Goal: Task Accomplishment & Management: Use online tool/utility

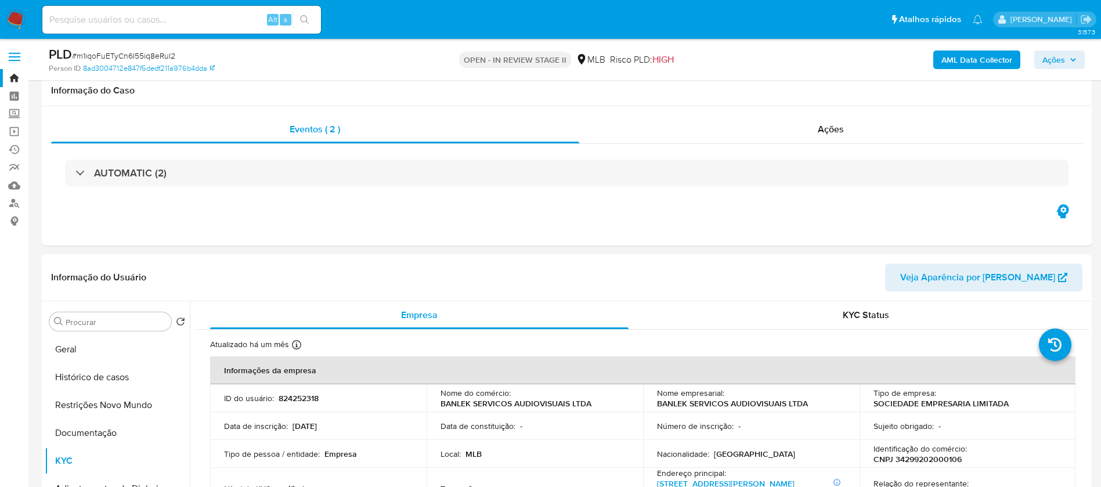
select select "10"
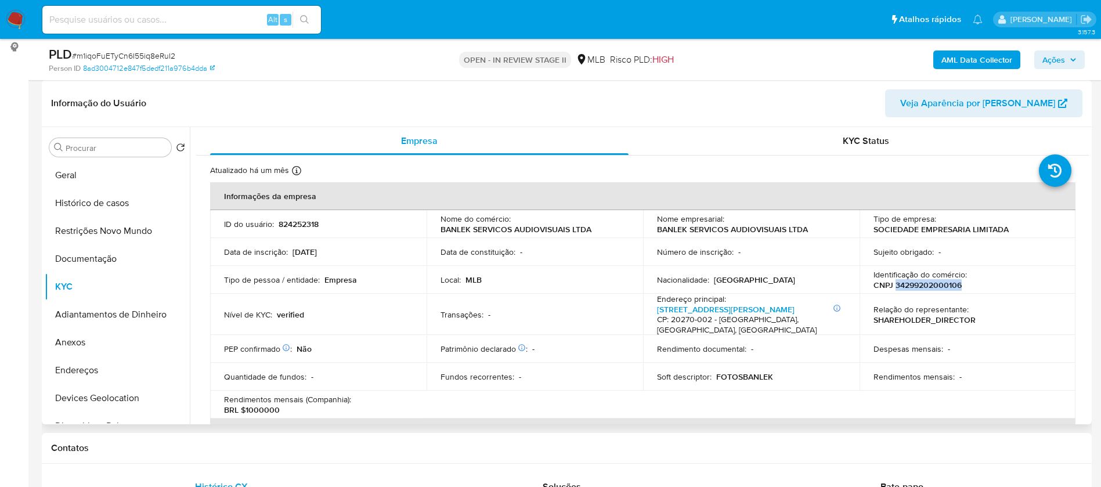
drag, startPoint x: 959, startPoint y: 284, endPoint x: 892, endPoint y: 287, distance: 67.4
click at [892, 287] on div "Identificação do comércio : CNPJ 34299202000106" at bounding box center [968, 279] width 189 height 21
copy p "34299202000106"
click at [113, 201] on button "Histórico de casos" at bounding box center [113, 203] width 136 height 28
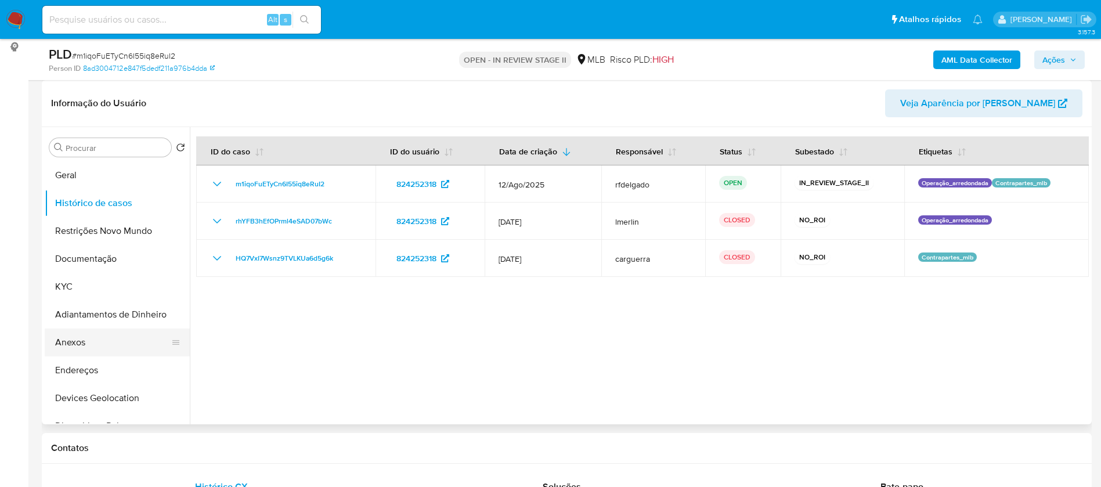
click at [99, 339] on button "Anexos" at bounding box center [113, 343] width 136 height 28
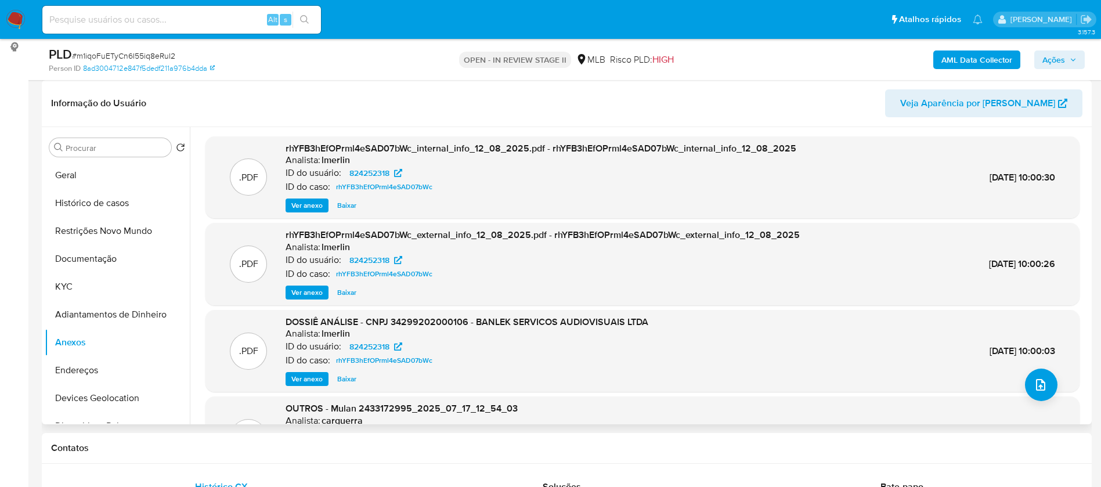
click at [303, 204] on span "Ver anexo" at bounding box center [306, 206] width 31 height 12
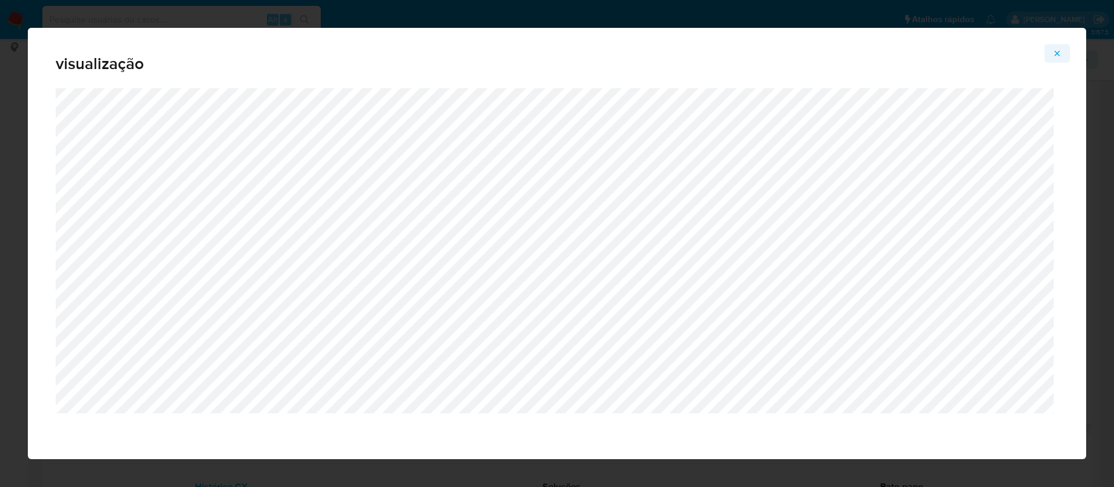
click at [1059, 53] on icon "Attachment preview" at bounding box center [1057, 53] width 9 height 9
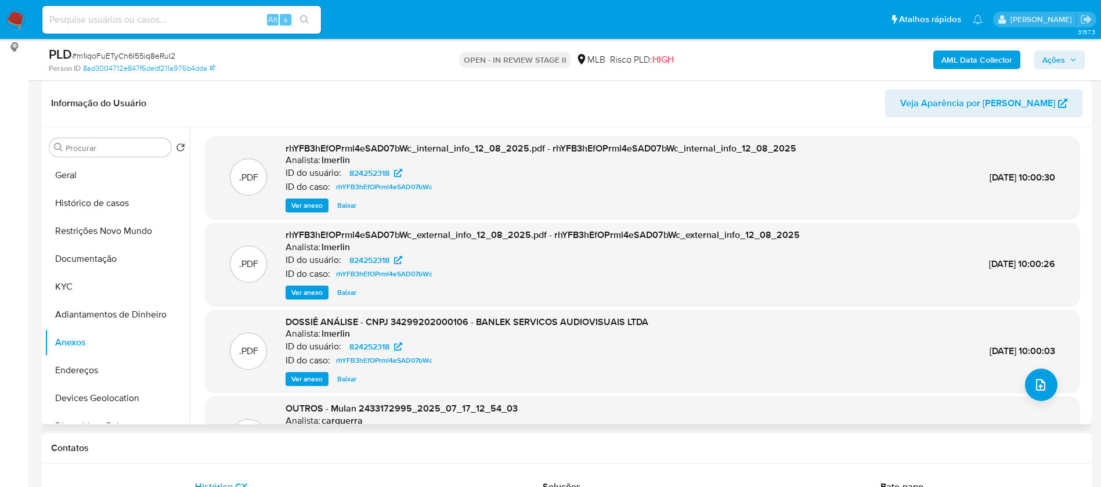
click at [305, 376] on span "Ver anexo" at bounding box center [306, 379] width 31 height 12
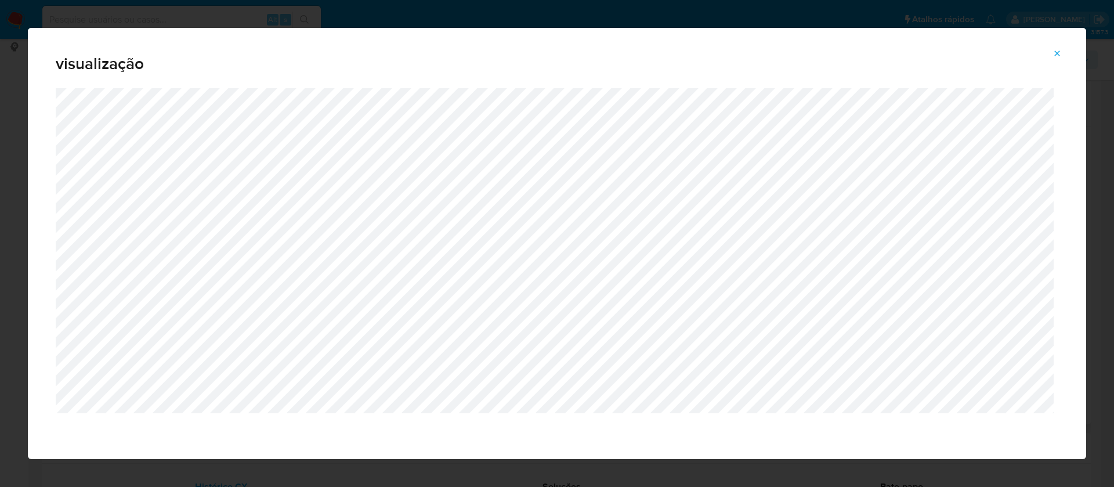
click at [1058, 56] on icon "Attachment preview" at bounding box center [1057, 53] width 9 height 9
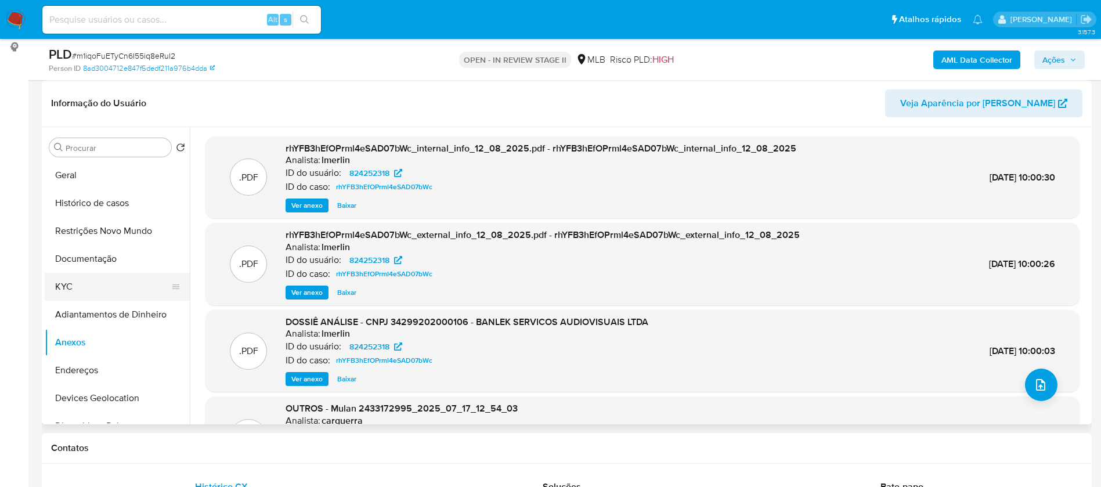
click at [76, 289] on button "KYC" at bounding box center [113, 287] width 136 height 28
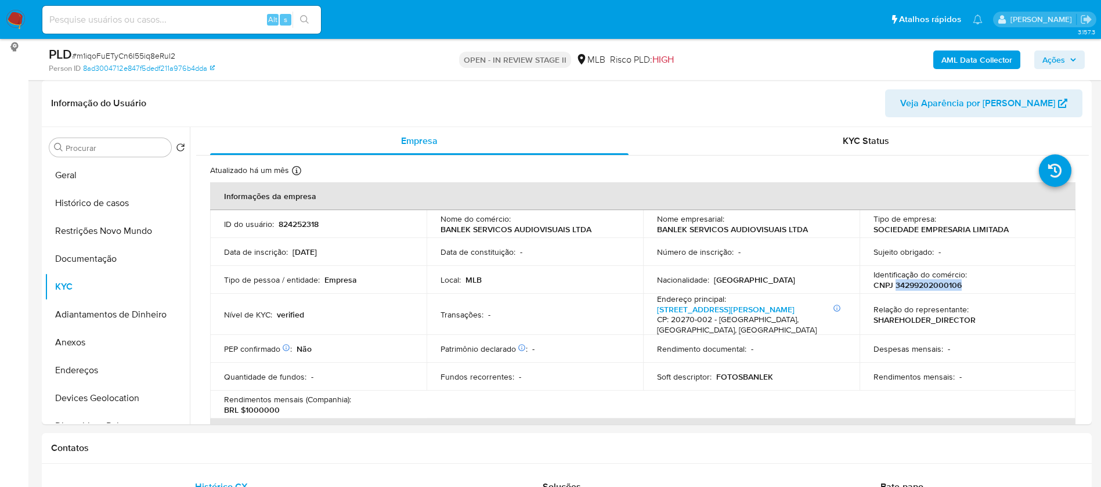
drag, startPoint x: 960, startPoint y: 285, endPoint x: 893, endPoint y: 286, distance: 66.8
click at [893, 286] on div "Identificação do comércio : CNPJ 34299202000106" at bounding box center [968, 279] width 189 height 21
copy p "34299202000106"
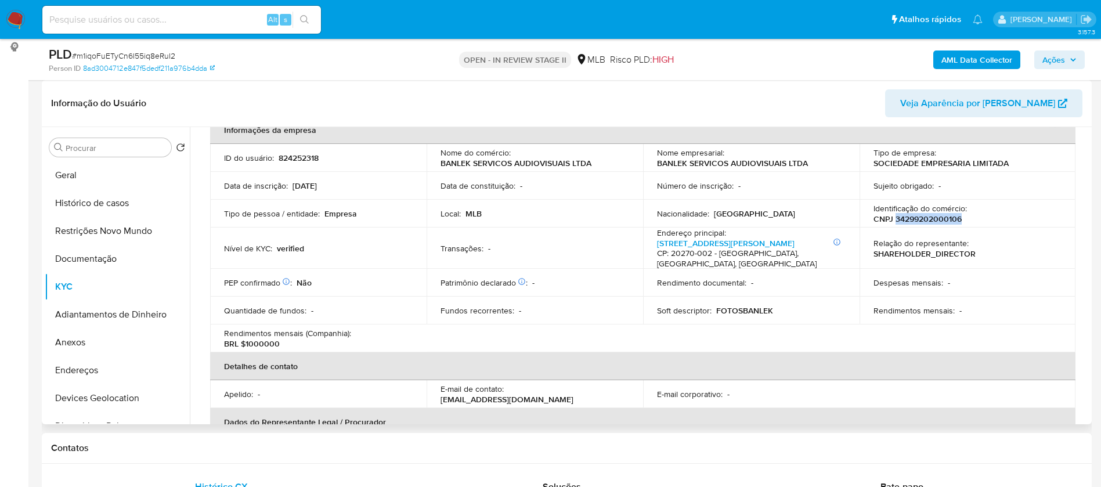
scroll to position [0, 0]
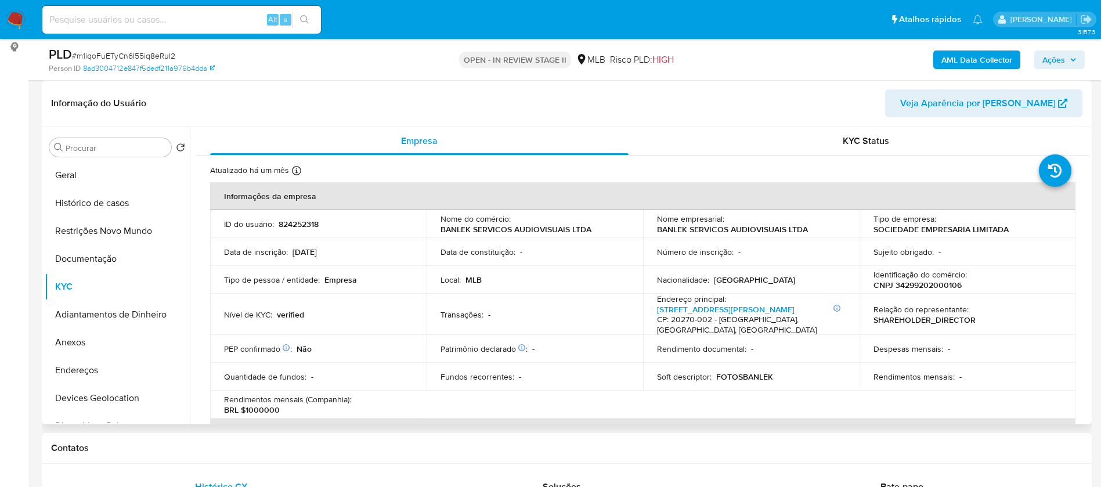
click at [290, 220] on p "824252318" at bounding box center [299, 224] width 40 height 10
copy p "824252318"
click at [101, 183] on button "Geral" at bounding box center [113, 175] width 136 height 28
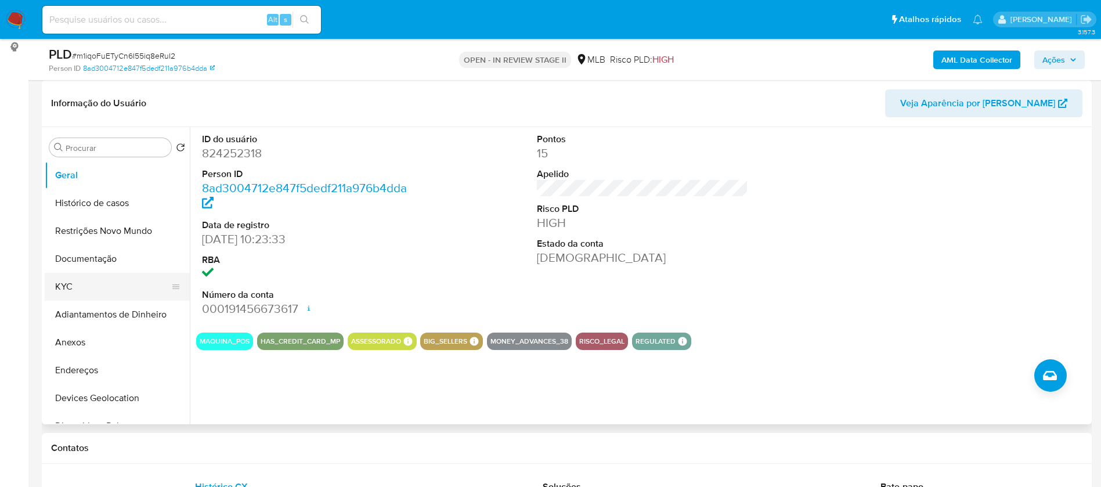
click at [98, 289] on button "KYC" at bounding box center [113, 287] width 136 height 28
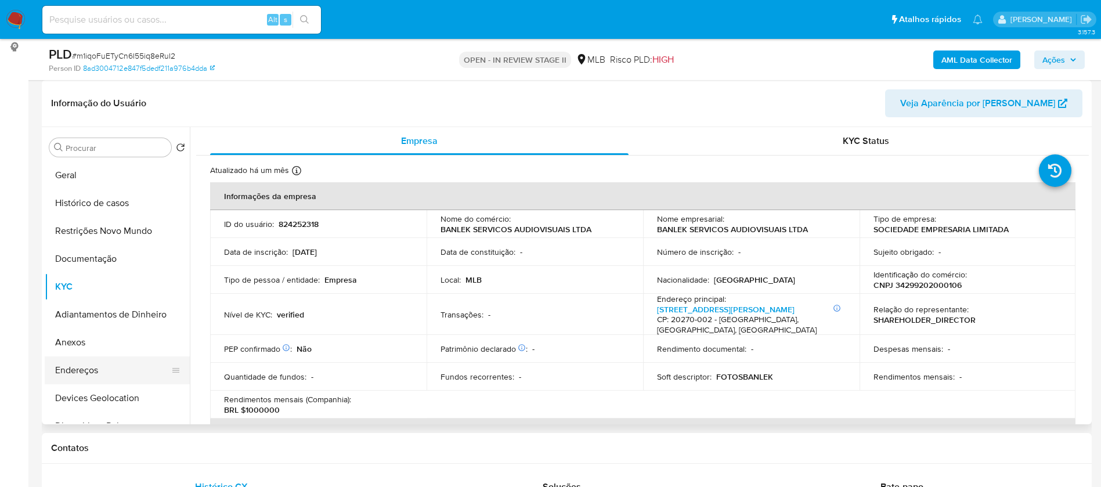
click at [116, 379] on button "Endereços" at bounding box center [113, 370] width 136 height 28
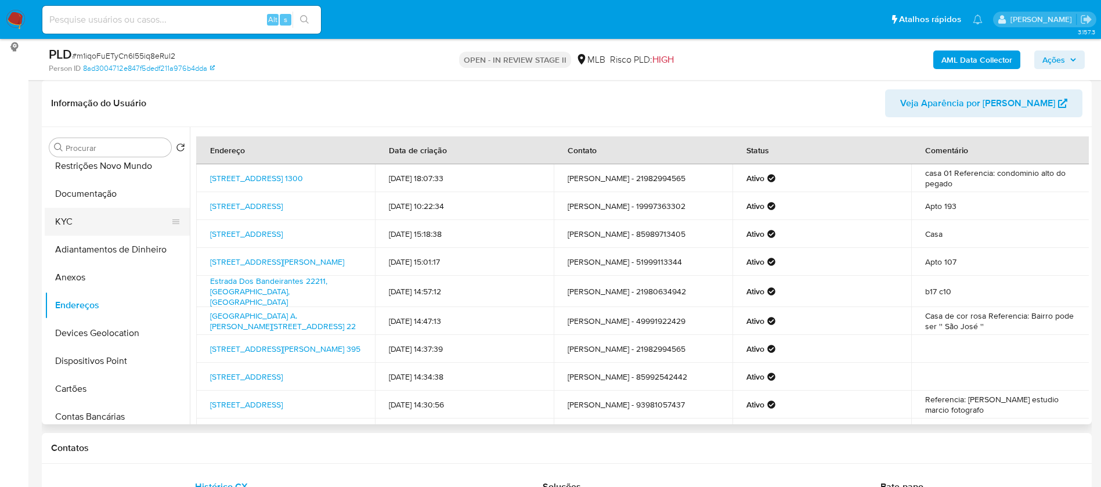
scroll to position [87, 0]
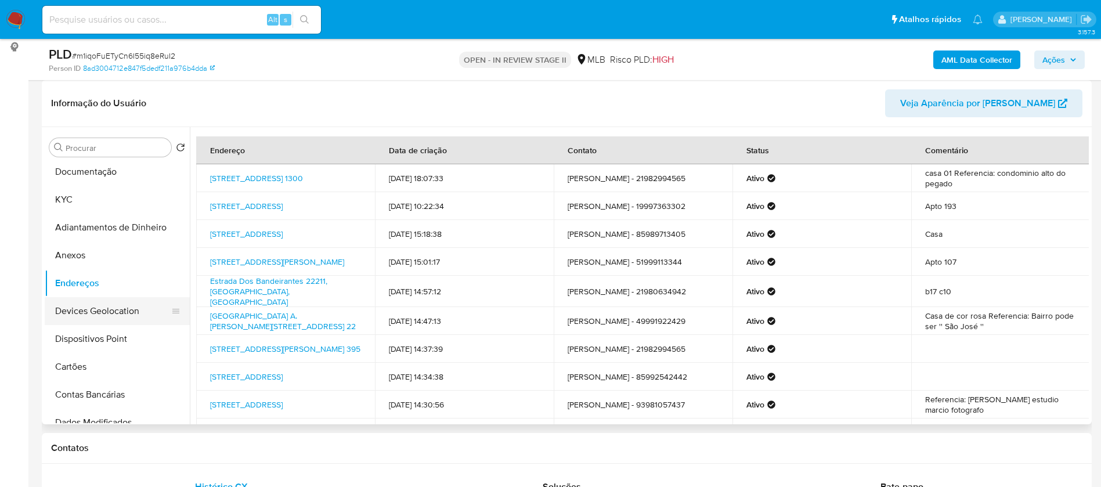
click at [102, 302] on button "Devices Geolocation" at bounding box center [113, 311] width 136 height 28
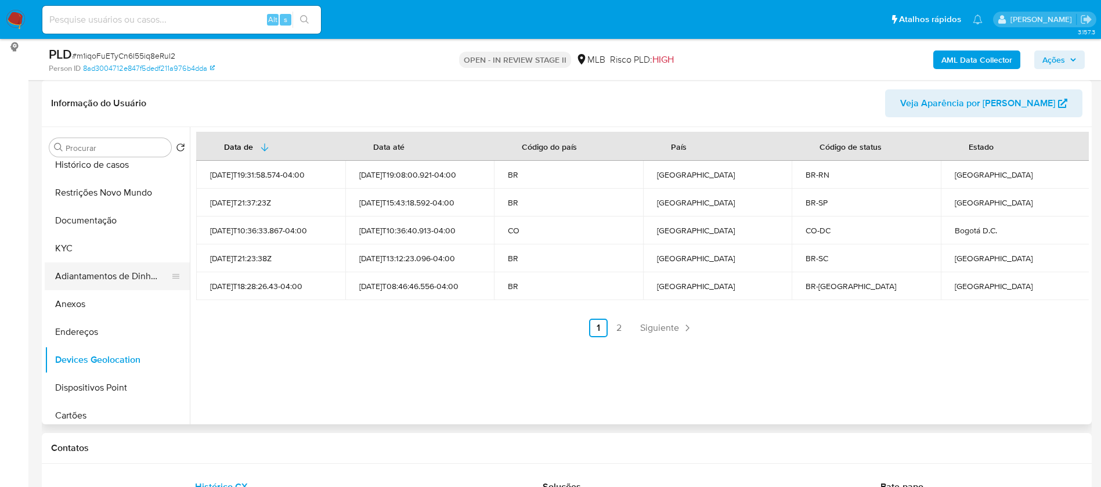
scroll to position [0, 0]
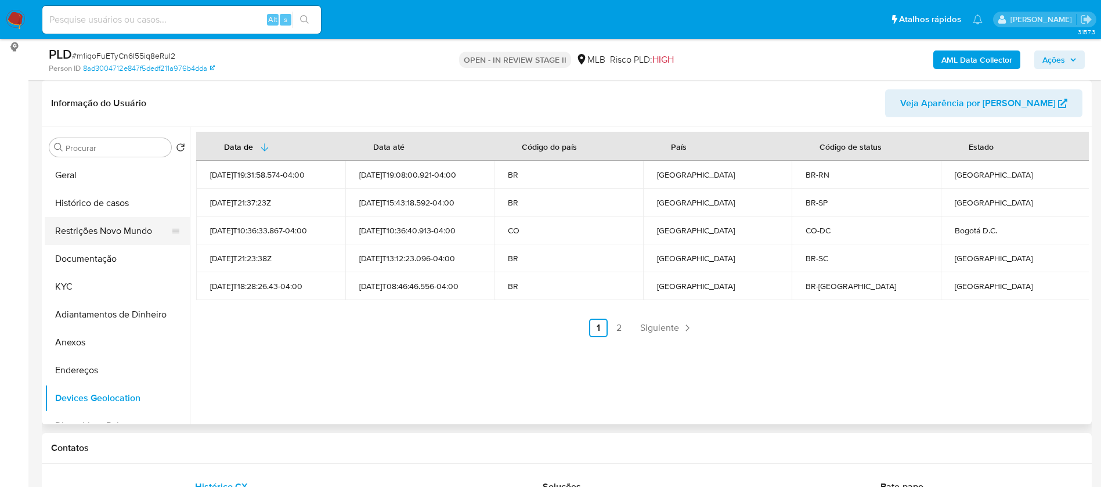
click at [115, 230] on button "Restrições Novo Mundo" at bounding box center [113, 231] width 136 height 28
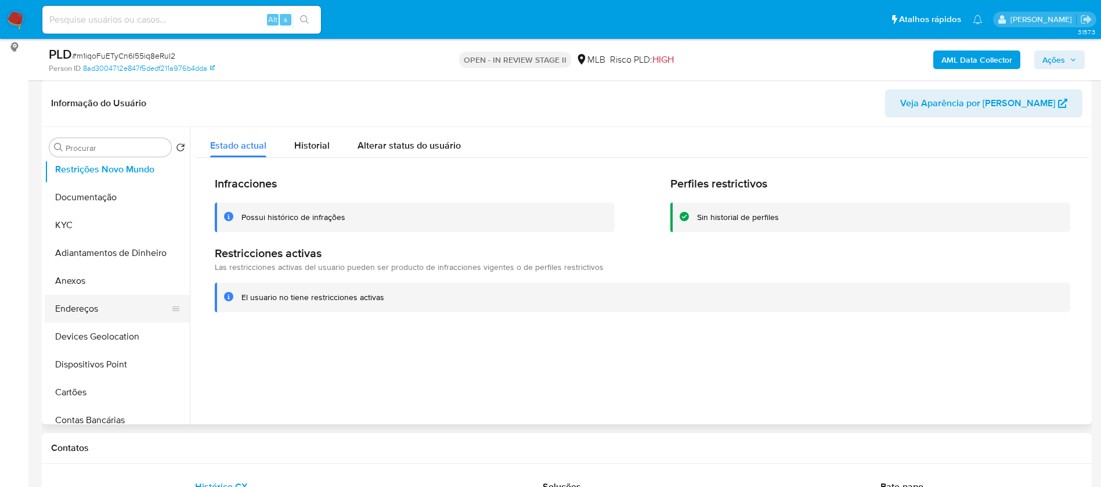
scroll to position [87, 0]
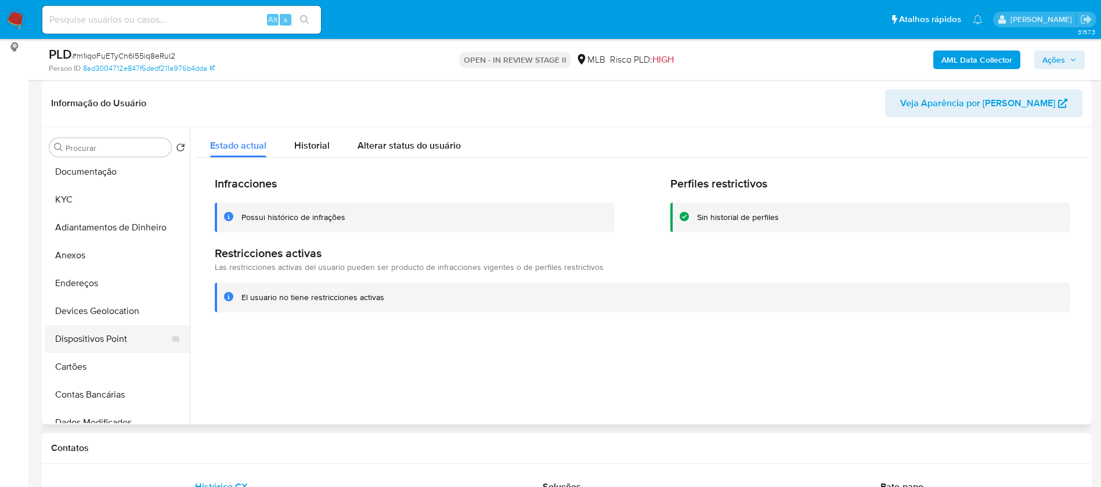
click at [124, 335] on button "Dispositivos Point" at bounding box center [113, 339] width 136 height 28
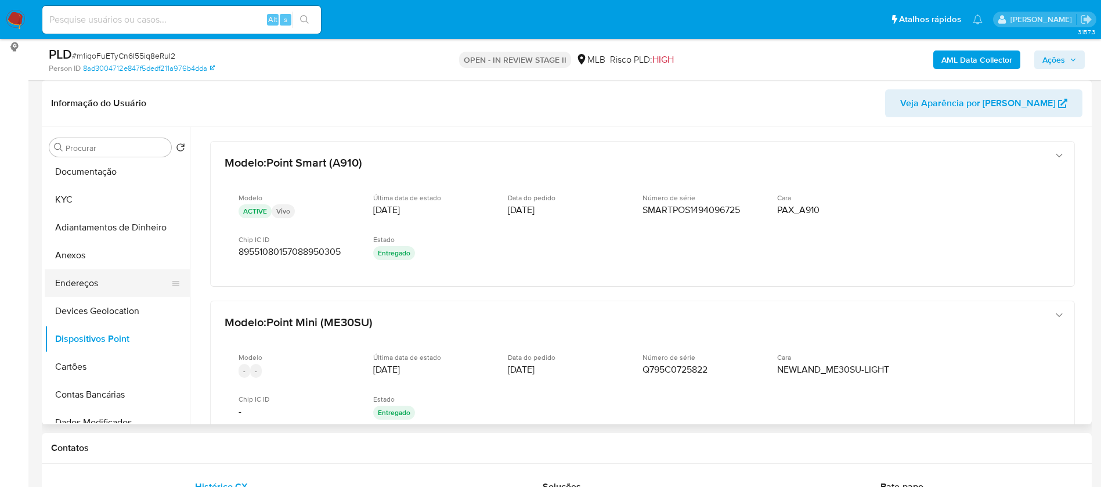
click at [93, 291] on button "Endereços" at bounding box center [113, 283] width 136 height 28
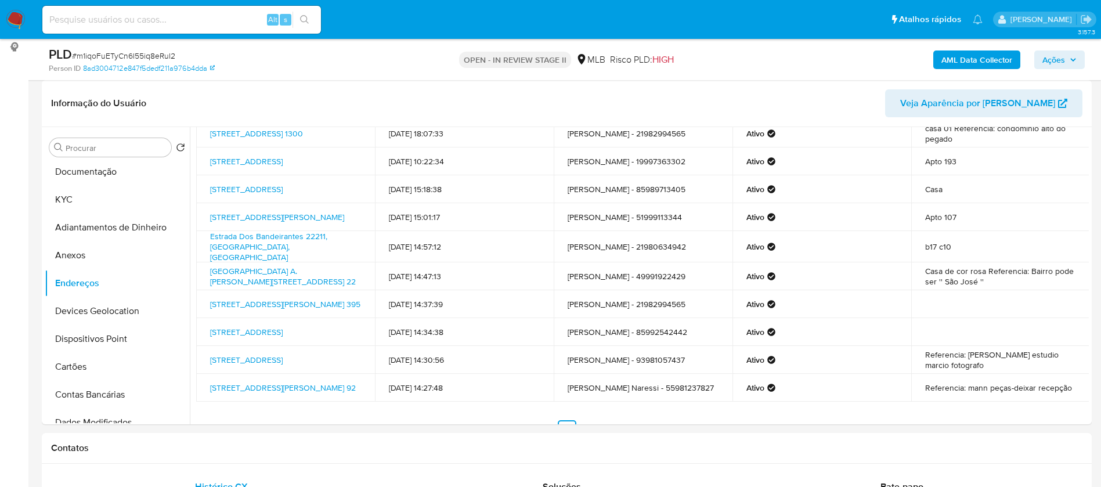
scroll to position [78, 0]
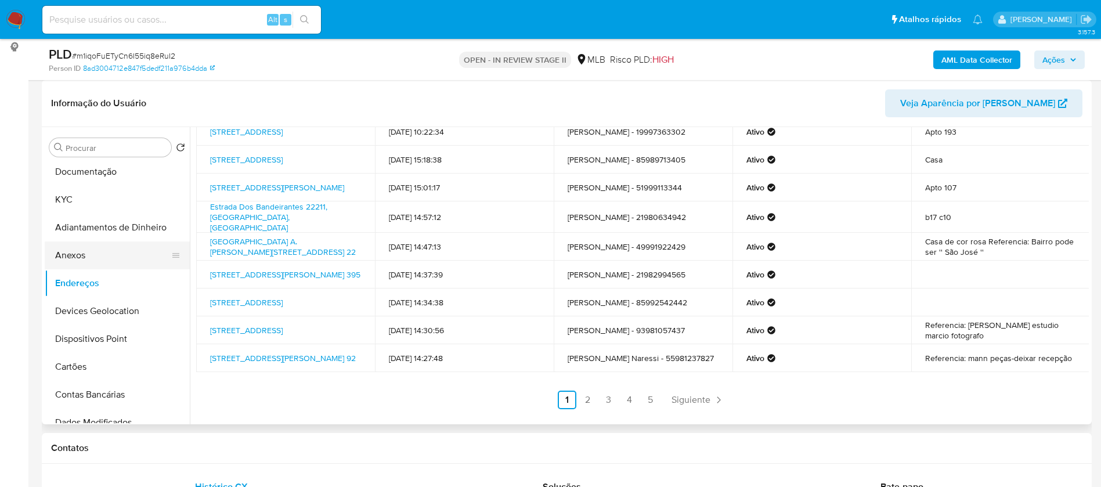
click at [84, 255] on button "Anexos" at bounding box center [113, 255] width 136 height 28
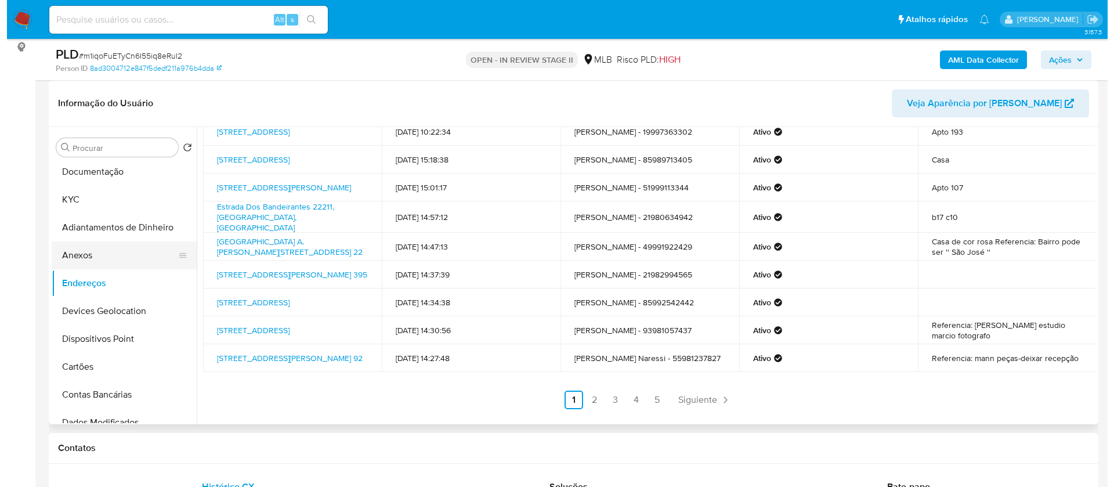
scroll to position [0, 0]
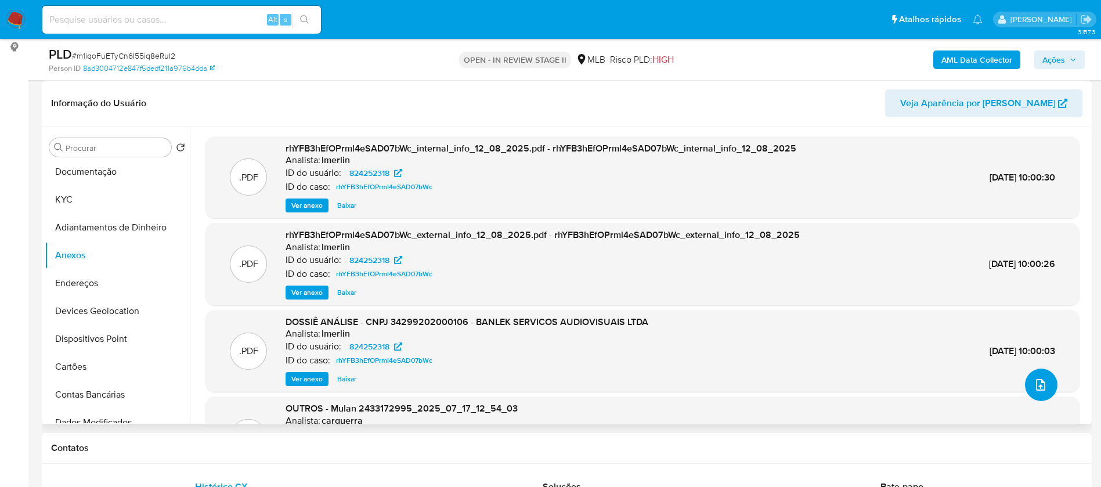
click at [1035, 384] on icon "upload-file" at bounding box center [1041, 385] width 14 height 14
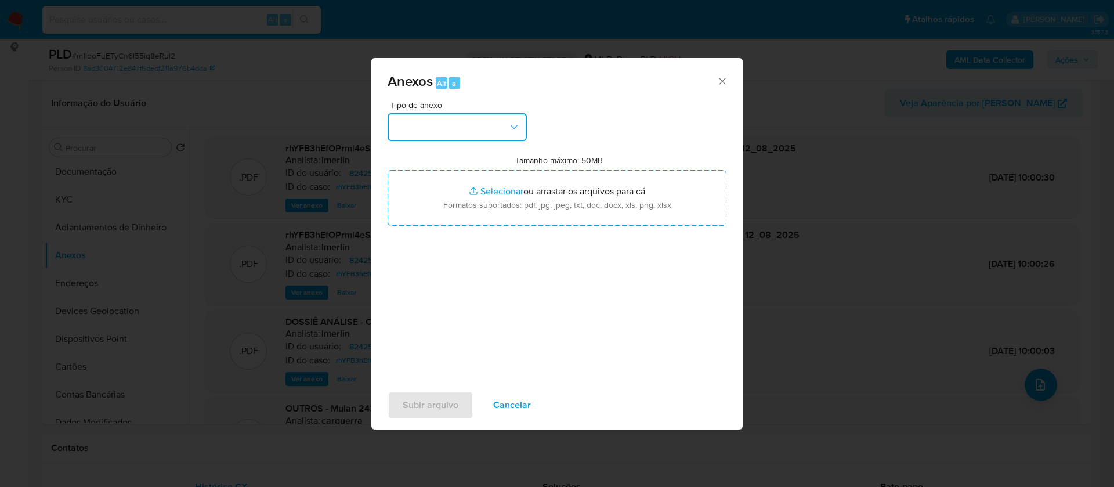
click at [495, 127] on button "button" at bounding box center [457, 127] width 139 height 28
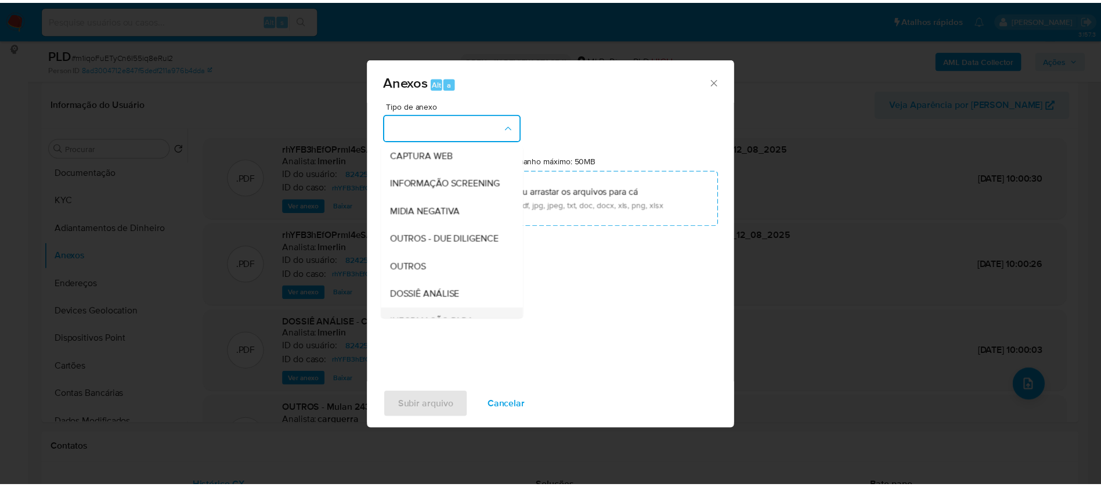
scroll to position [174, 0]
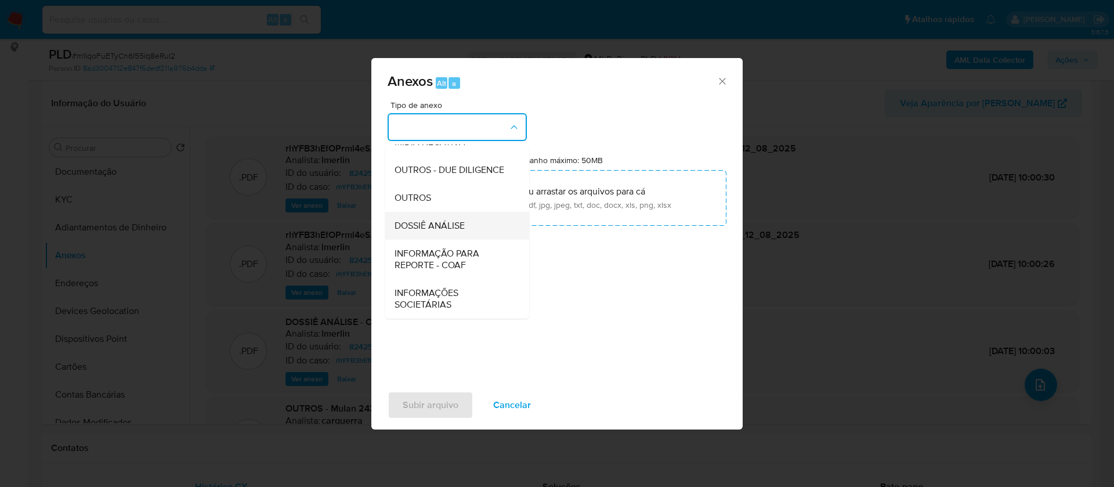
click at [470, 234] on div "DOSSIÊ ANÁLISE" at bounding box center [454, 226] width 118 height 28
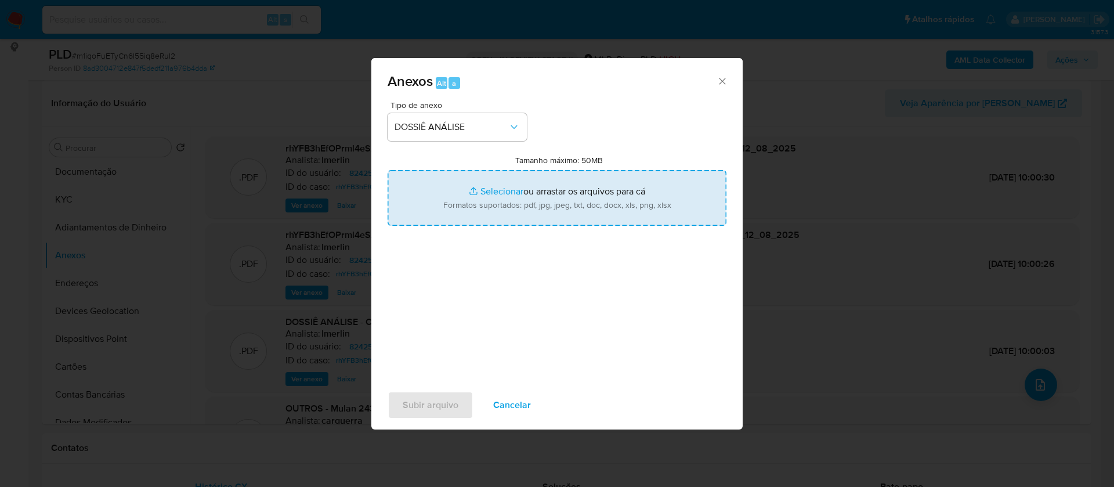
type input "C:\fakepath\SAR - - CNPJ 34299202000106 - BANLEK SERVIÇOS AUDIOVISUAIS LTDA.pdf"
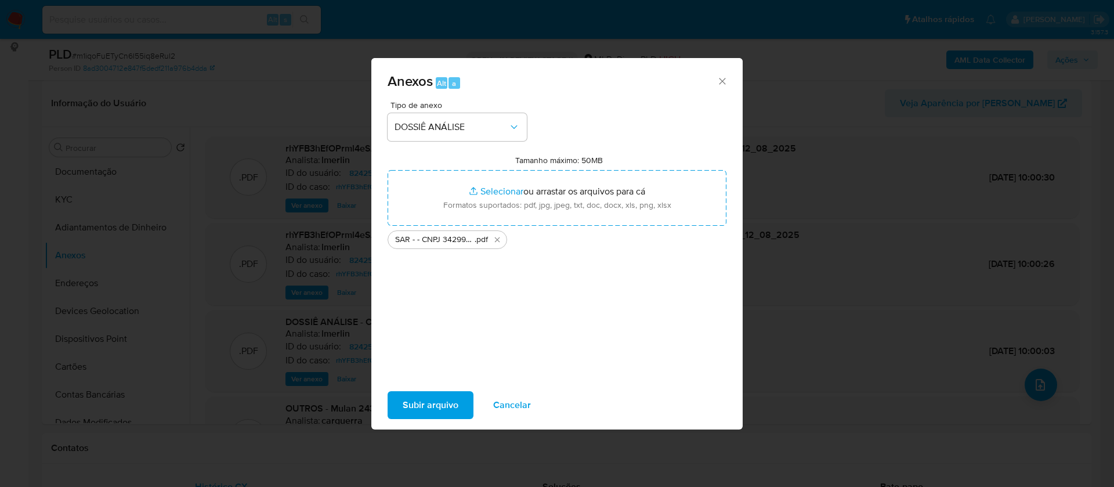
click at [438, 406] on span "Subir arquivo" at bounding box center [431, 405] width 56 height 26
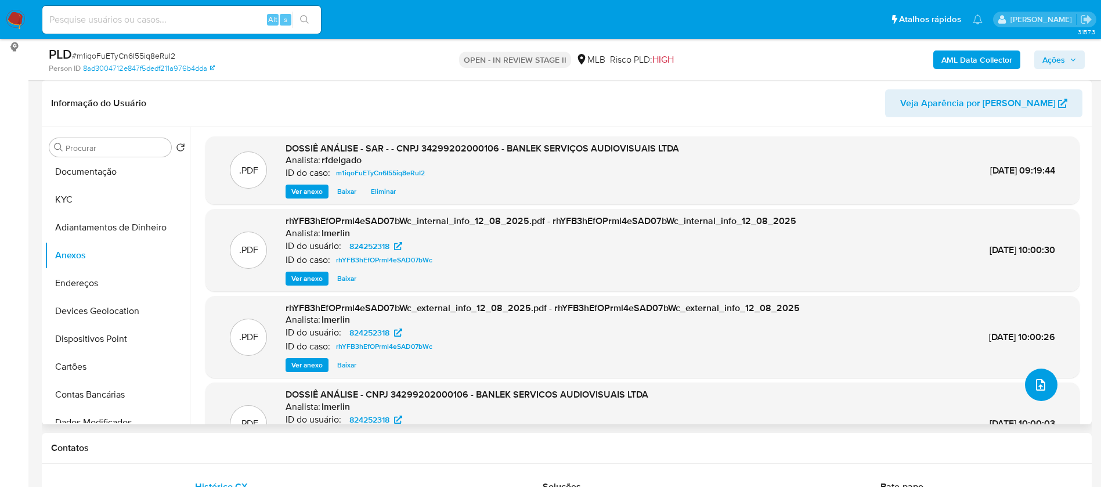
scroll to position [84, 0]
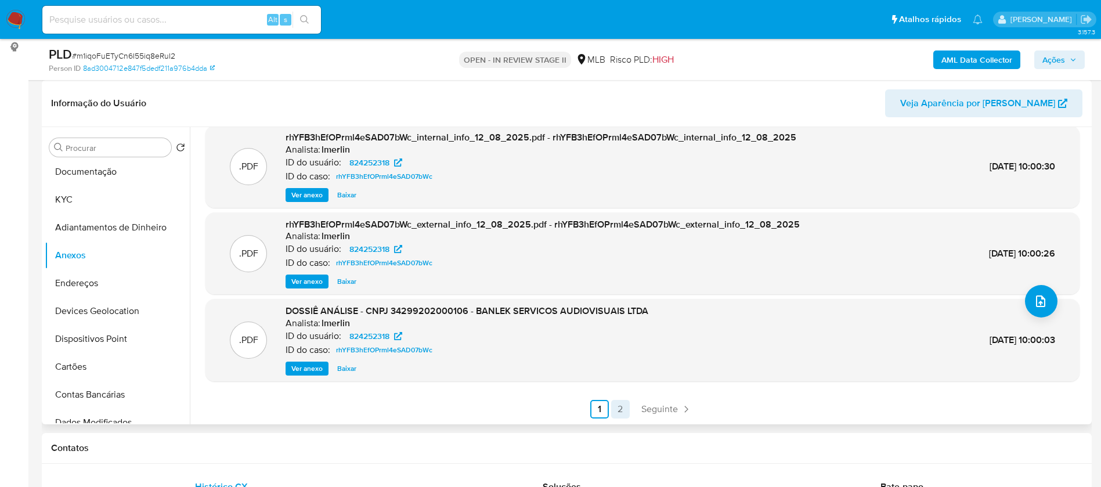
click at [616, 409] on link "2" at bounding box center [620, 409] width 19 height 19
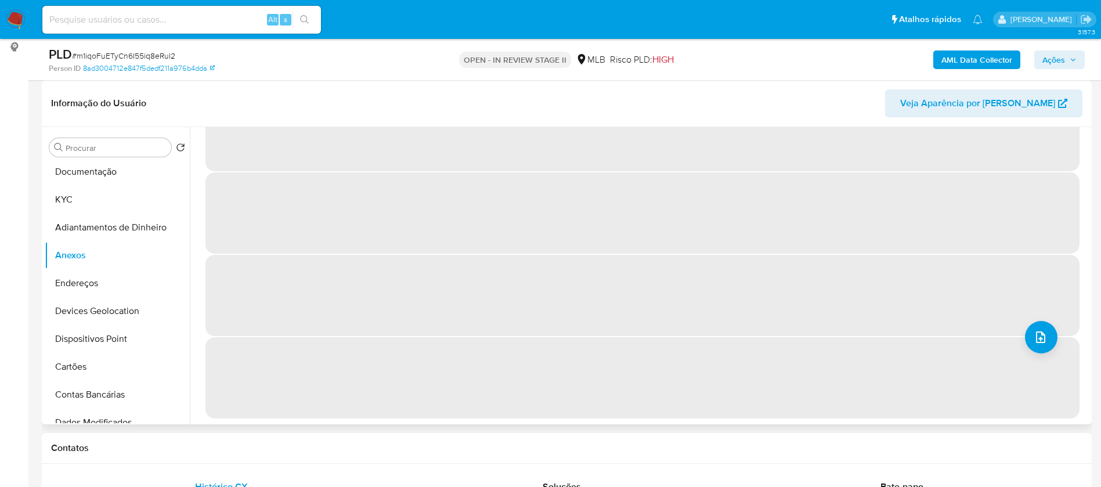
scroll to position [0, 0]
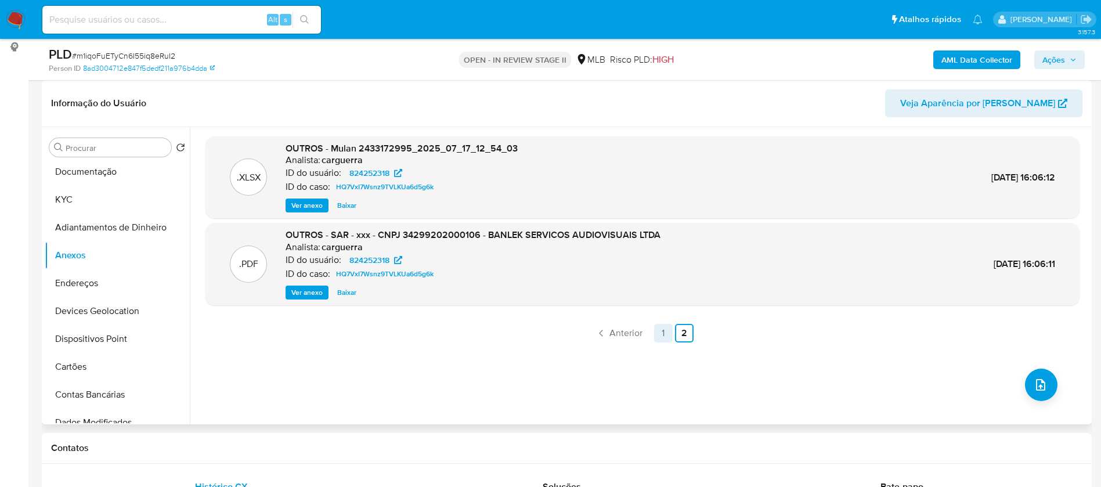
click at [663, 334] on link "1" at bounding box center [663, 333] width 19 height 19
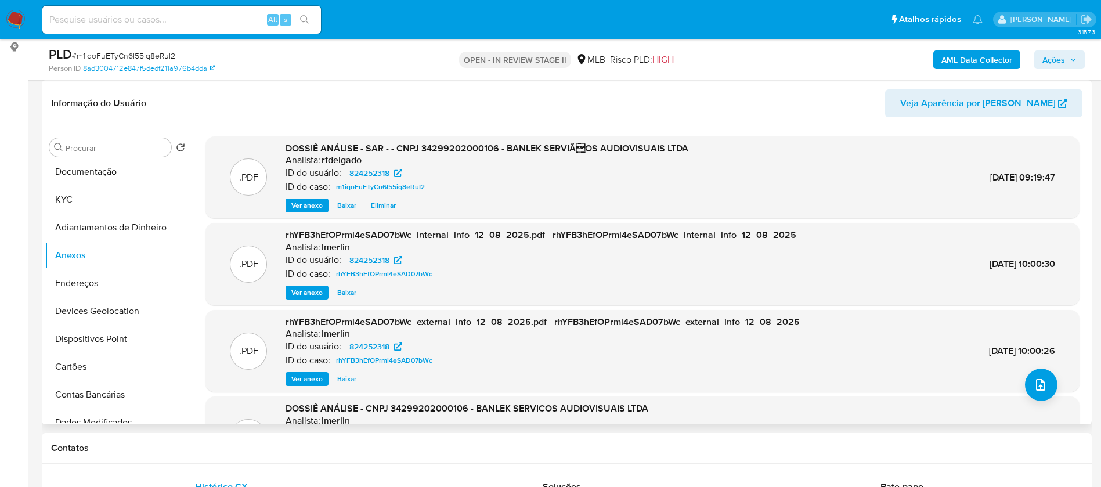
click at [965, 46] on div "AML Data Collector Ações" at bounding box center [913, 59] width 342 height 27
click at [966, 58] on b "AML Data Collector" at bounding box center [976, 59] width 71 height 19
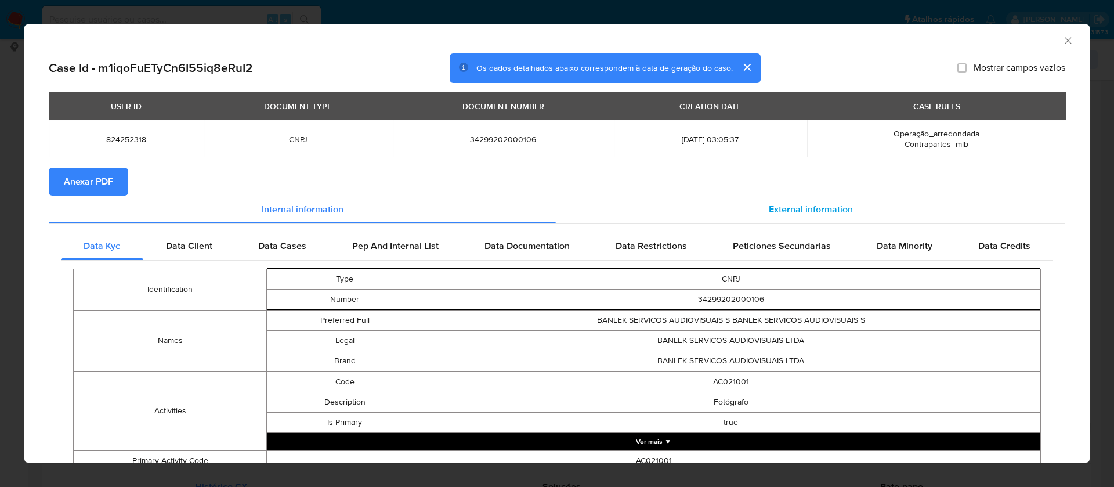
click at [769, 208] on span "External information" at bounding box center [811, 209] width 84 height 13
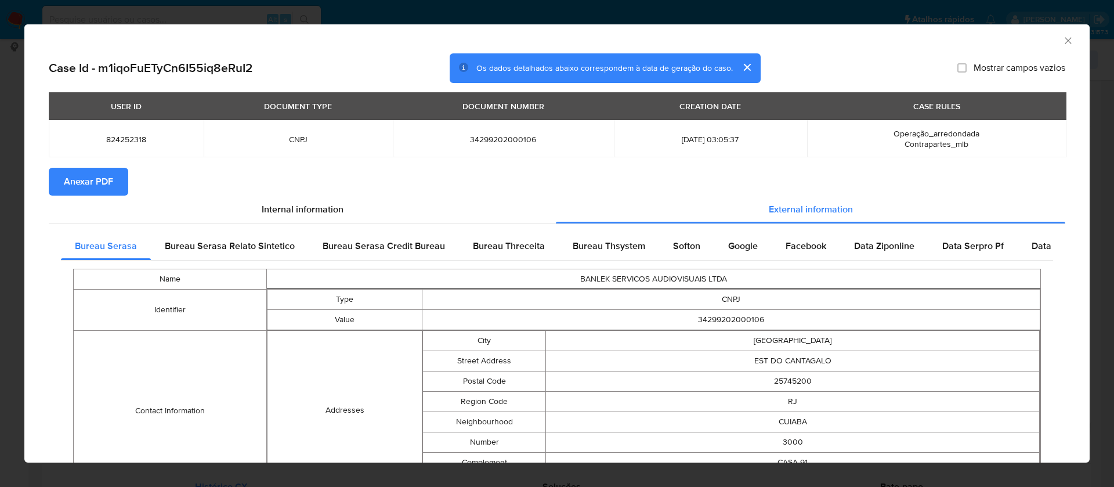
click at [115, 182] on button "Anexar PDF" at bounding box center [89, 182] width 80 height 28
click at [1063, 41] on icon "Fechar a janela" at bounding box center [1069, 41] width 12 height 12
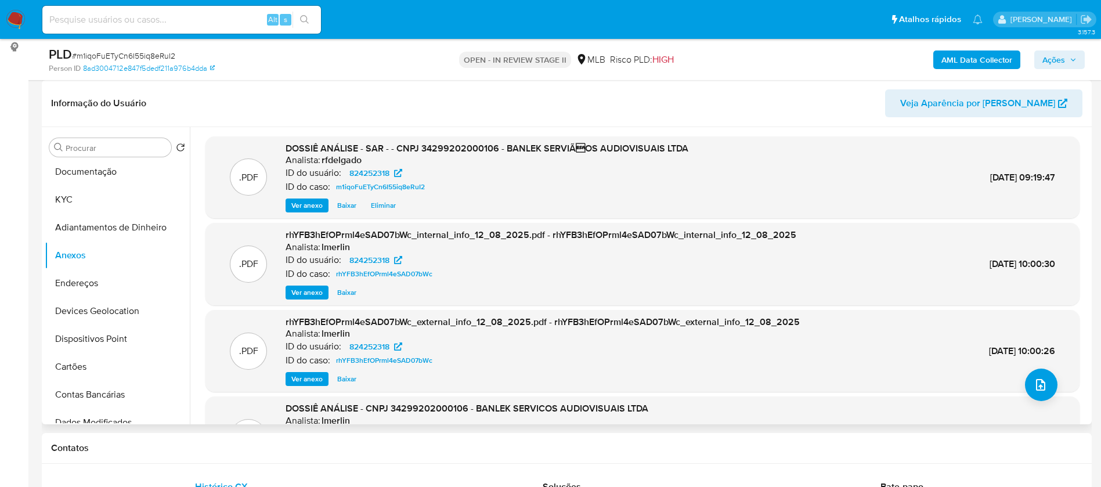
click at [1063, 54] on span "Ações" at bounding box center [1053, 59] width 23 height 19
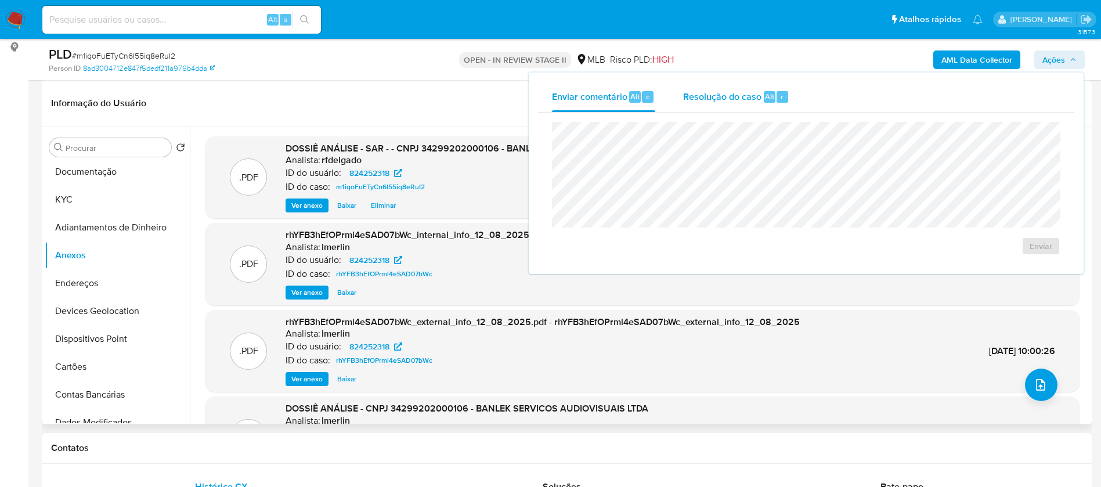
click at [698, 92] on span "Resolução do caso" at bounding box center [722, 95] width 78 height 13
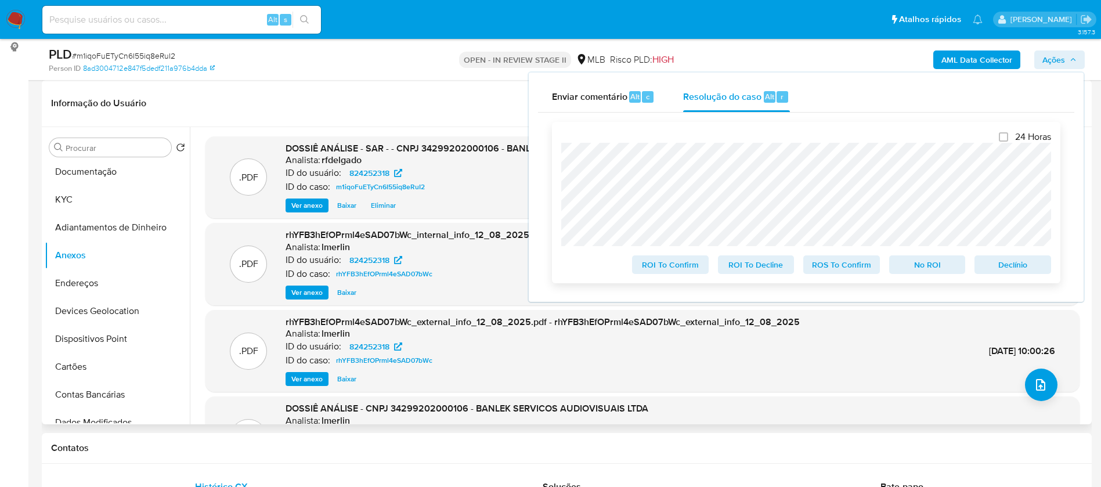
click at [920, 262] on span "No ROI" at bounding box center [927, 265] width 60 height 16
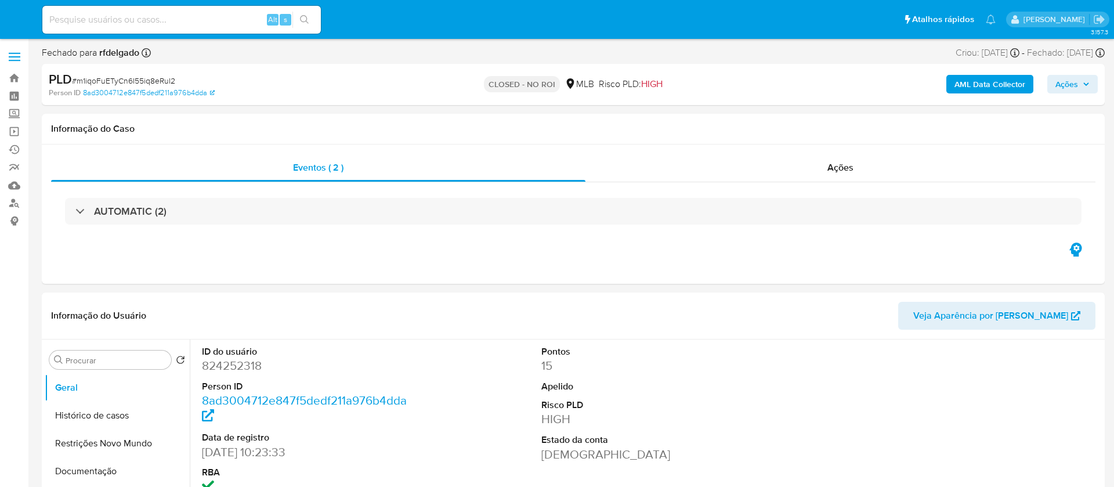
select select "10"
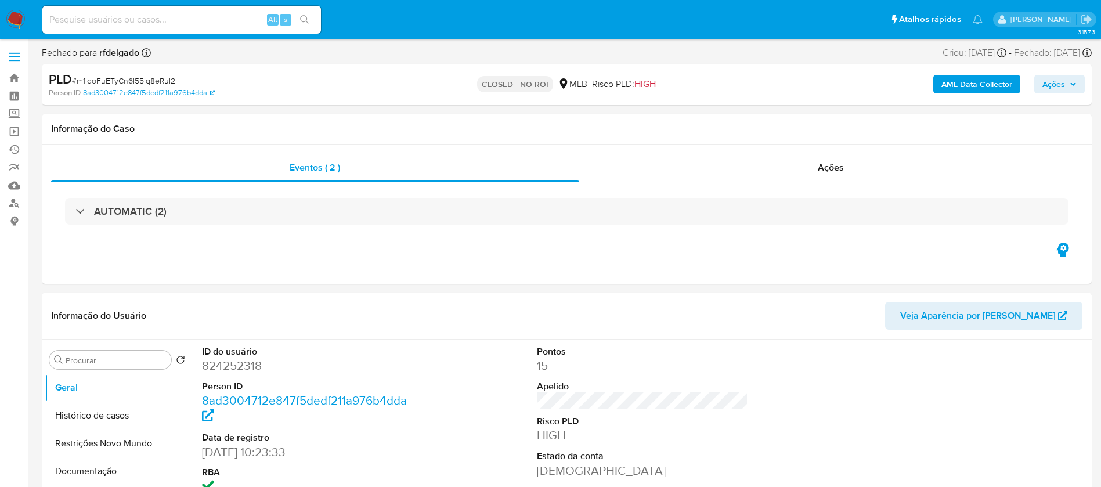
click at [139, 20] on input at bounding box center [181, 19] width 279 height 15
paste input "Erd18a5HQybezkQD2P9DnZ0Y"
type input "Erd18a5HQybezkQD2P9DnZ0Y"
click at [303, 19] on icon "search-icon" at bounding box center [304, 19] width 9 height 9
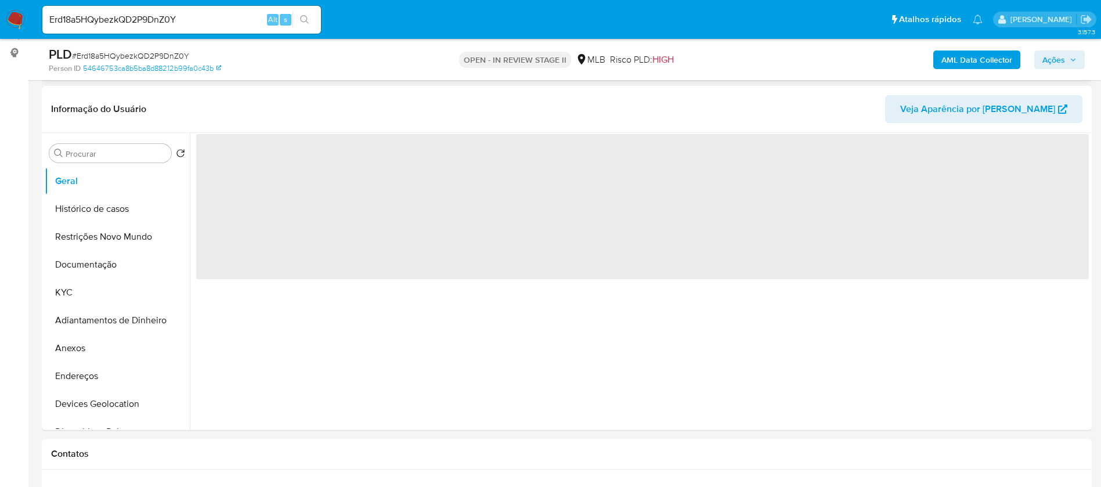
scroll to position [174, 0]
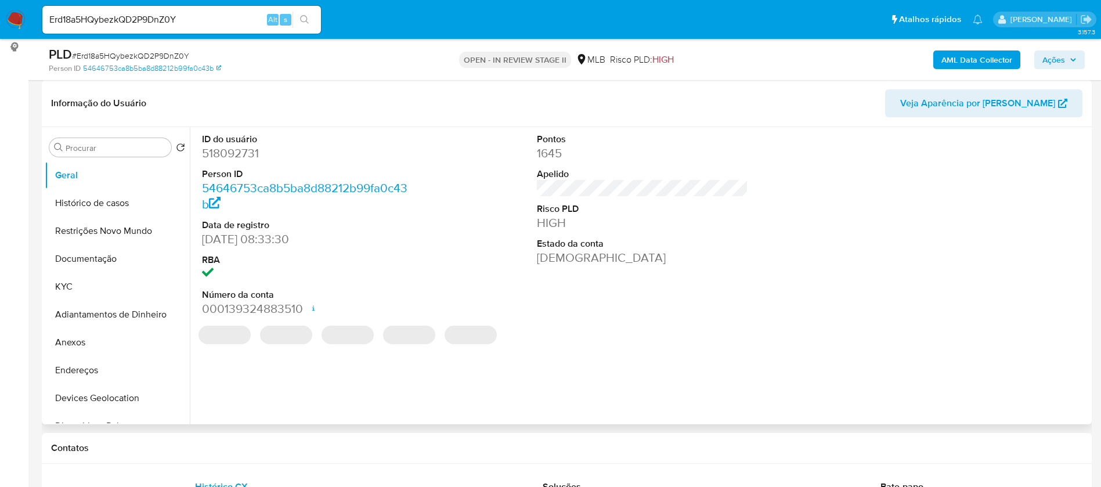
select select "10"
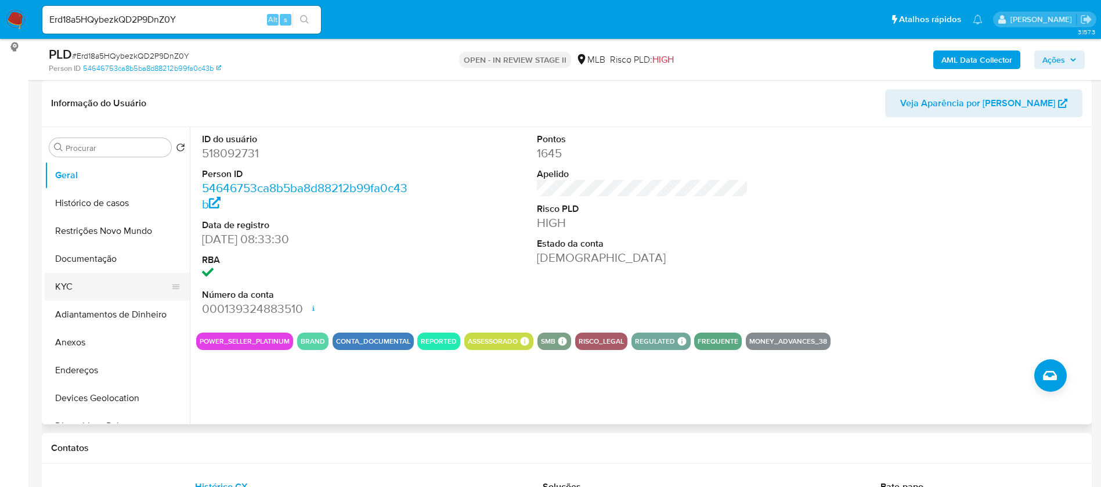
click at [106, 286] on button "KYC" at bounding box center [113, 287] width 136 height 28
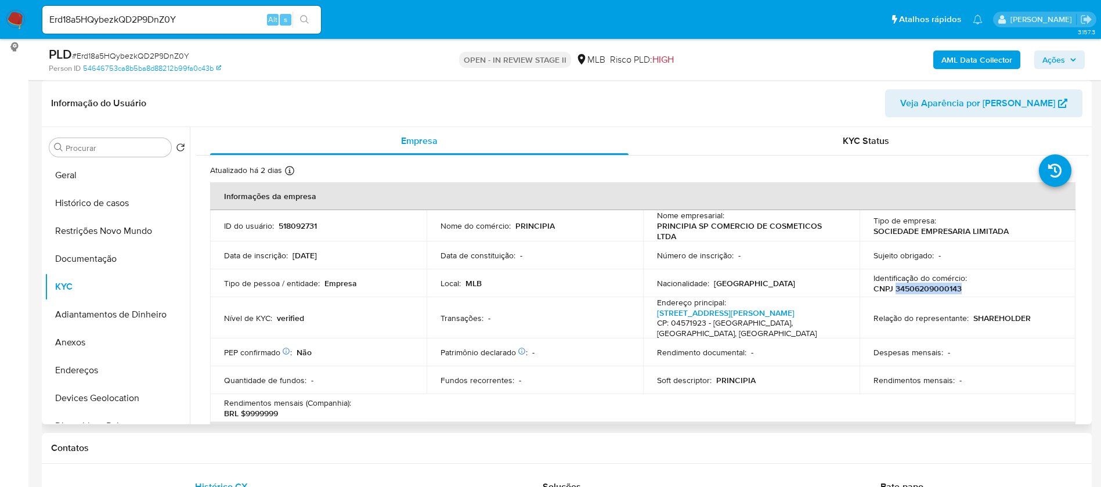
drag, startPoint x: 960, startPoint y: 284, endPoint x: 893, endPoint y: 288, distance: 67.5
click at [893, 288] on div "Identificação do comércio : CNPJ 34506209000143" at bounding box center [968, 283] width 189 height 21
copy p "34506209000143"
click at [103, 211] on button "Histórico de casos" at bounding box center [113, 203] width 136 height 28
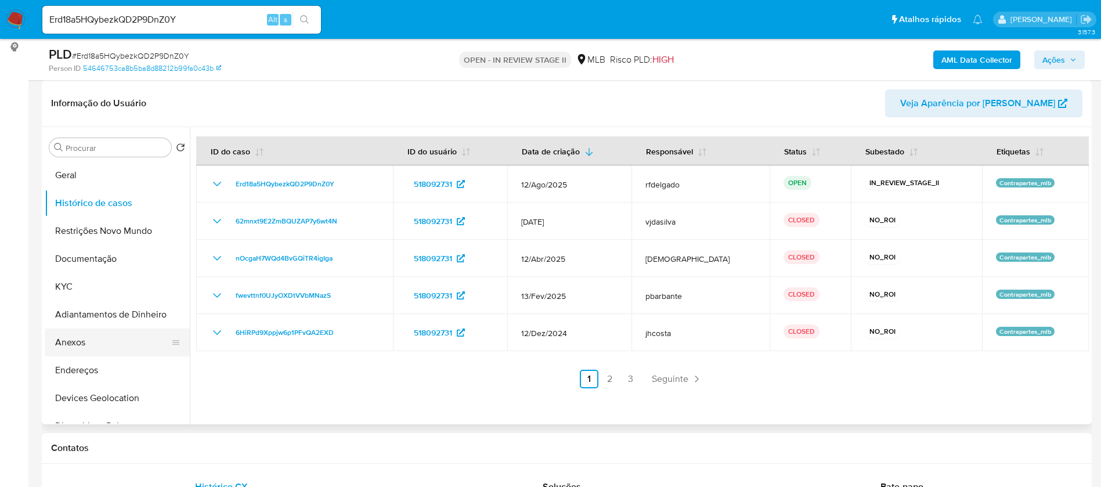
click at [81, 342] on button "Anexos" at bounding box center [113, 343] width 136 height 28
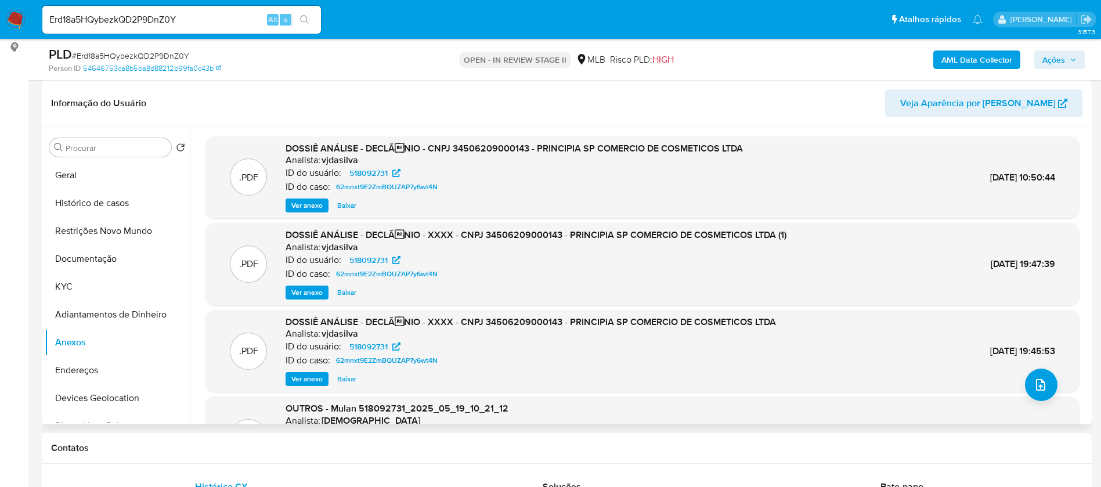
click at [297, 205] on span "Ver anexo" at bounding box center [306, 206] width 31 height 12
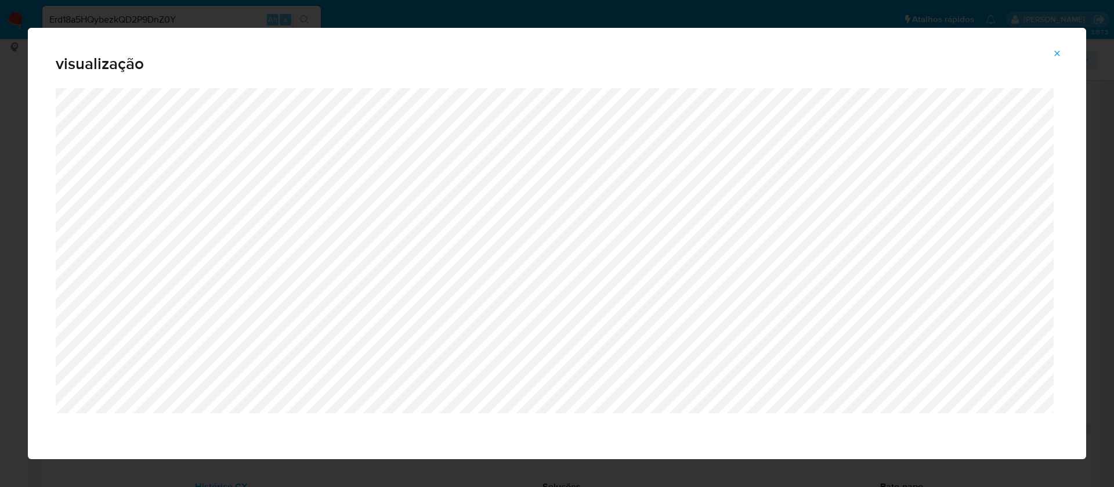
click at [1057, 55] on icon "Attachment preview" at bounding box center [1057, 53] width 9 height 9
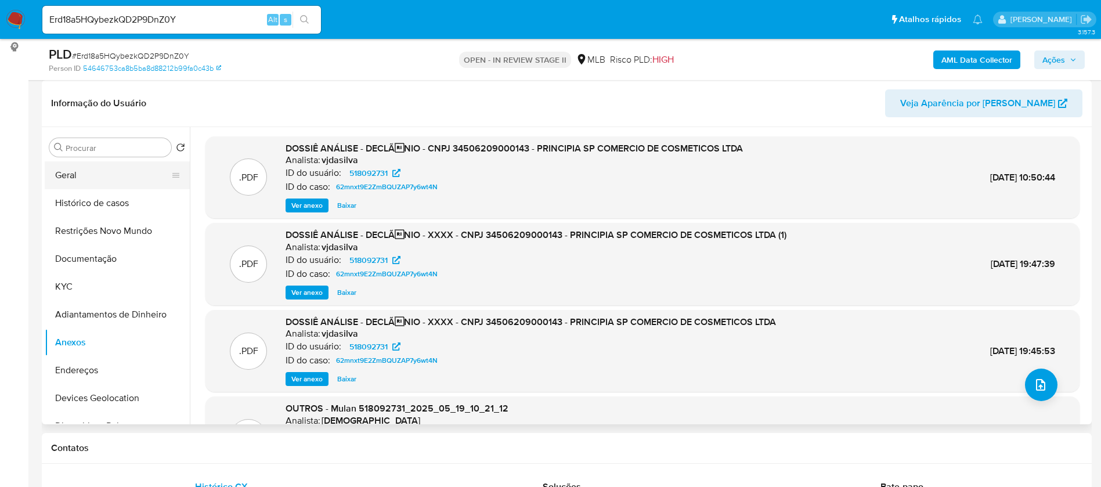
click at [107, 175] on button "Geral" at bounding box center [113, 175] width 136 height 28
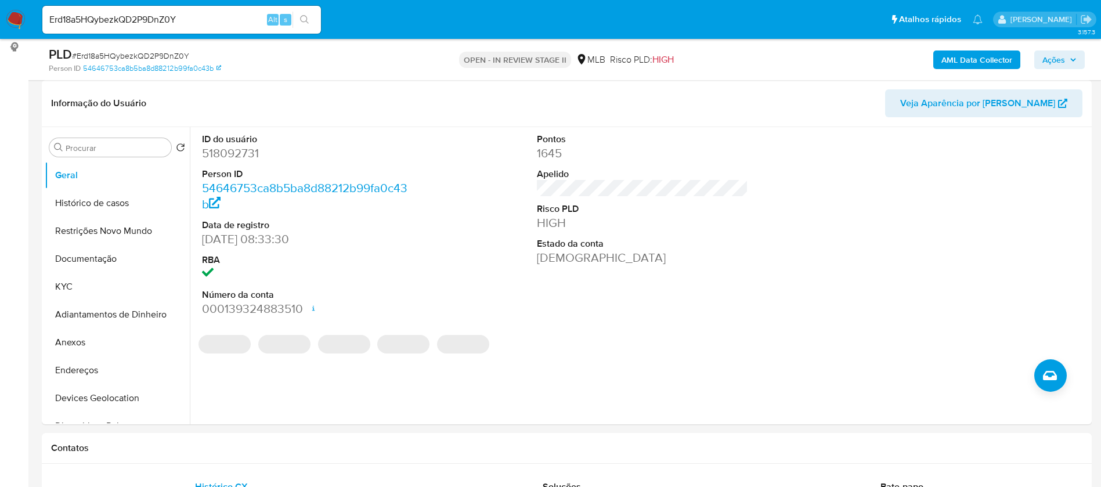
click at [246, 151] on dd "518092731" at bounding box center [308, 153] width 212 height 16
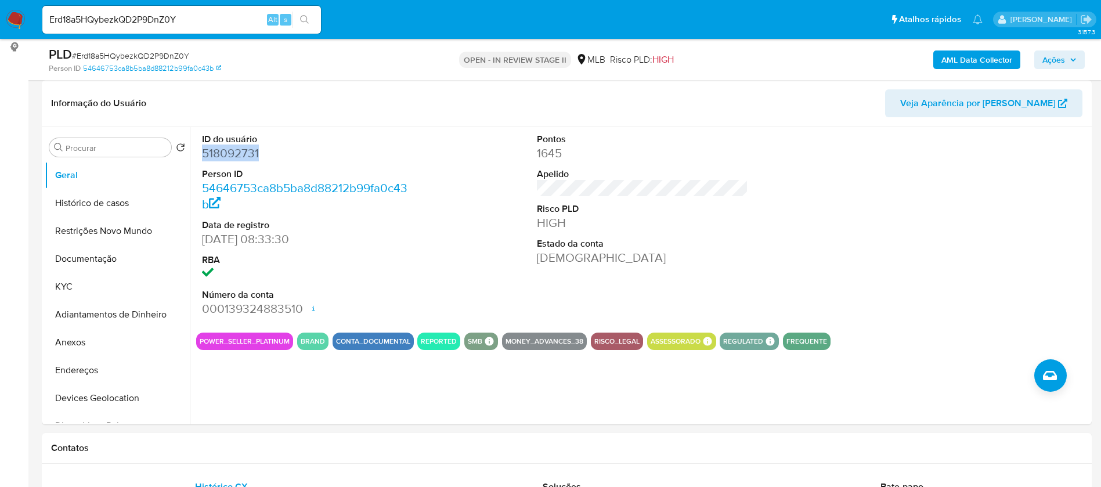
copy dd "518092731"
click at [581, 285] on div "Pontos 1645 Apelido Risco PLD HIGH Estado da conta Ativa" at bounding box center [642, 225] width 223 height 196
click at [81, 287] on button "KYC" at bounding box center [113, 287] width 136 height 28
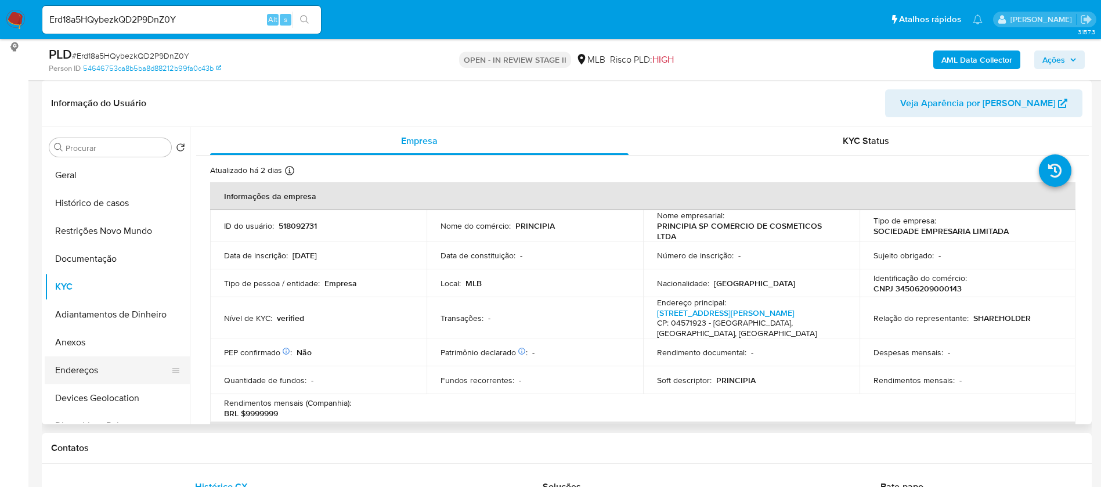
click at [92, 360] on button "Endereços" at bounding box center [113, 370] width 136 height 28
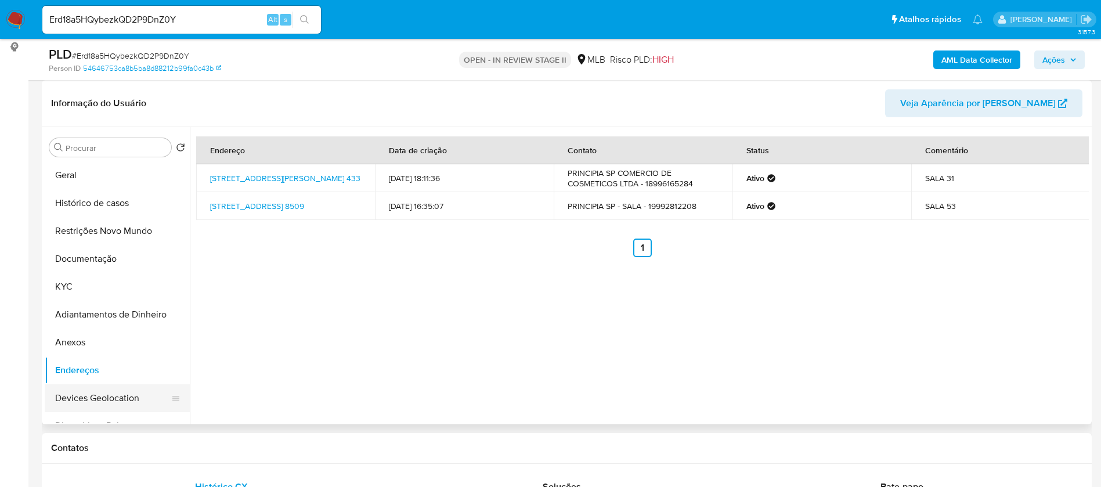
drag, startPoint x: 118, startPoint y: 399, endPoint x: 125, endPoint y: 396, distance: 7.3
click at [118, 398] on button "Devices Geolocation" at bounding box center [113, 398] width 136 height 28
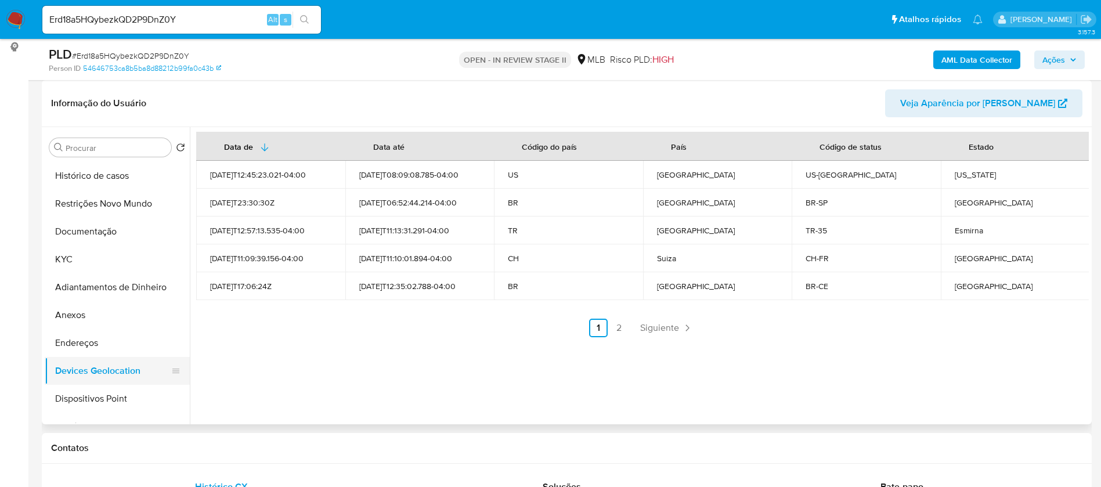
scroll to position [0, 0]
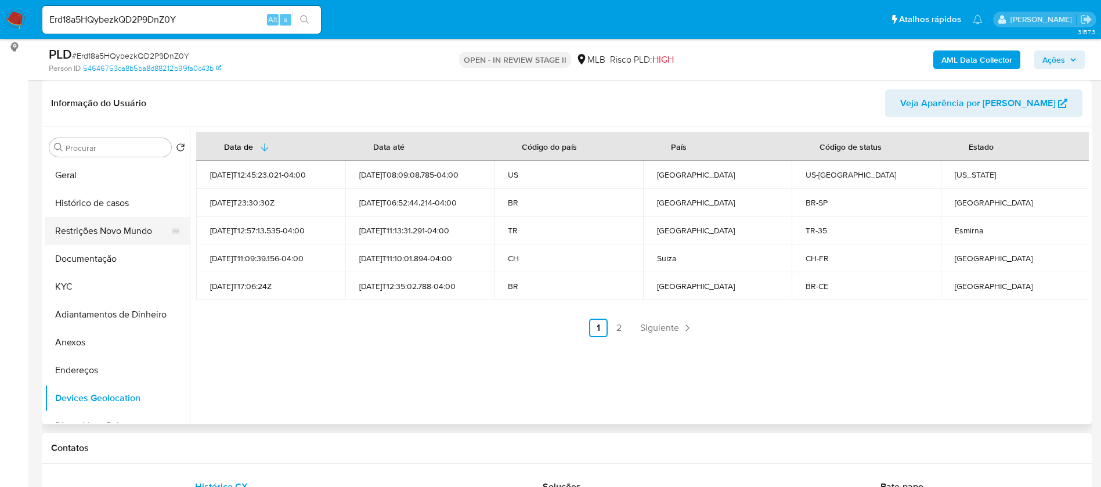
click at [111, 232] on button "Restrições Novo Mundo" at bounding box center [113, 231] width 136 height 28
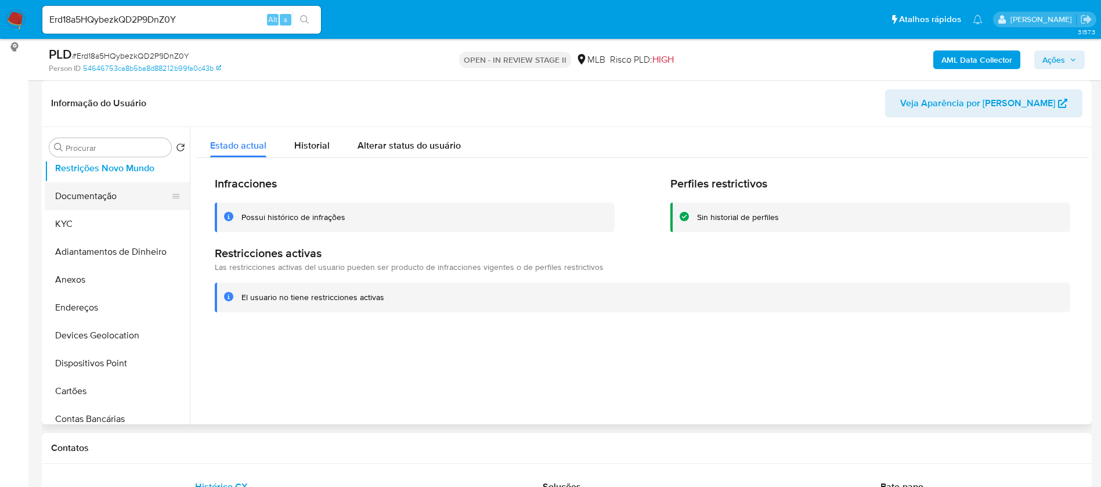
scroll to position [87, 0]
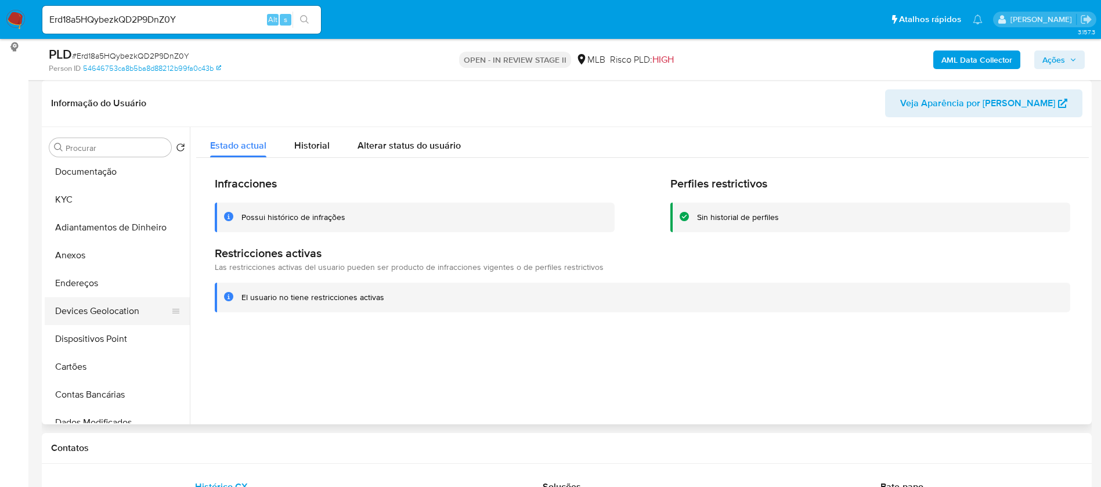
drag, startPoint x: 125, startPoint y: 332, endPoint x: 142, endPoint y: 323, distance: 19.0
click at [125, 331] on button "Dispositivos Point" at bounding box center [117, 339] width 145 height 28
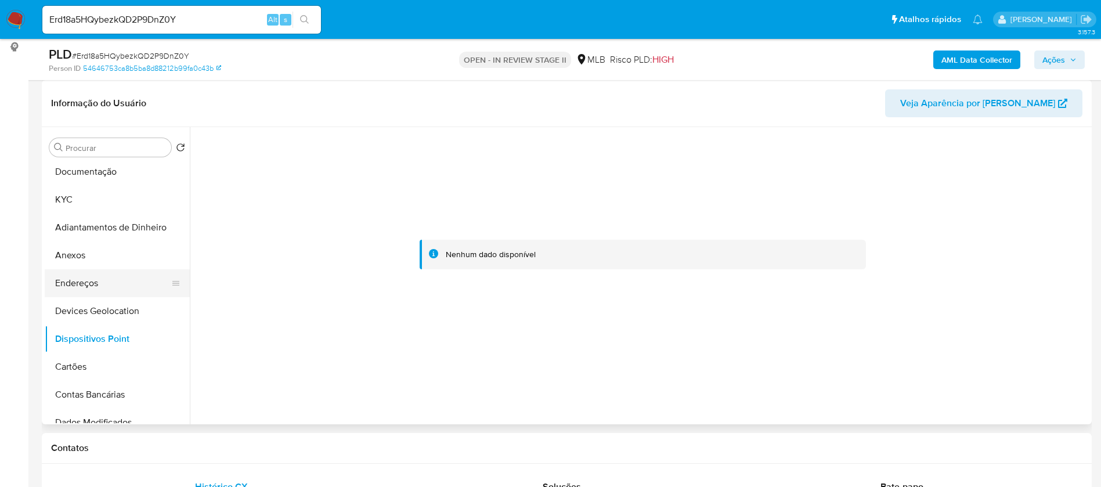
click at [120, 279] on button "Endereços" at bounding box center [113, 283] width 136 height 28
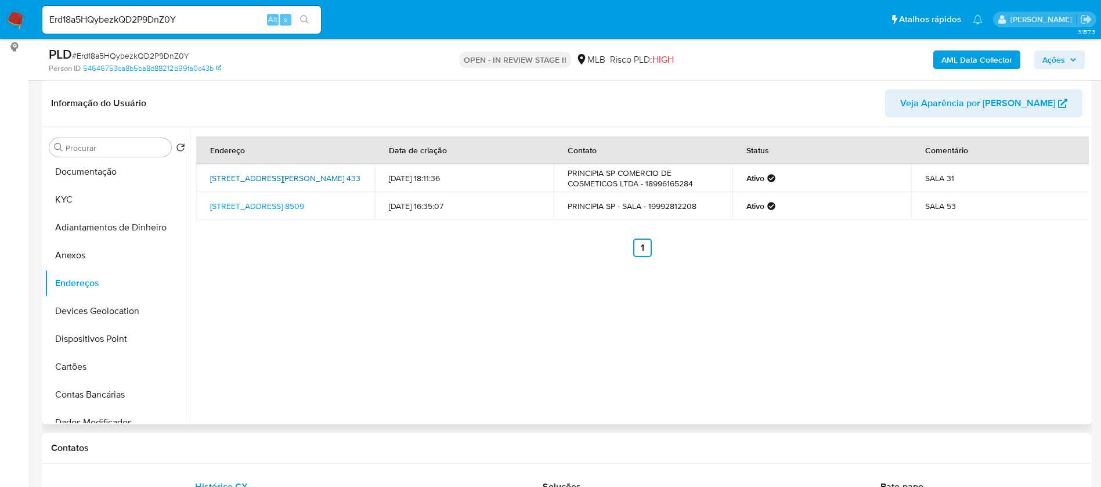
click at [311, 184] on link "Rua Sansão Alves Dos Santos 433, São Paulo, São Paulo, 04571923, Brasil 433" at bounding box center [285, 178] width 150 height 12
click at [96, 202] on button "KYC" at bounding box center [113, 200] width 136 height 28
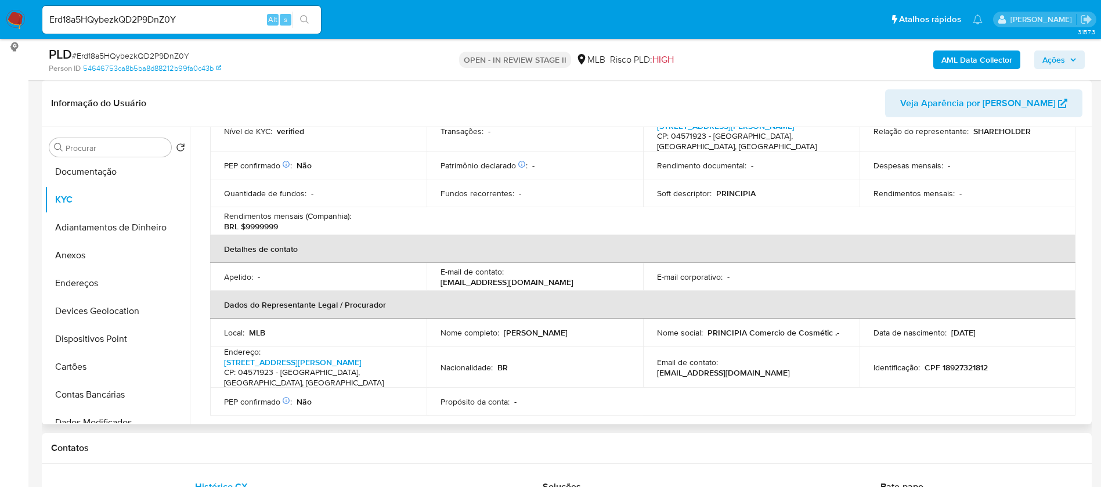
scroll to position [13, 0]
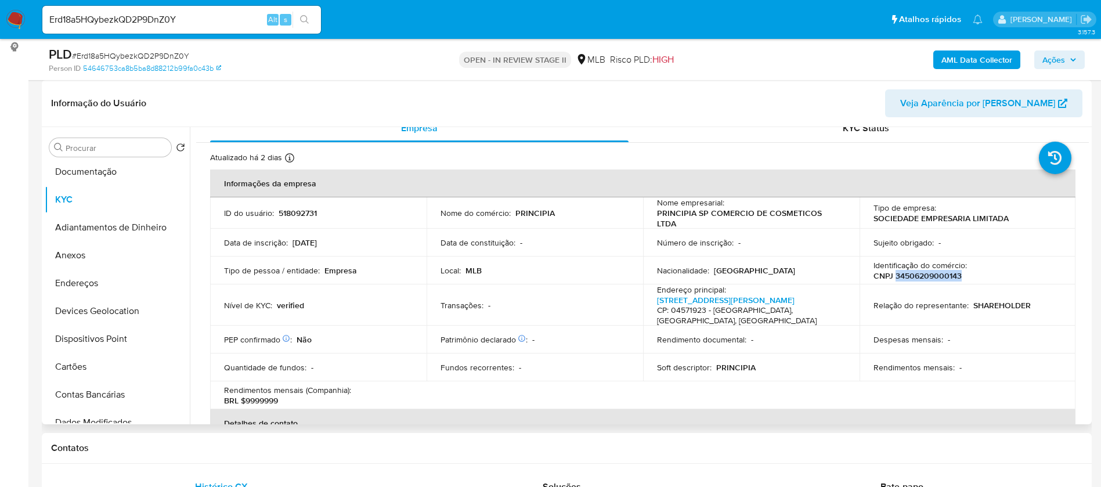
drag, startPoint x: 958, startPoint y: 270, endPoint x: 893, endPoint y: 271, distance: 65.0
click at [893, 271] on div "Identificação do comércio : CNPJ 34506209000143" at bounding box center [968, 270] width 189 height 21
copy p "34506209000143"
click at [118, 251] on button "Anexos" at bounding box center [113, 255] width 136 height 28
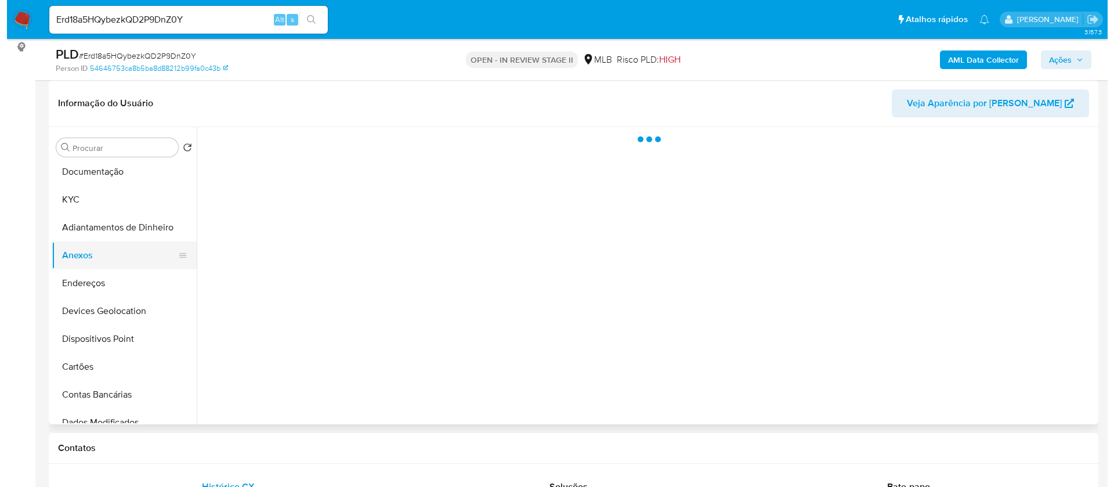
scroll to position [0, 0]
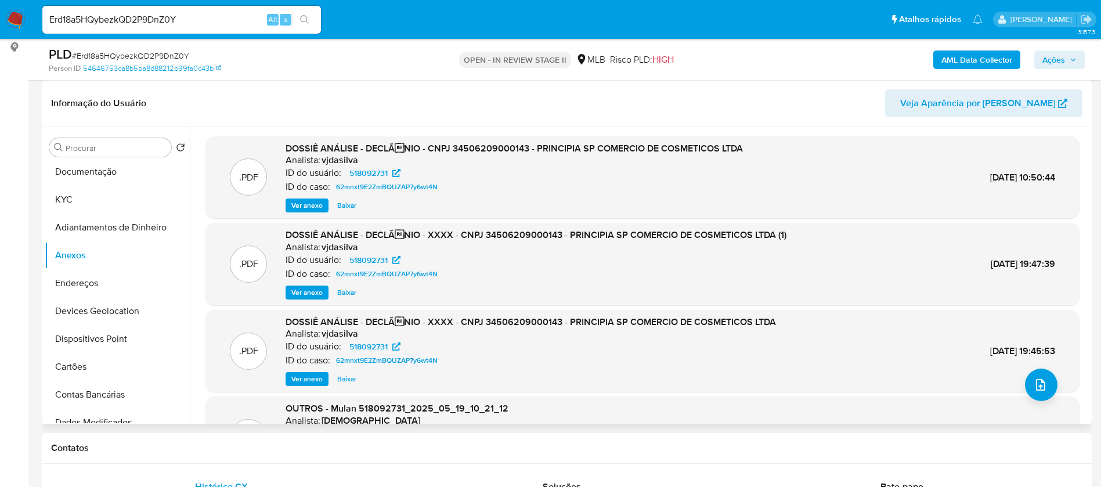
click at [311, 204] on span "Ver anexo" at bounding box center [306, 206] width 31 height 12
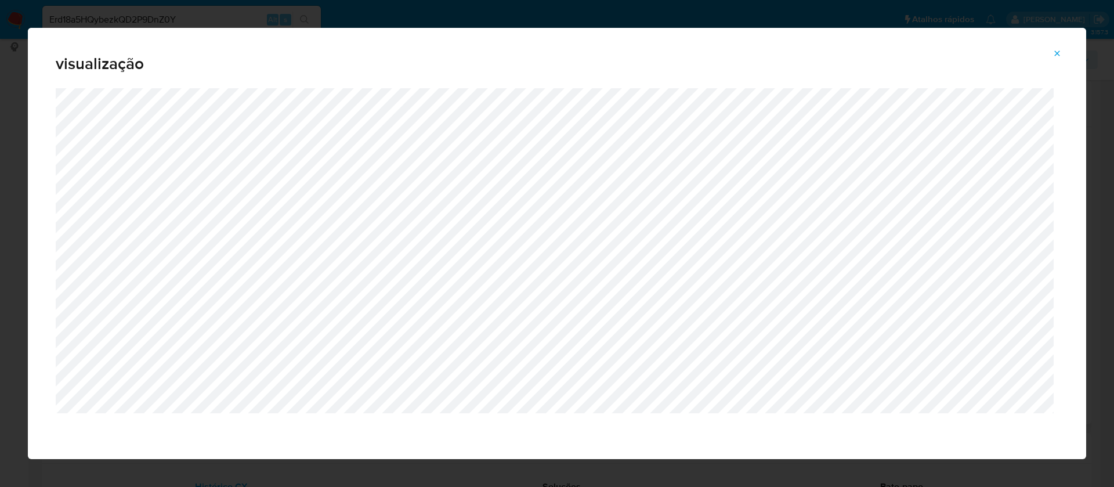
click at [1059, 54] on icon "Attachment preview" at bounding box center [1057, 53] width 9 height 9
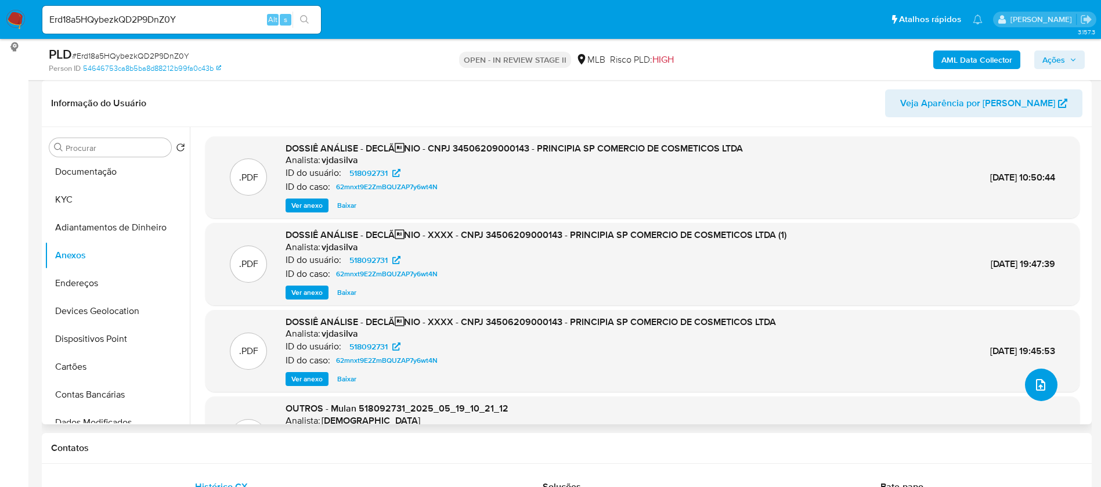
click at [1040, 381] on icon "upload-file" at bounding box center [1041, 385] width 14 height 14
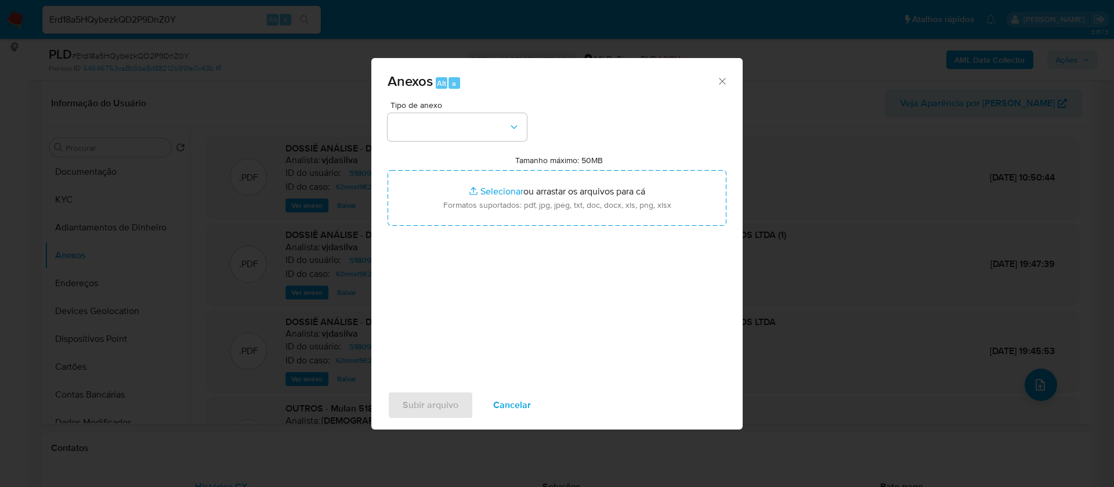
click at [720, 82] on icon "Fechar" at bounding box center [723, 81] width 12 height 12
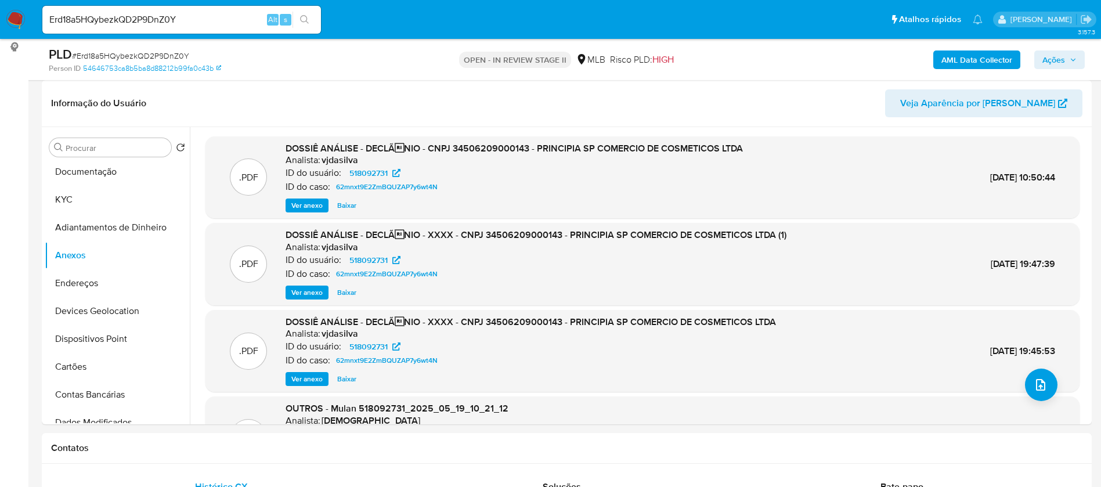
click at [968, 50] on b "AML Data Collector" at bounding box center [976, 59] width 71 height 19
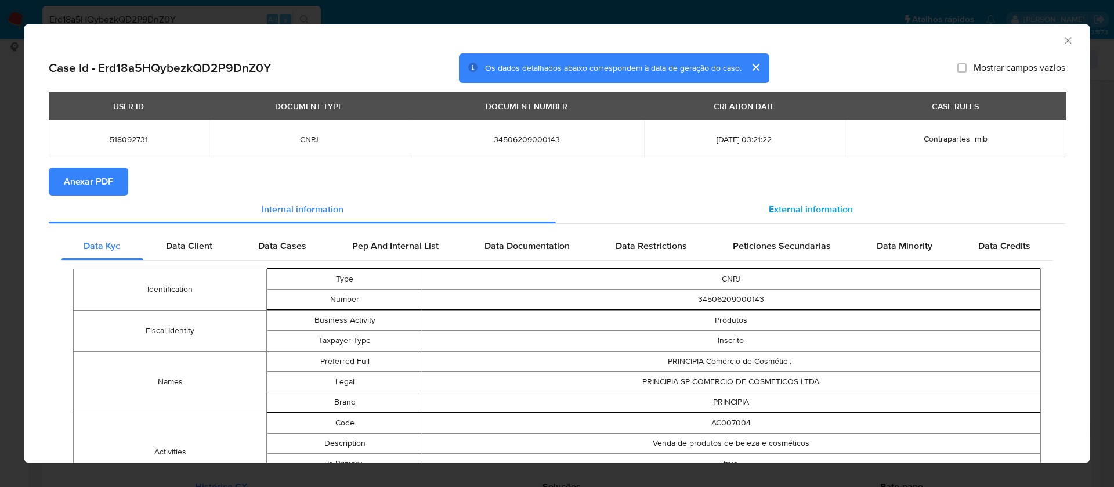
click at [778, 212] on span "External information" at bounding box center [811, 209] width 84 height 13
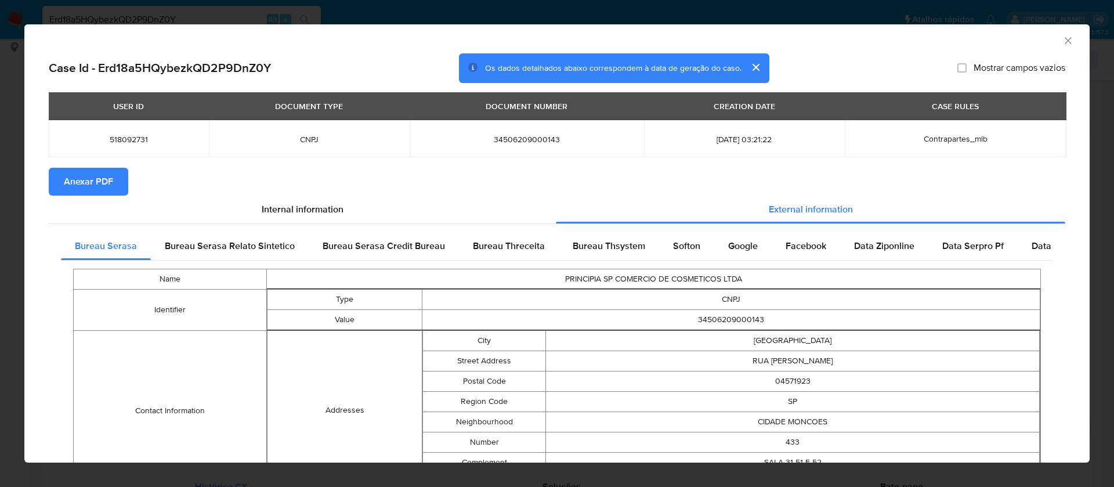
click at [105, 185] on span "Anexar PDF" at bounding box center [88, 182] width 49 height 26
click at [1065, 39] on icon "Fechar a janela" at bounding box center [1068, 40] width 6 height 6
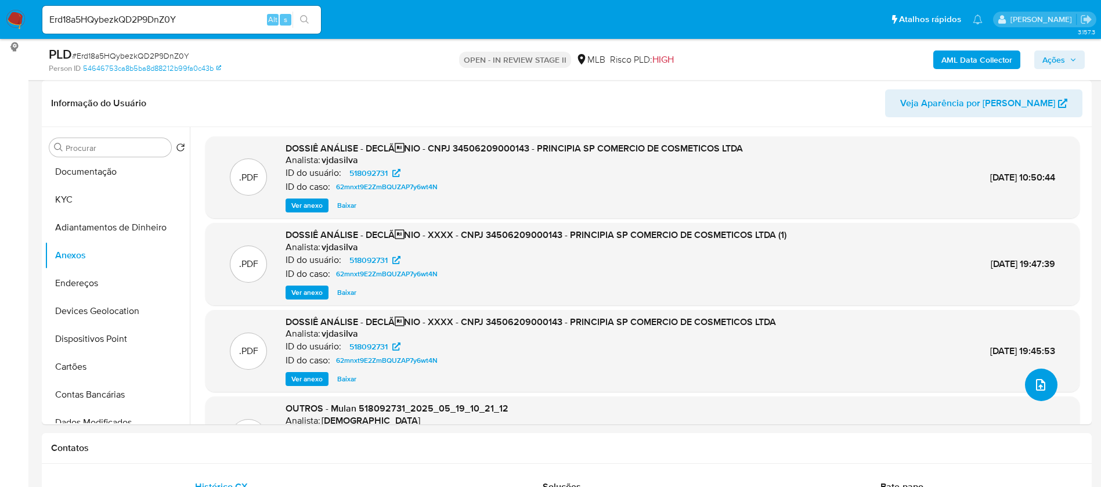
click at [1034, 384] on icon "upload-file" at bounding box center [1041, 385] width 14 height 14
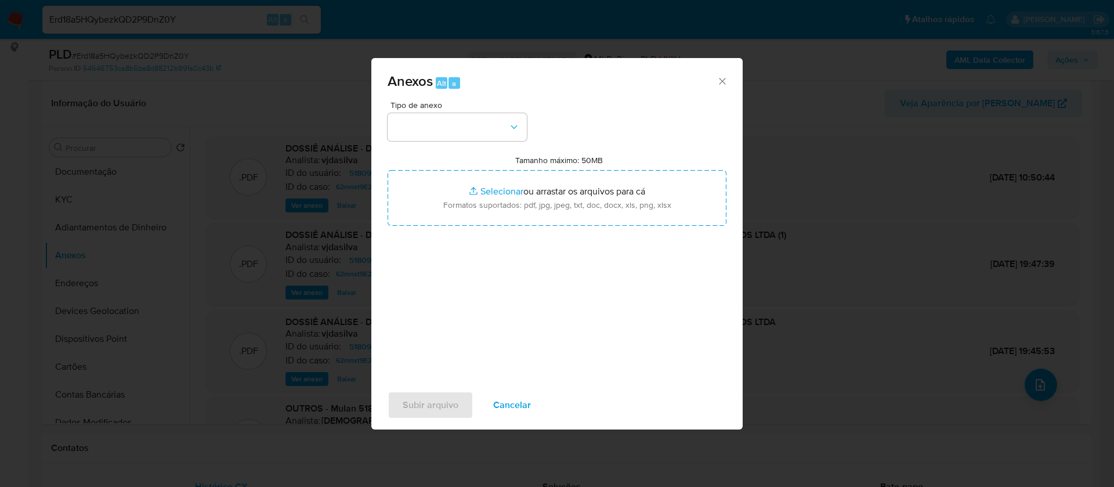
click at [472, 149] on div "Tipo de anexo Tamanho máximo: 50MB Selecionar arquivos Selecionar ou arrastar o…" at bounding box center [557, 238] width 339 height 274
click at [475, 135] on button "button" at bounding box center [457, 127] width 139 height 28
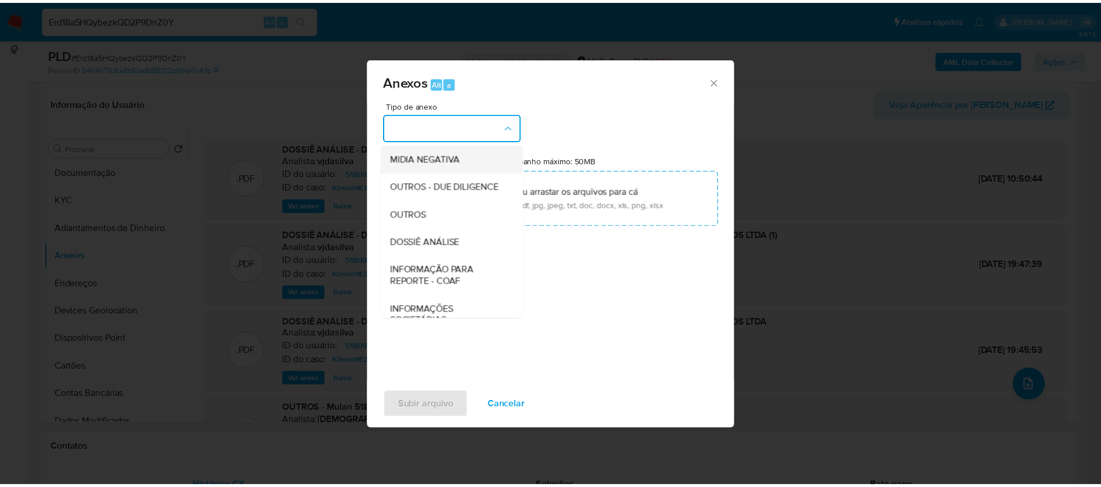
scroll to position [174, 0]
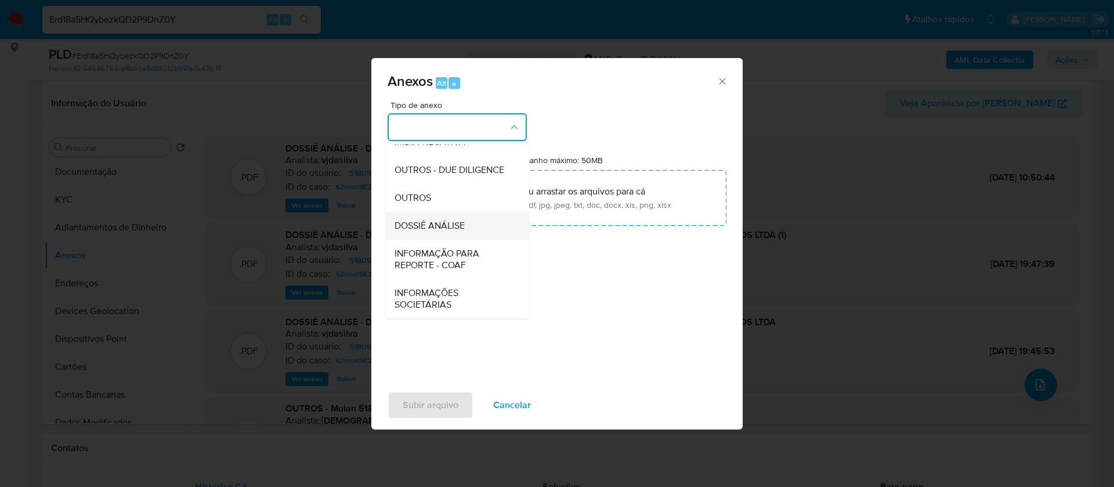
click at [460, 230] on span "DOSSIÊ ANÁLISE" at bounding box center [430, 226] width 70 height 12
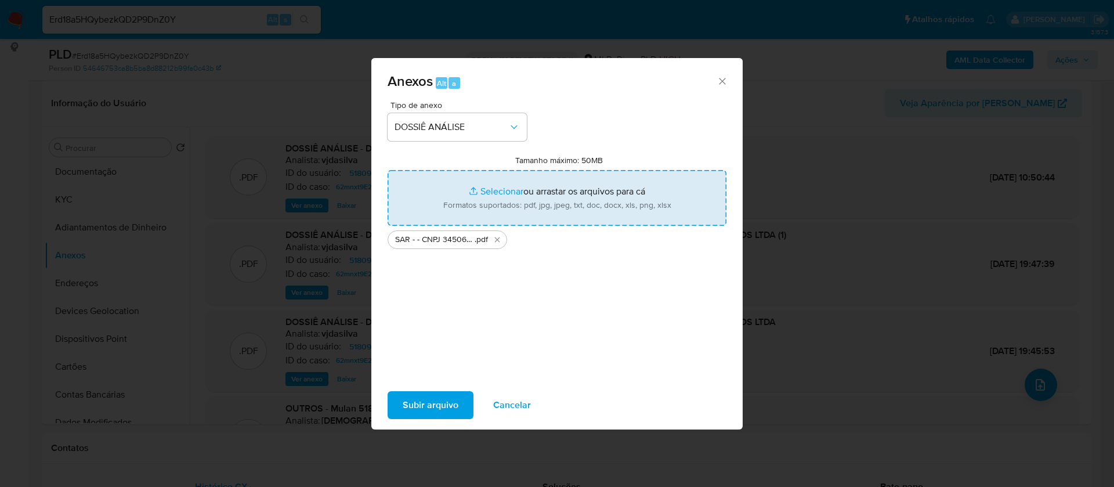
type input "C:\fakepath\Mulan 518092731_2025_09_03_17_12_21.xlsx"
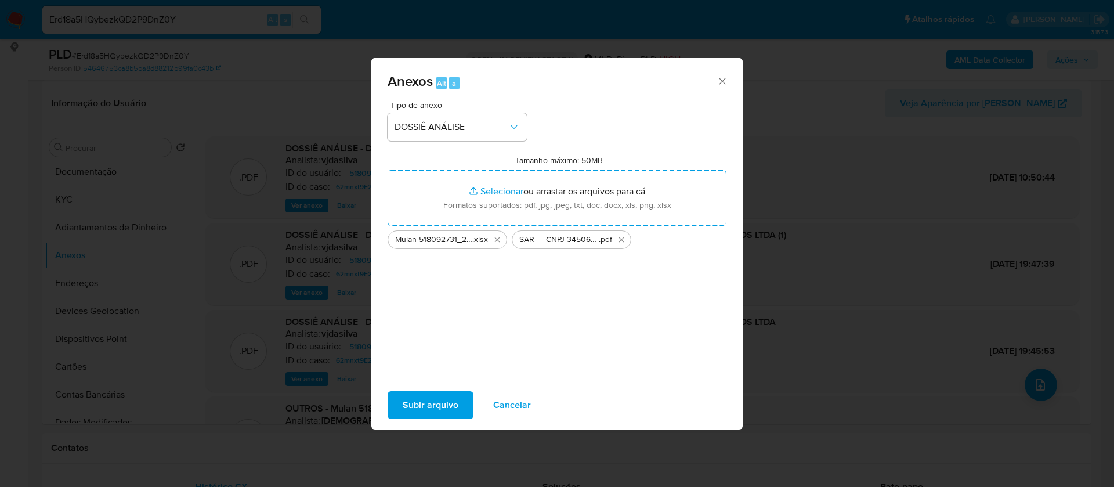
click at [452, 401] on span "Subir arquivo" at bounding box center [431, 405] width 56 height 26
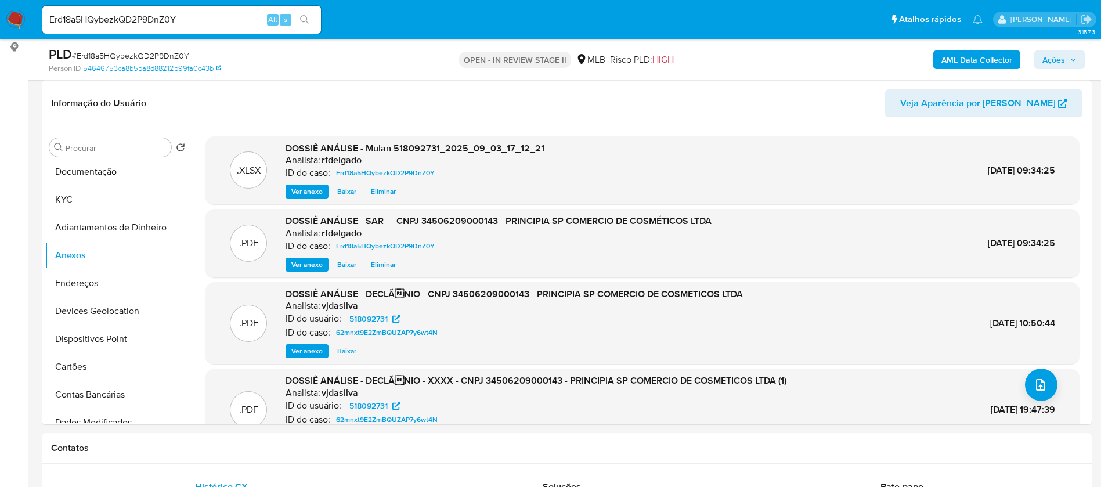
click at [1055, 62] on span "Ações" at bounding box center [1053, 59] width 23 height 19
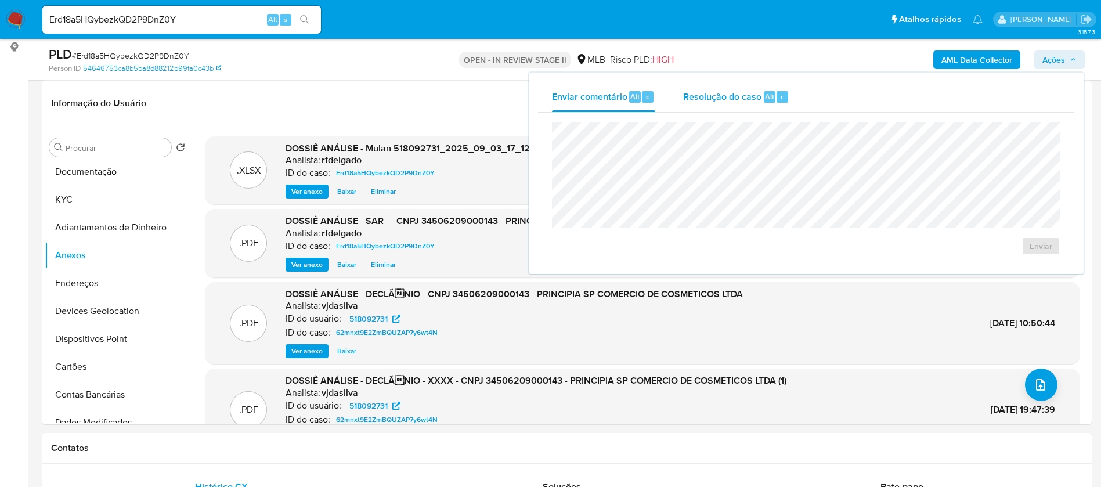
click at [701, 99] on span "Resolução do caso" at bounding box center [722, 95] width 78 height 13
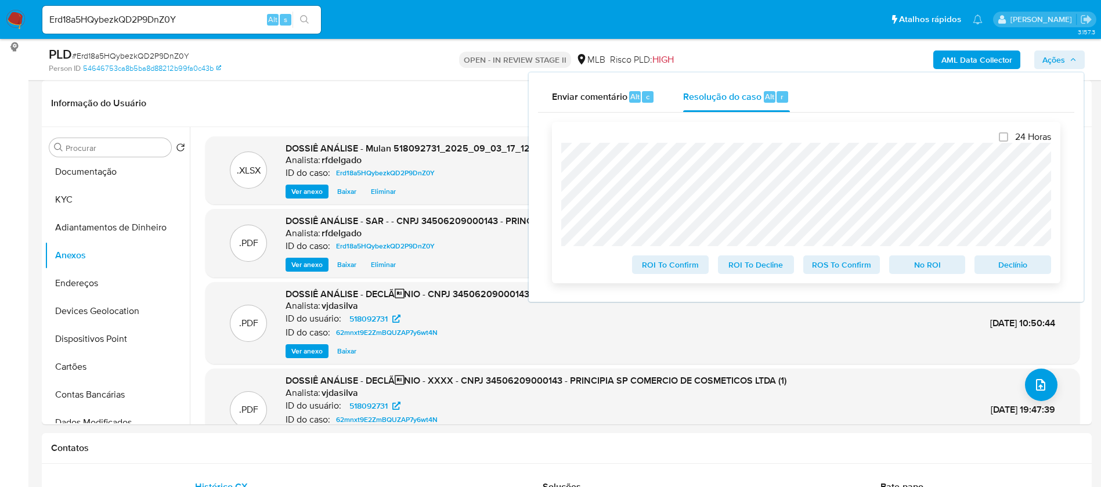
click at [906, 269] on span "No ROI" at bounding box center [927, 265] width 60 height 16
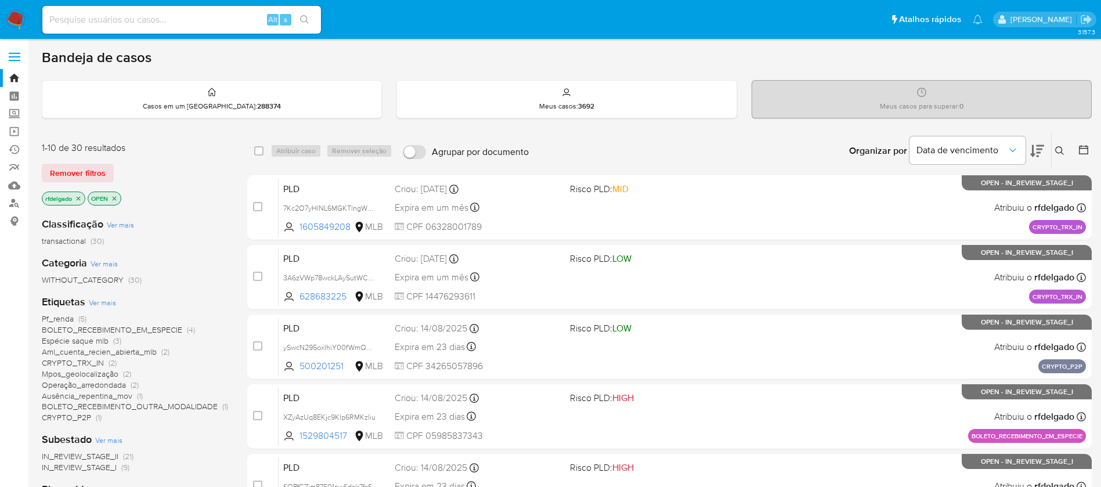
scroll to position [87, 0]
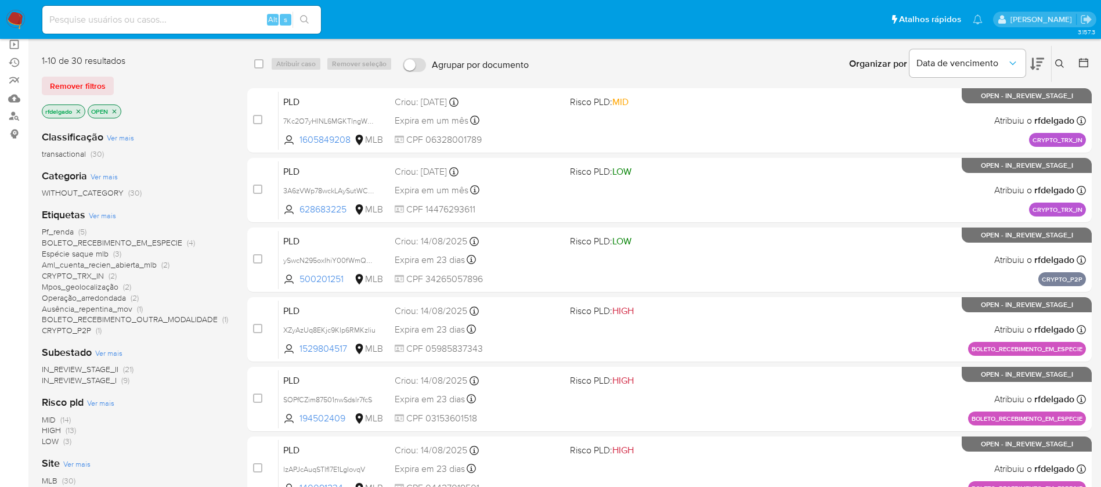
click at [56, 228] on span "Pf_renda" at bounding box center [58, 232] width 32 height 12
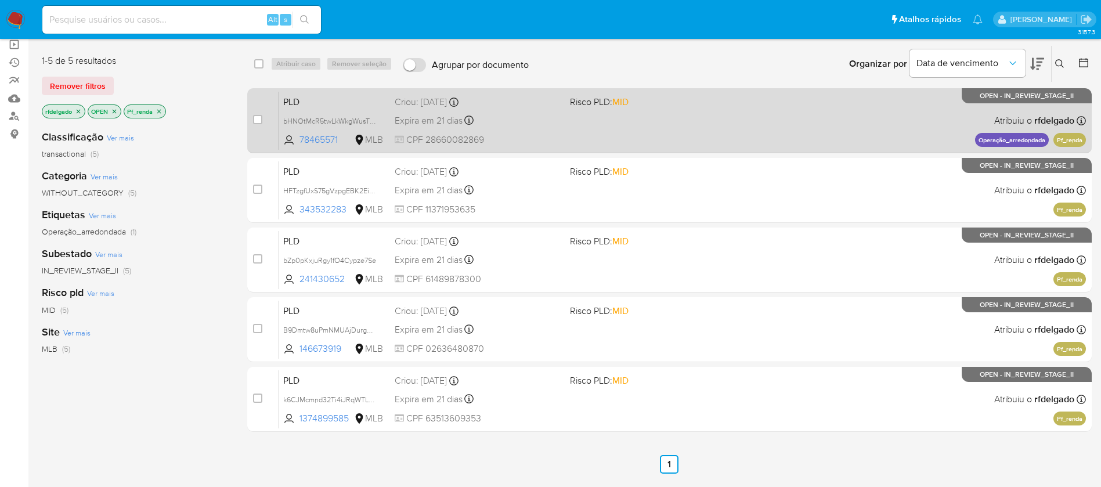
click at [656, 124] on div "PLD bHNOtMcR5twLkWkgWusTQuGG 78465571 MLB Risco PLD: MID Criou: 12/08/2025 Crio…" at bounding box center [682, 120] width 807 height 59
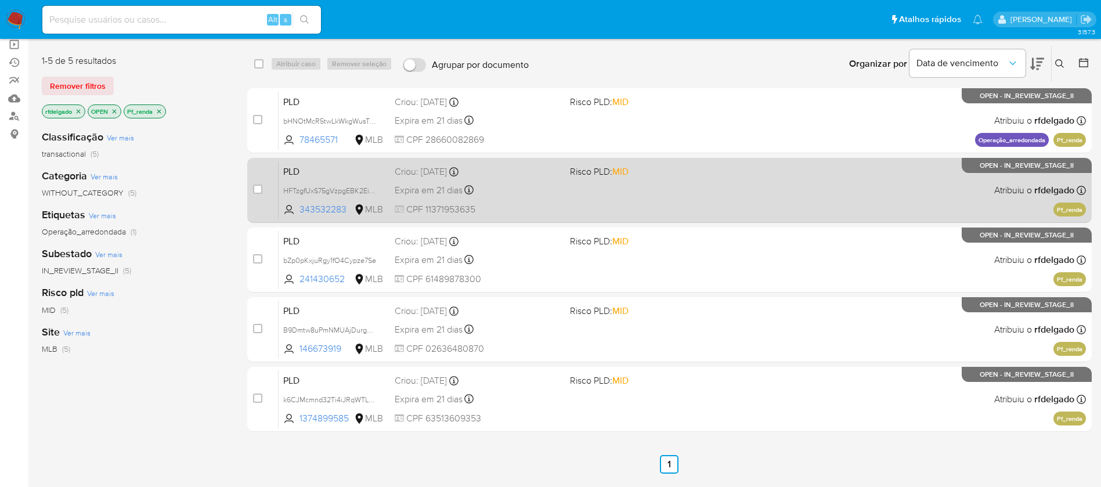
click at [682, 195] on div "PLD HFTzgfUxS75gVzpgEBK2EiM7 343532283 MLB Risco PLD: MID Criou: 12/08/2025 Cri…" at bounding box center [682, 190] width 807 height 59
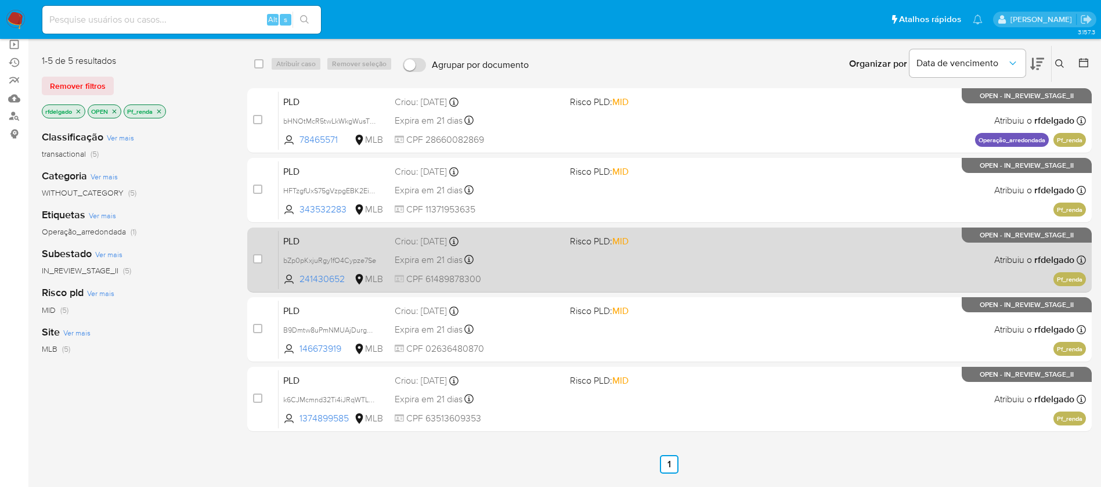
click at [734, 247] on span "Risco PLD: MID" at bounding box center [653, 240] width 166 height 15
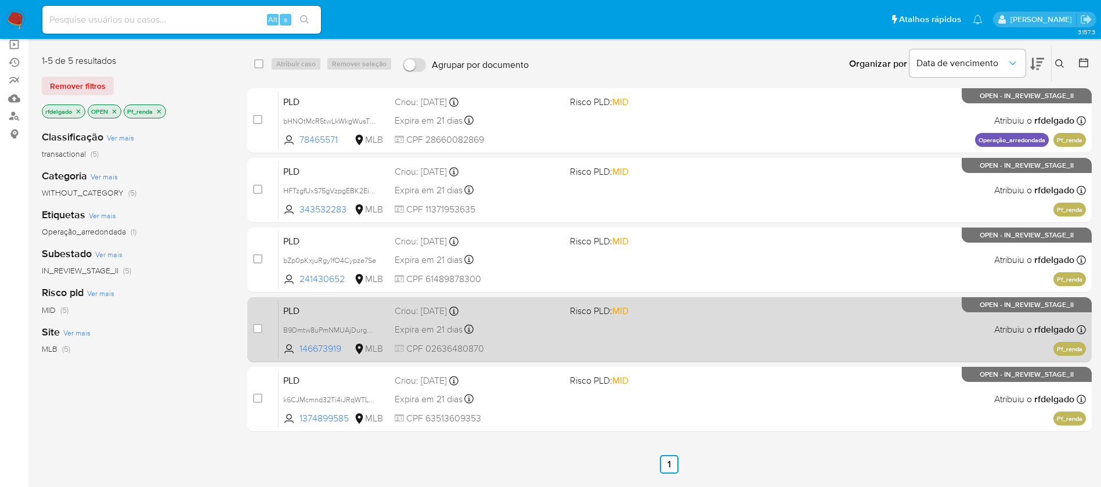
click at [759, 330] on div "PLD B9Dmtw8uPmNMUAjDurgUy4t7 146673919 MLB Risco PLD: MID Criou: 12/08/2025 Cri…" at bounding box center [682, 329] width 807 height 59
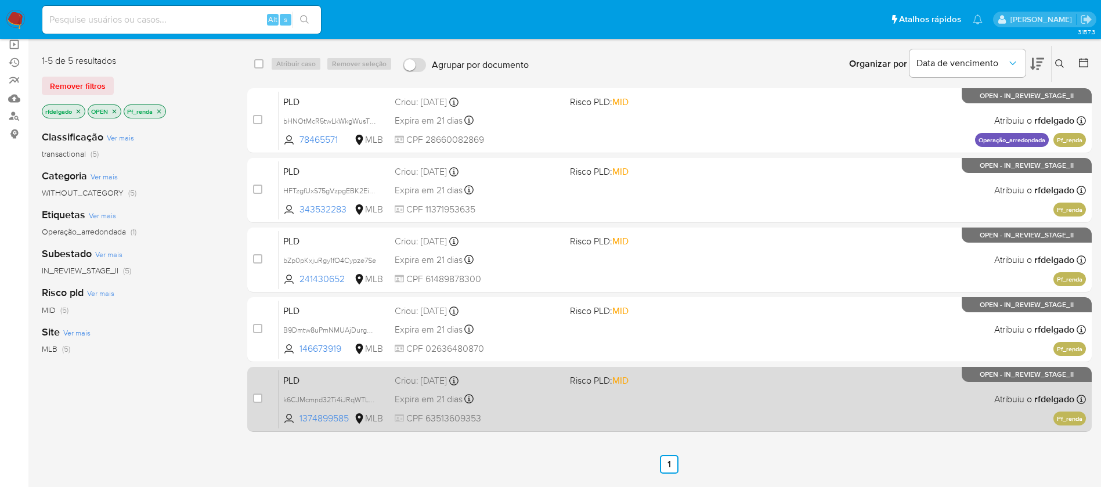
click at [723, 383] on span "Risco PLD: MID" at bounding box center [653, 379] width 166 height 15
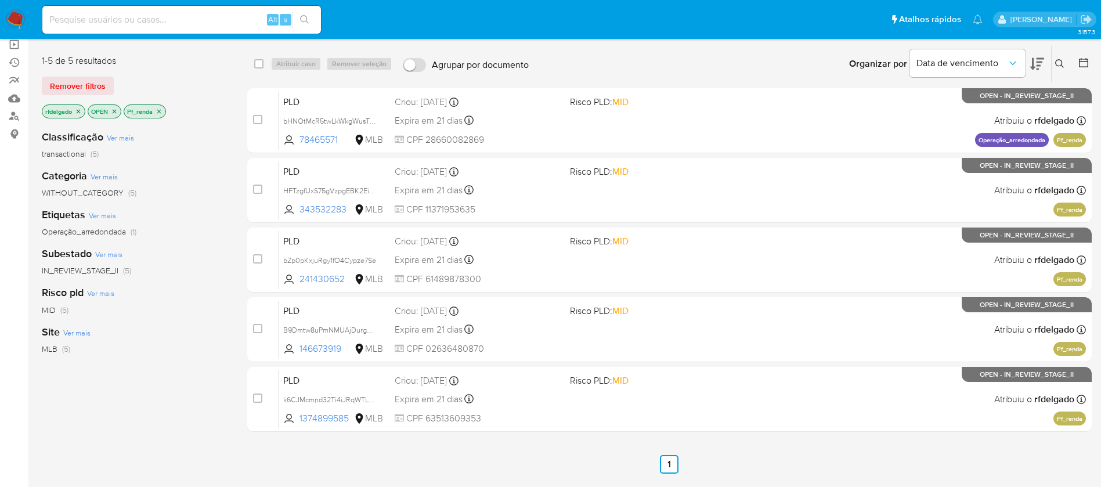
click at [159, 111] on icon "close-filter" at bounding box center [159, 111] width 7 height 7
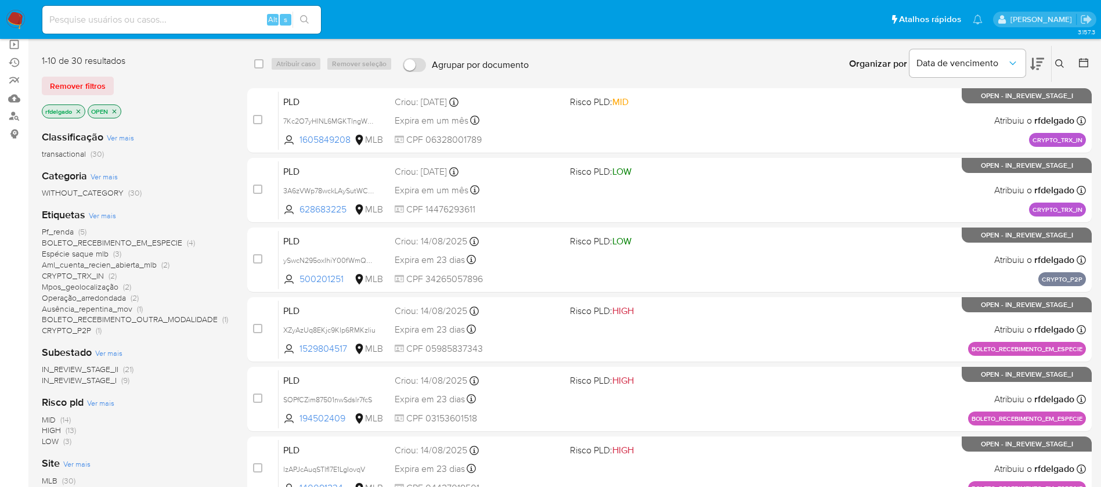
click at [78, 254] on span "Espécie saque mlb" at bounding box center [75, 254] width 67 height 12
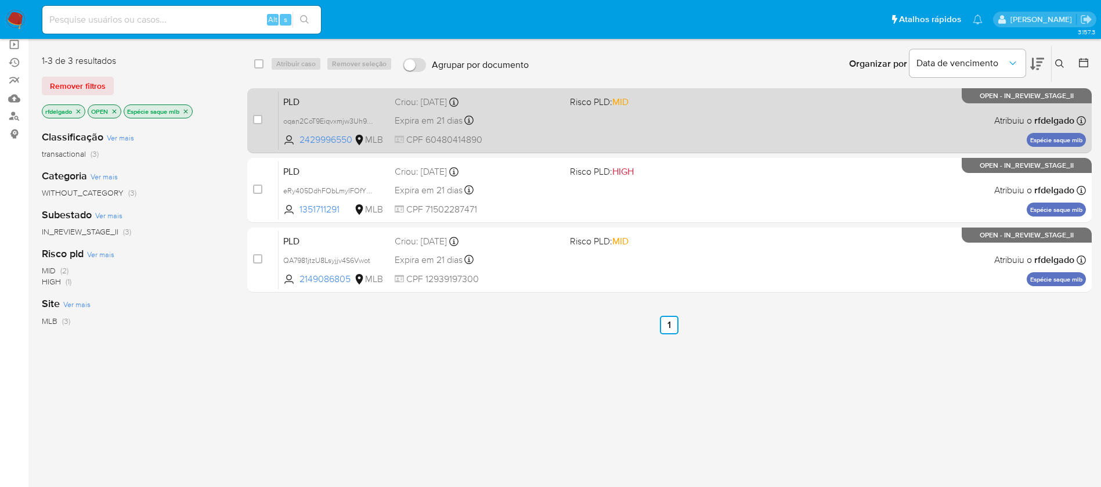
click at [687, 135] on div "PLD oqan2CoT9Eiqvxmjw3Uh9Mpy 2429996550 MLB Risco PLD: MID Criou: 12/08/2025 Cr…" at bounding box center [682, 120] width 807 height 59
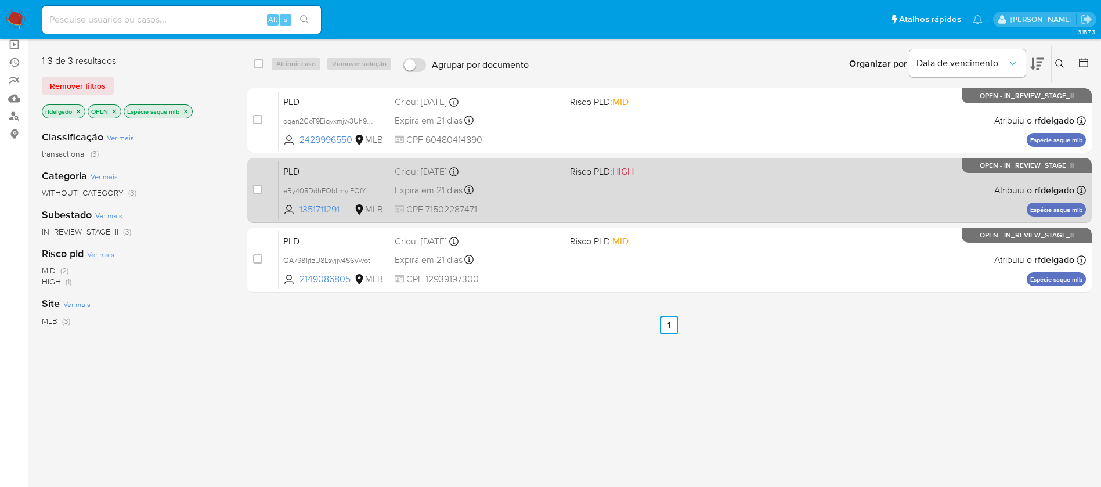
click at [651, 175] on span "Risco PLD: HIGH" at bounding box center [653, 170] width 166 height 15
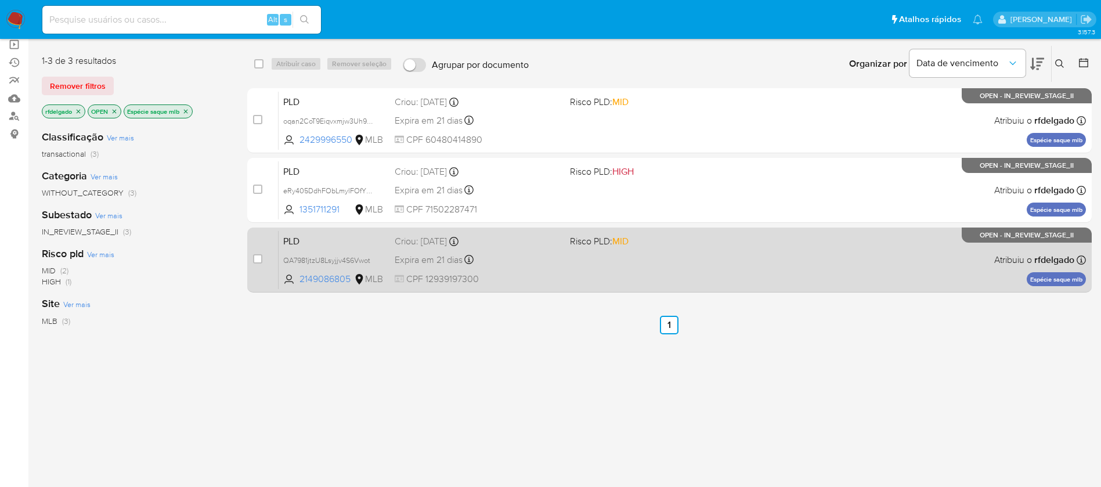
click at [733, 272] on div "PLD QA7981jtzU8Lsyjjv4S6Vwot 2149086805 MLB Risco PLD: MID Criou: 12/08/2025 Cr…" at bounding box center [682, 259] width 807 height 59
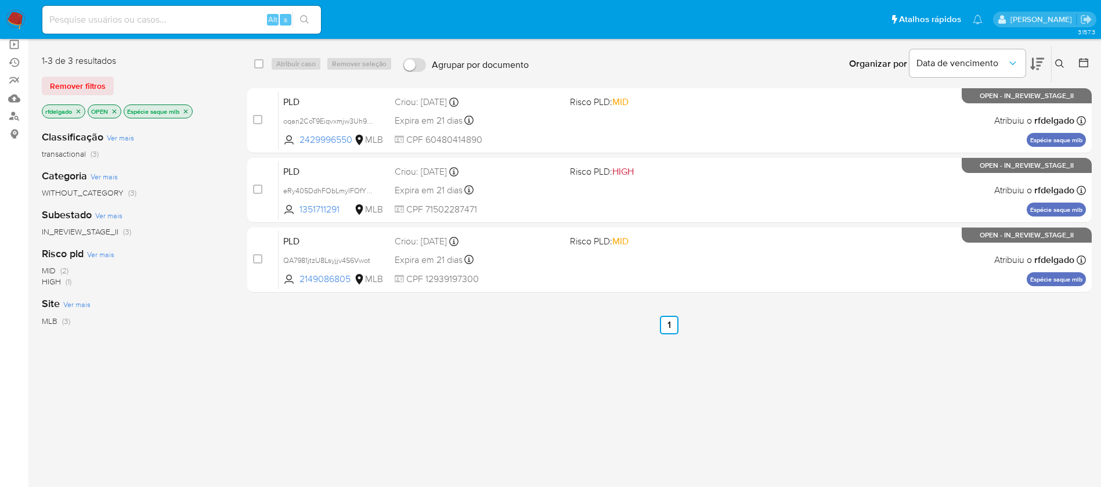
click at [17, 15] on img at bounding box center [16, 20] width 20 height 20
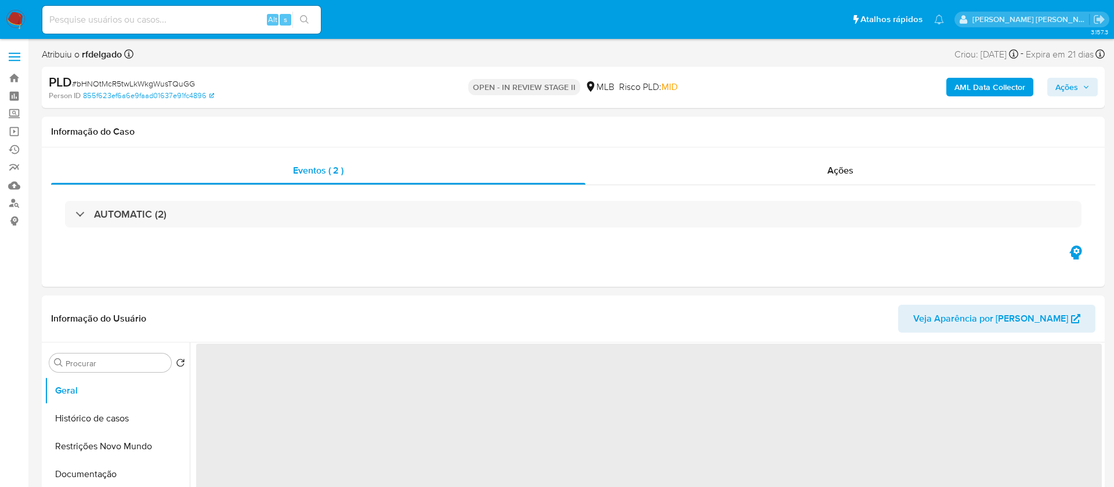
select select "10"
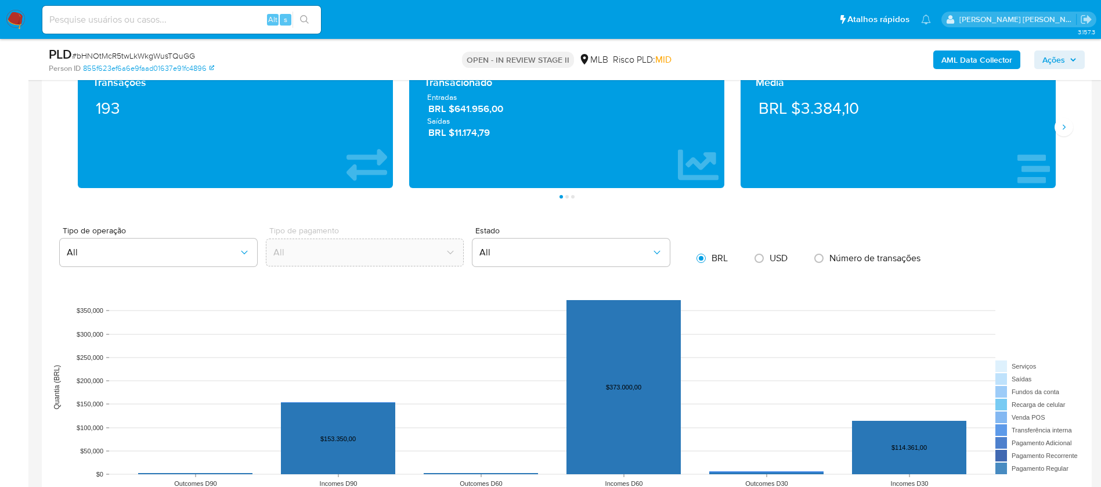
scroll to position [1132, 0]
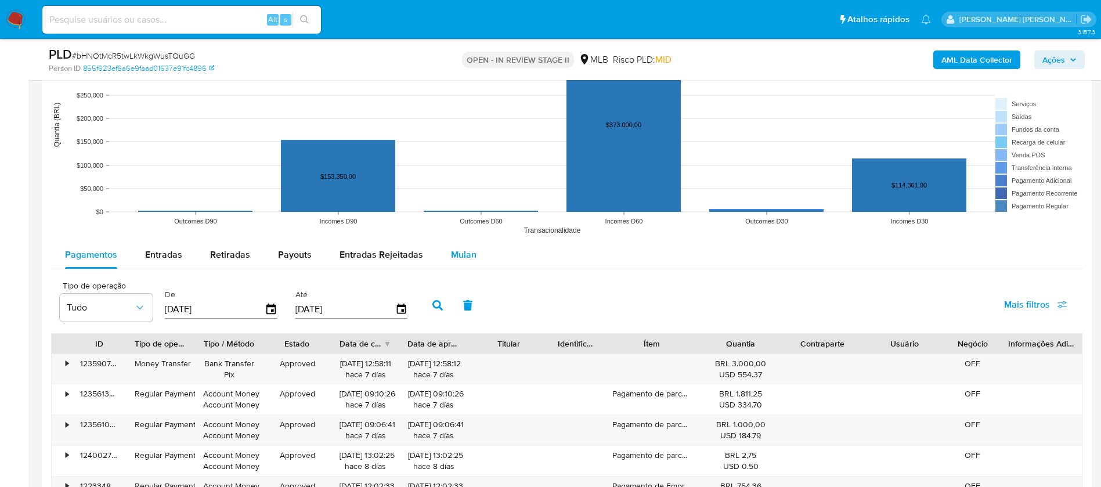
click at [451, 252] on span "Mulan" at bounding box center [464, 254] width 26 height 13
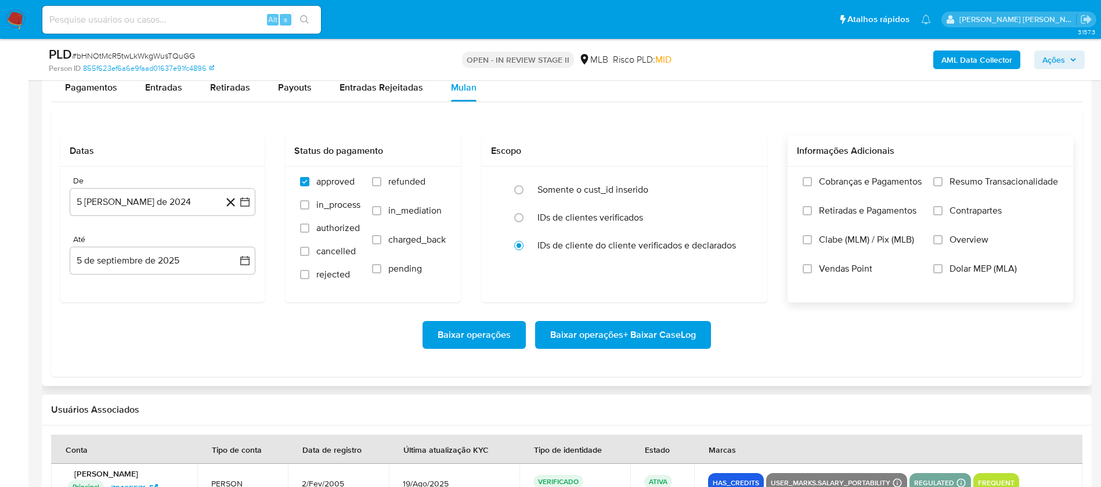
scroll to position [1306, 0]
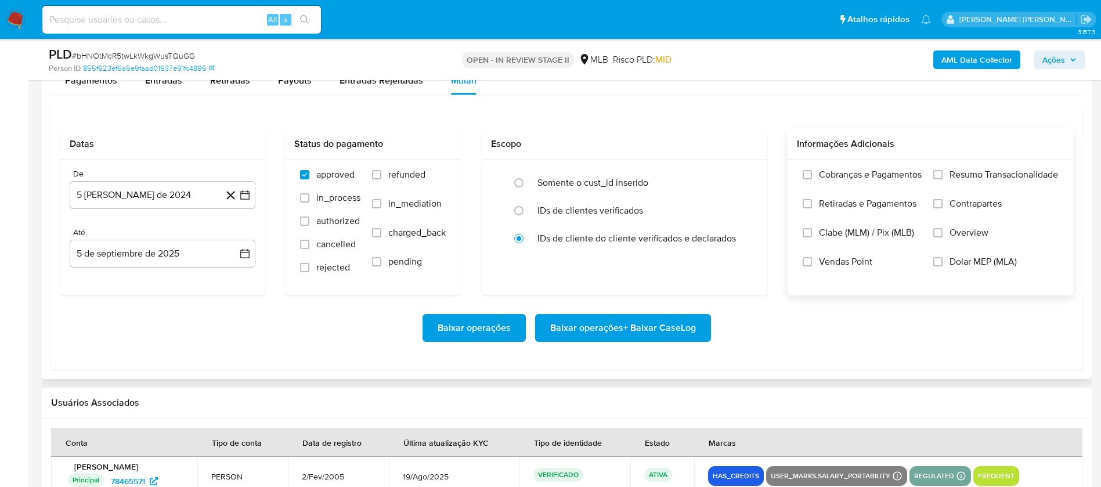
click at [982, 179] on span "Resumo Transacionalidade" at bounding box center [1004, 175] width 109 height 12
click at [943, 179] on input "Resumo Transacionalidade" at bounding box center [937, 174] width 9 height 9
click at [854, 259] on span "Vendas Point" at bounding box center [845, 262] width 53 height 12
click at [812, 259] on input "Vendas Point" at bounding box center [807, 261] width 9 height 9
click at [163, 190] on button "5 de agosto de 2024" at bounding box center [163, 195] width 186 height 28
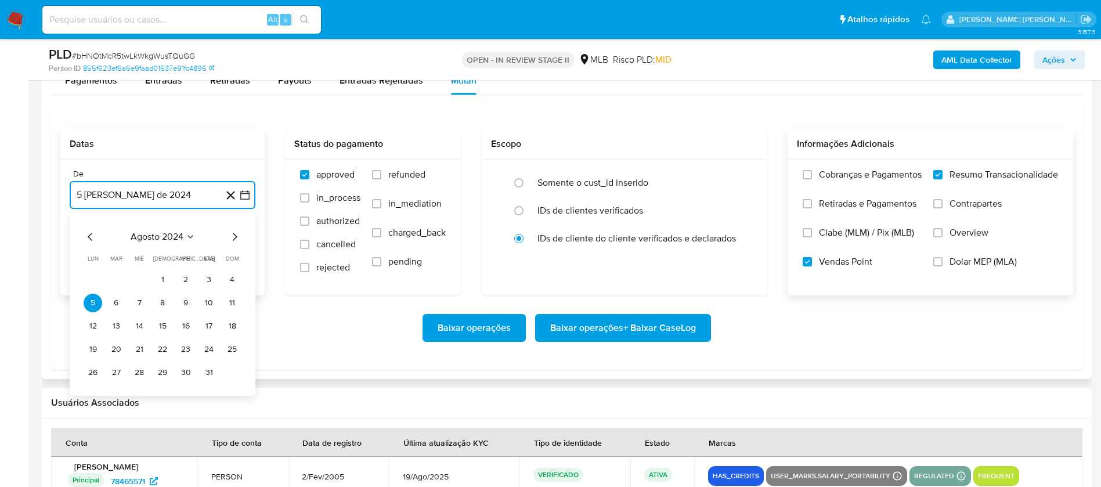
click at [164, 237] on span "agosto 2024" at bounding box center [157, 237] width 53 height 12
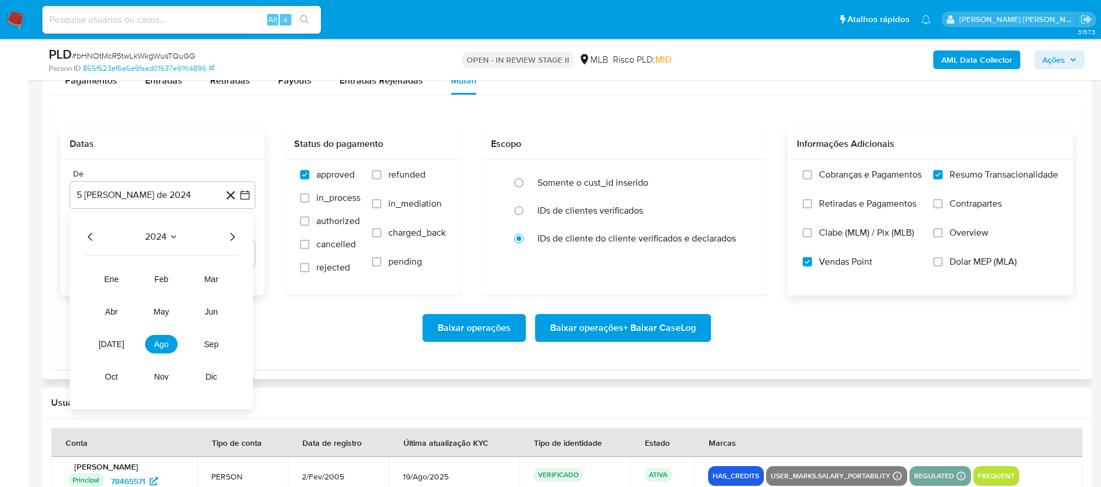
click at [233, 234] on icon "Año siguiente" at bounding box center [232, 237] width 14 height 14
click at [113, 351] on button "jul" at bounding box center [111, 344] width 33 height 19
click at [114, 283] on button "1" at bounding box center [116, 279] width 19 height 19
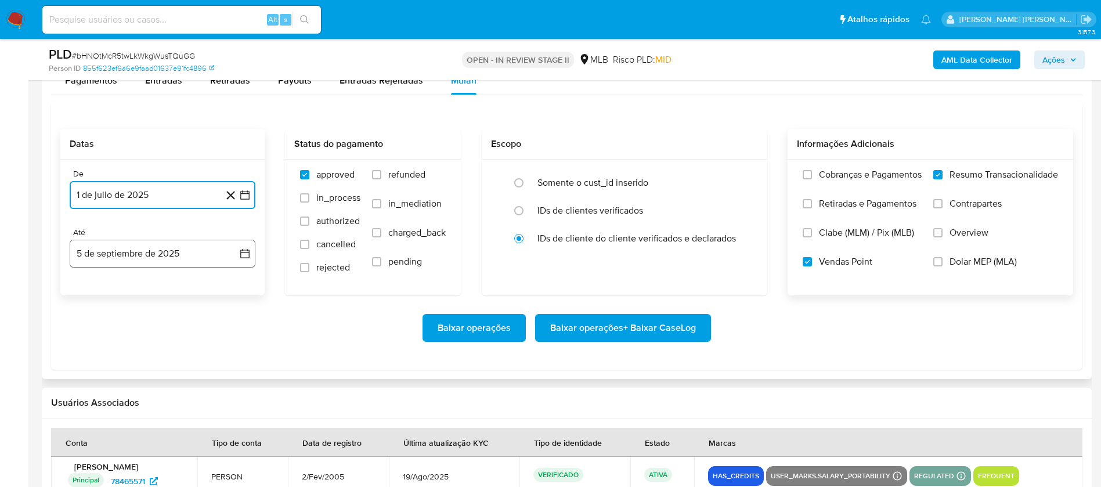
click at [137, 248] on button "5 de septiembre de 2025" at bounding box center [163, 254] width 186 height 28
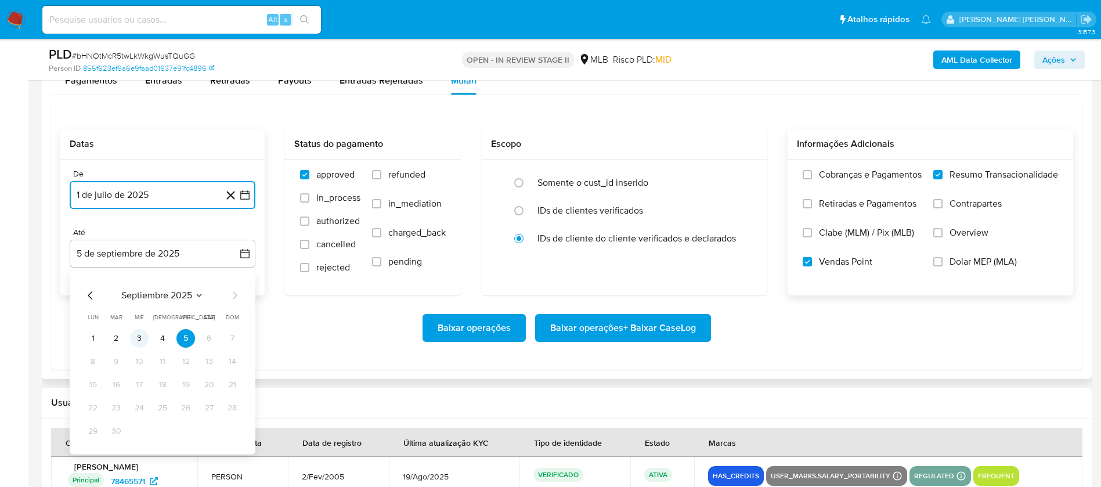
click at [135, 338] on button "3" at bounding box center [139, 338] width 19 height 19
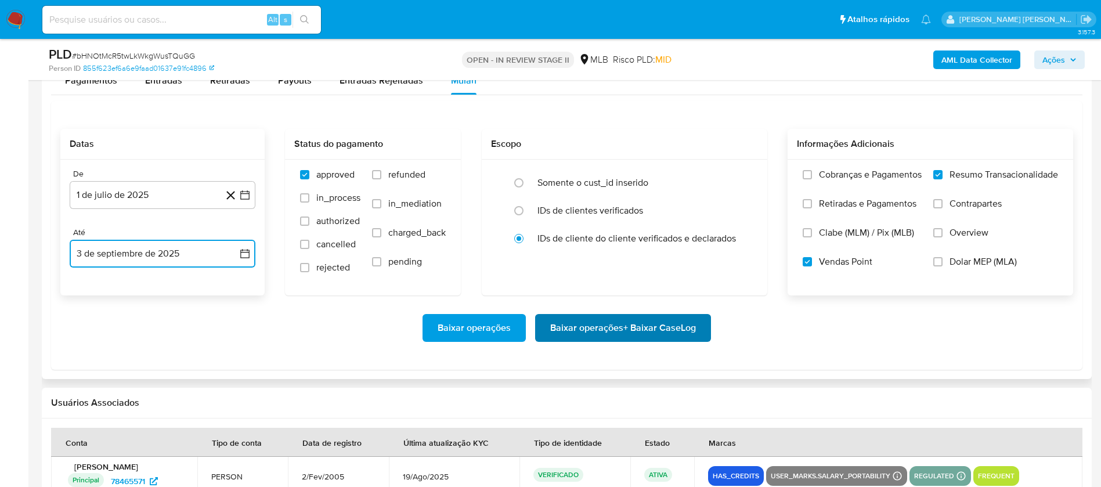
click at [603, 335] on span "Baixar operações + Baixar CaseLog" at bounding box center [623, 328] width 146 height 26
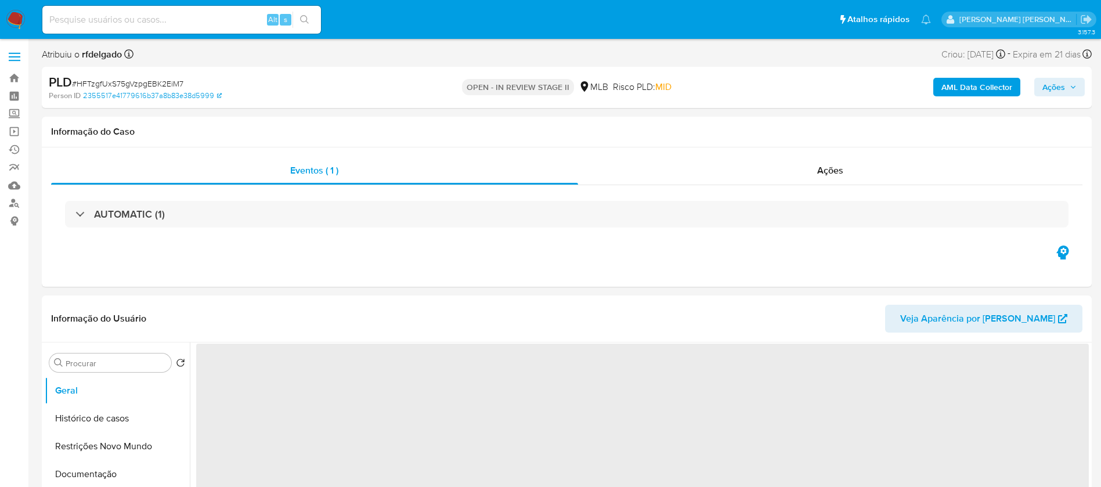
select select "10"
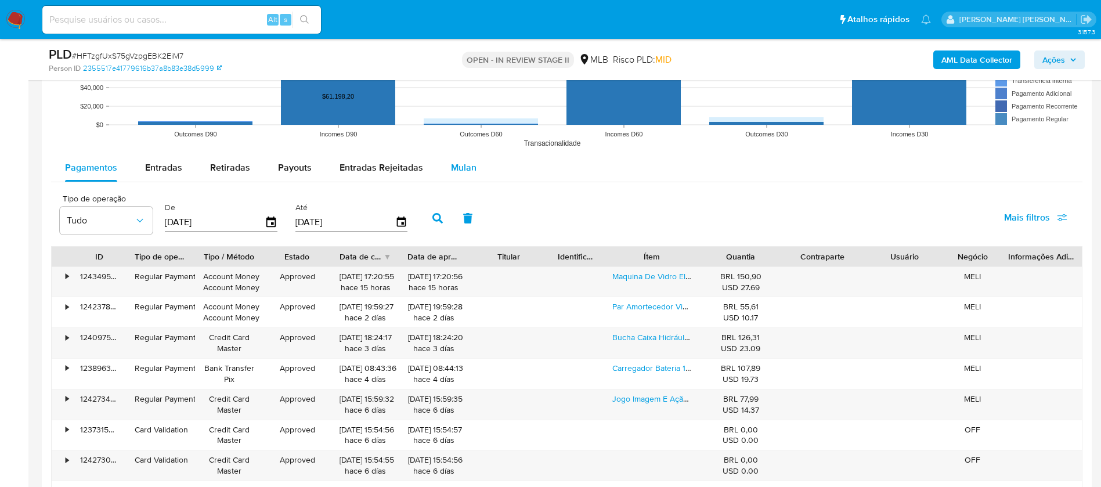
click at [471, 168] on span "Mulan" at bounding box center [464, 167] width 26 height 13
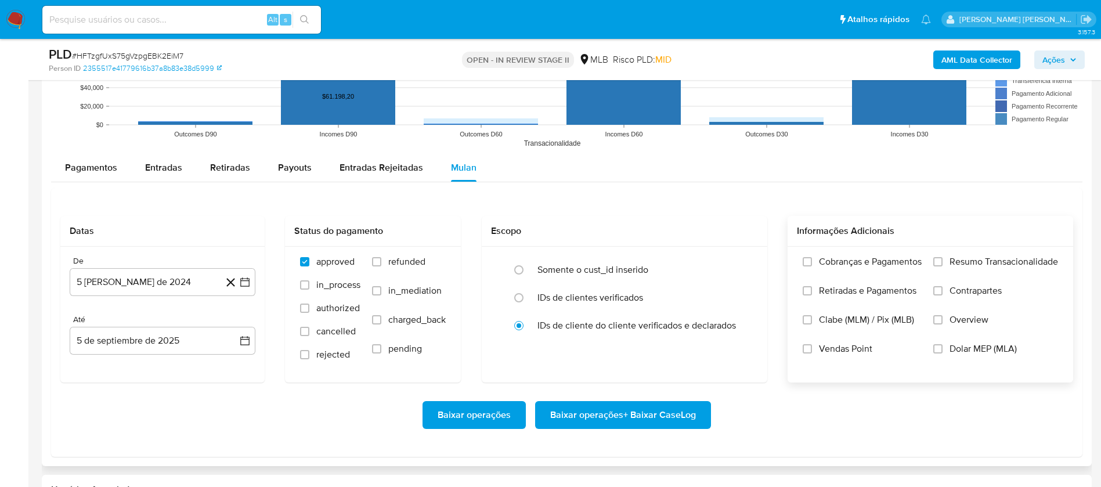
scroll to position [1306, 0]
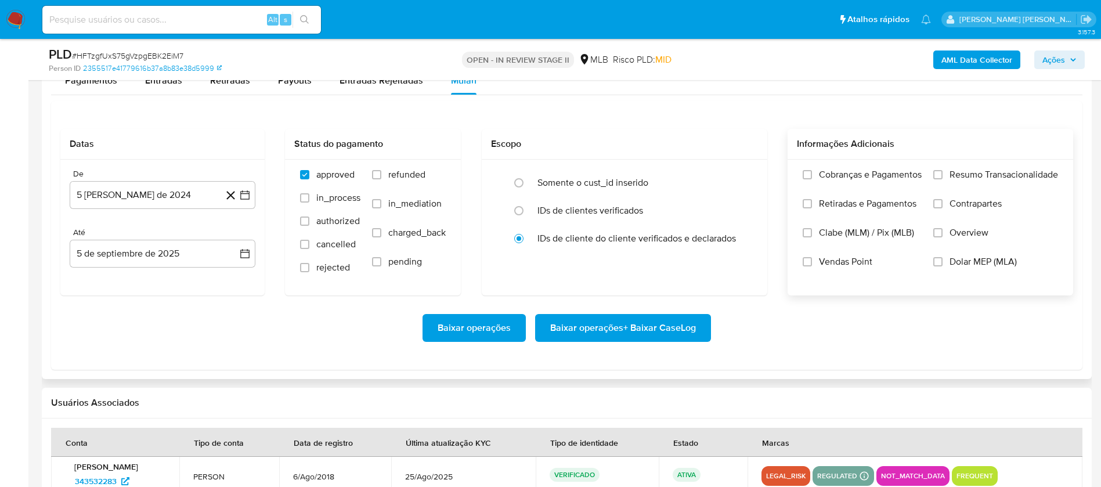
click at [984, 175] on span "Resumo Transacionalidade" at bounding box center [1004, 175] width 109 height 12
click at [943, 175] on input "Resumo Transacionalidade" at bounding box center [937, 174] width 9 height 9
click at [846, 261] on span "Vendas Point" at bounding box center [845, 262] width 53 height 12
click at [812, 261] on input "Vendas Point" at bounding box center [807, 261] width 9 height 9
click at [170, 194] on button "5 [PERSON_NAME] de 2024" at bounding box center [163, 195] width 186 height 28
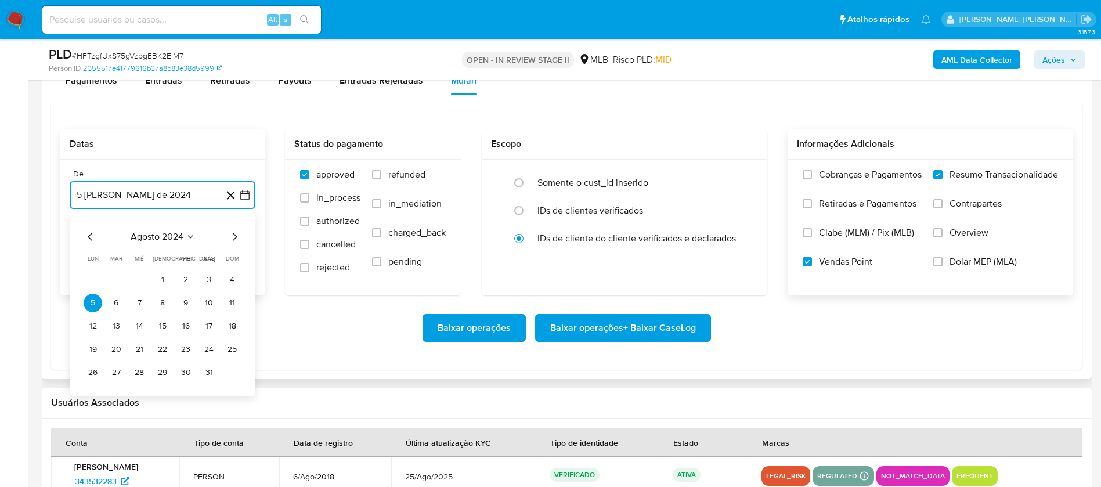
click at [161, 236] on span "agosto 2024" at bounding box center [157, 237] width 53 height 12
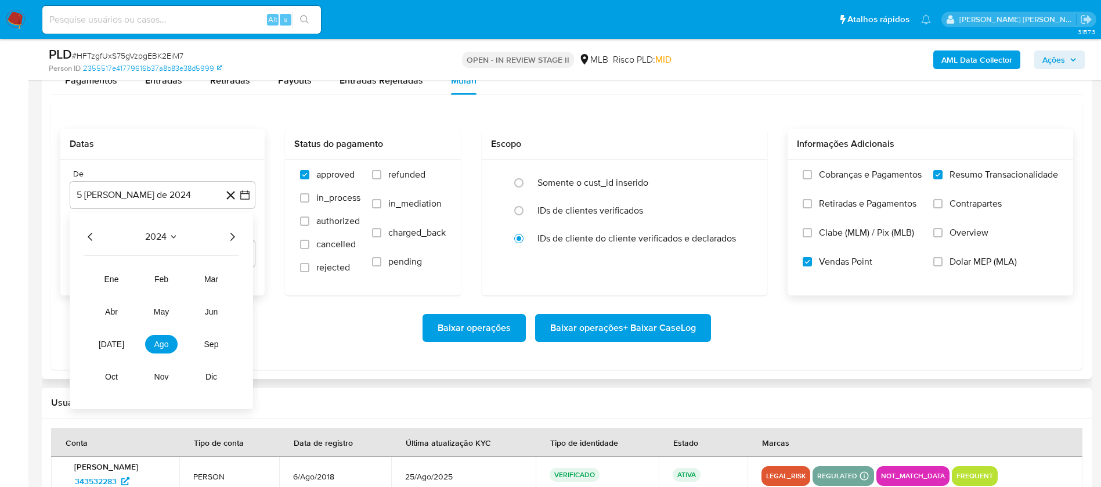
click at [233, 235] on icon "Año siguiente" at bounding box center [232, 237] width 5 height 8
click at [118, 345] on button "[DATE]" at bounding box center [111, 344] width 33 height 19
click at [120, 282] on button "1" at bounding box center [116, 279] width 19 height 19
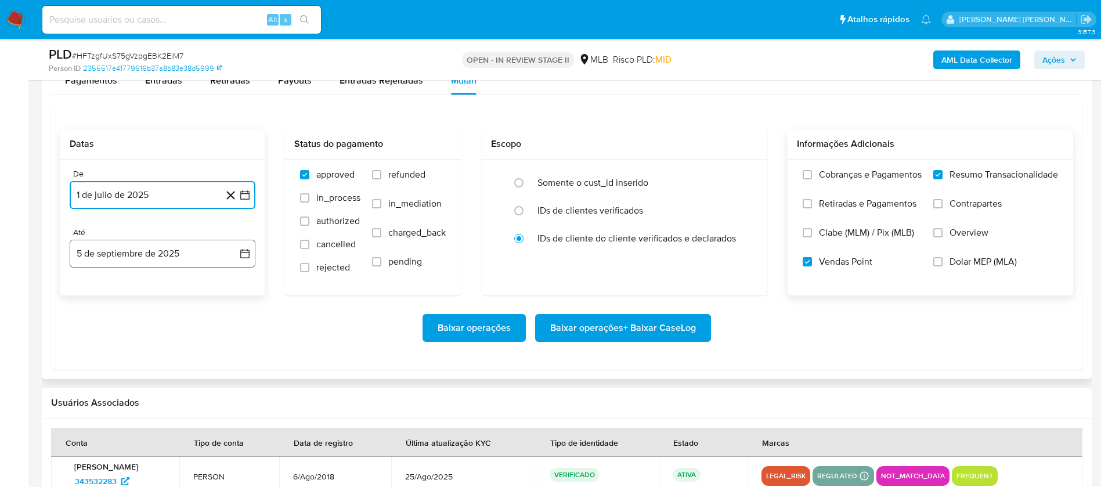
click at [138, 250] on button "5 de septiembre de 2025" at bounding box center [163, 254] width 186 height 28
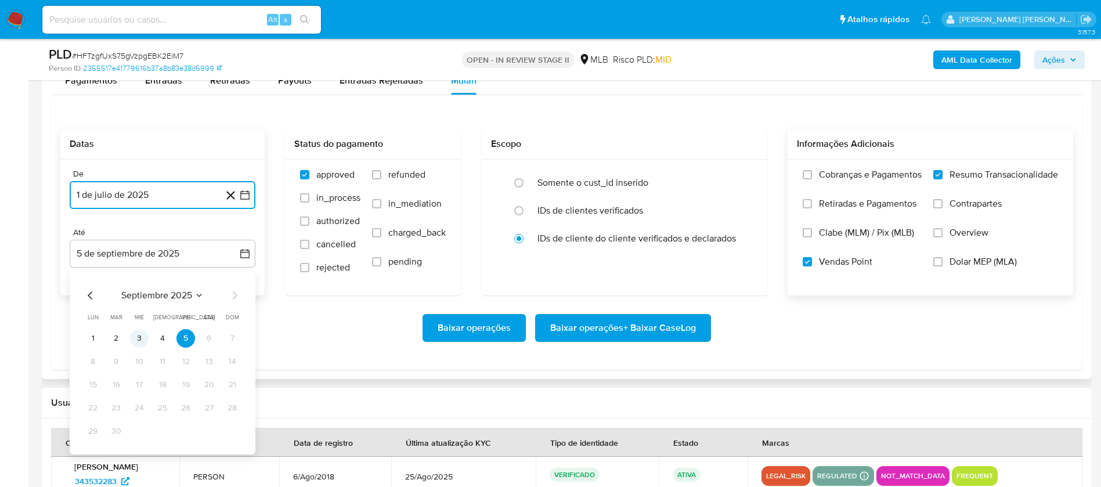
click at [142, 340] on button "3" at bounding box center [139, 338] width 19 height 19
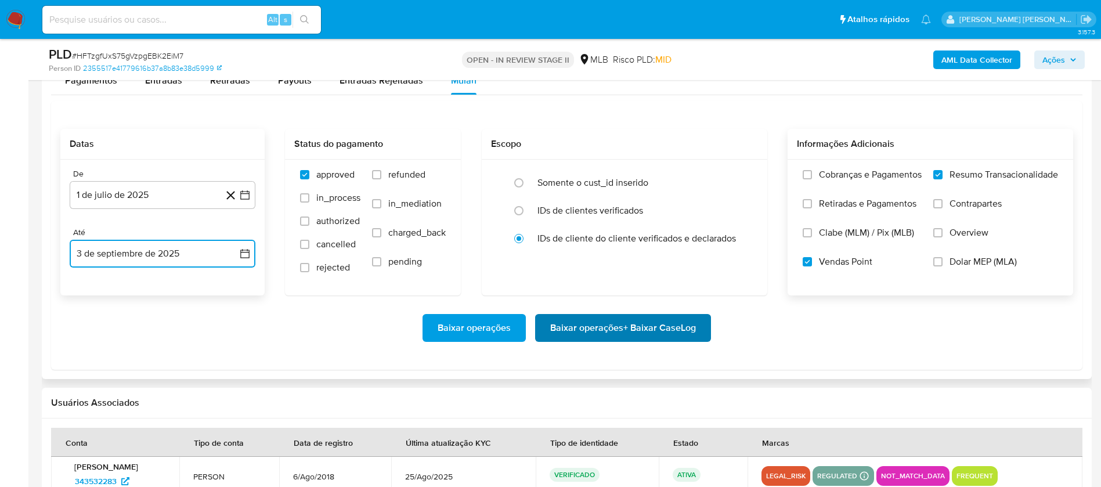
click at [578, 327] on span "Baixar operações + Baixar CaseLog" at bounding box center [623, 328] width 146 height 26
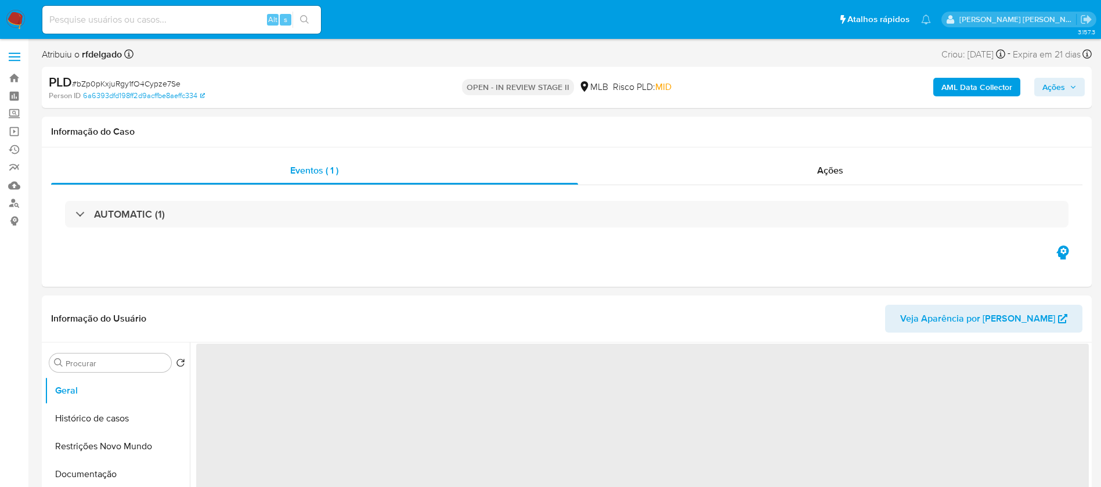
select select "10"
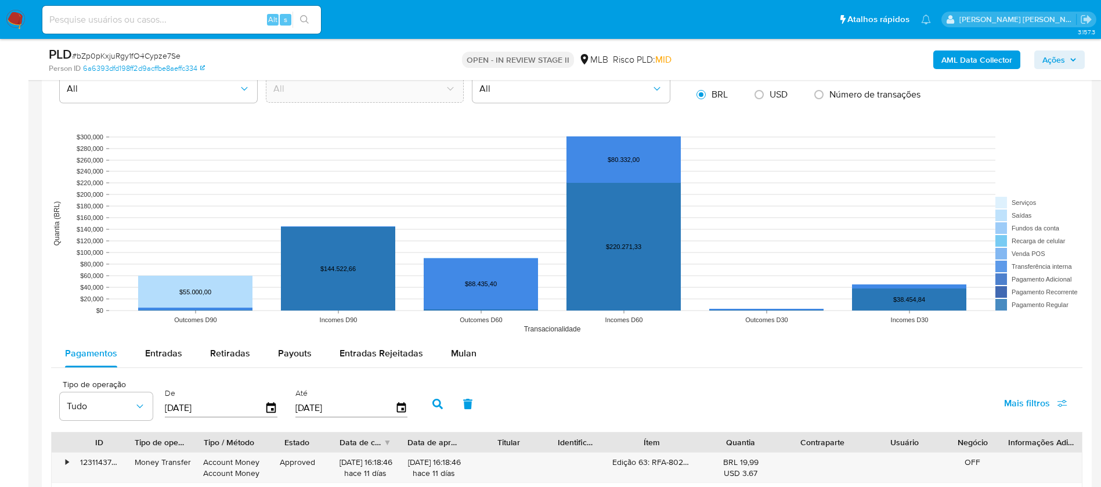
scroll to position [1045, 0]
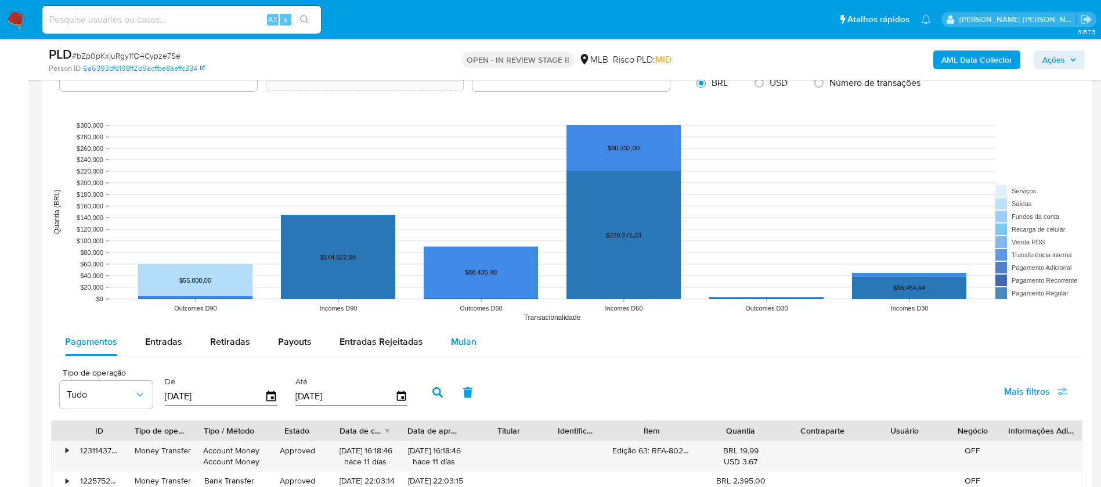
drag, startPoint x: 463, startPoint y: 351, endPoint x: 466, endPoint y: 345, distance: 6.8
click at [462, 351] on div "Mulan" at bounding box center [464, 342] width 26 height 28
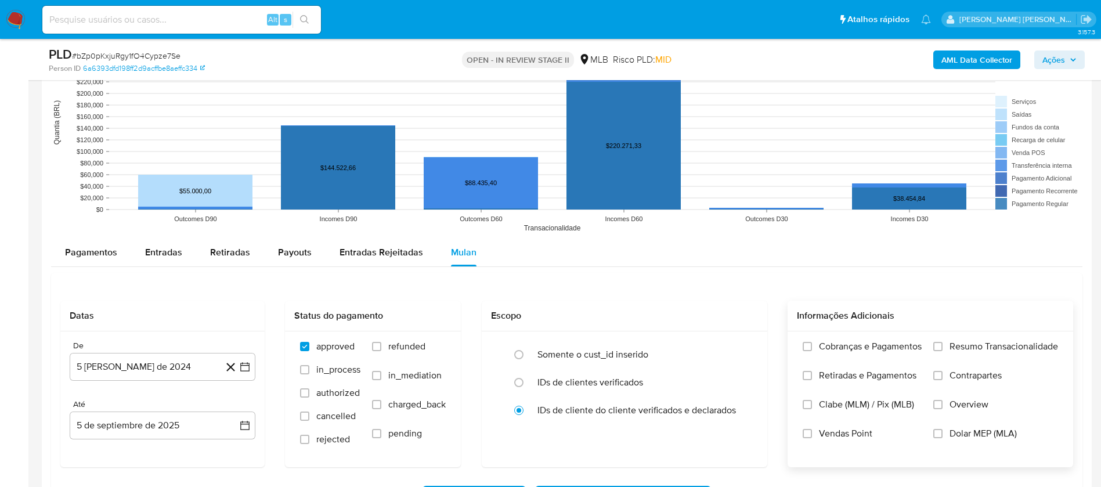
scroll to position [1219, 0]
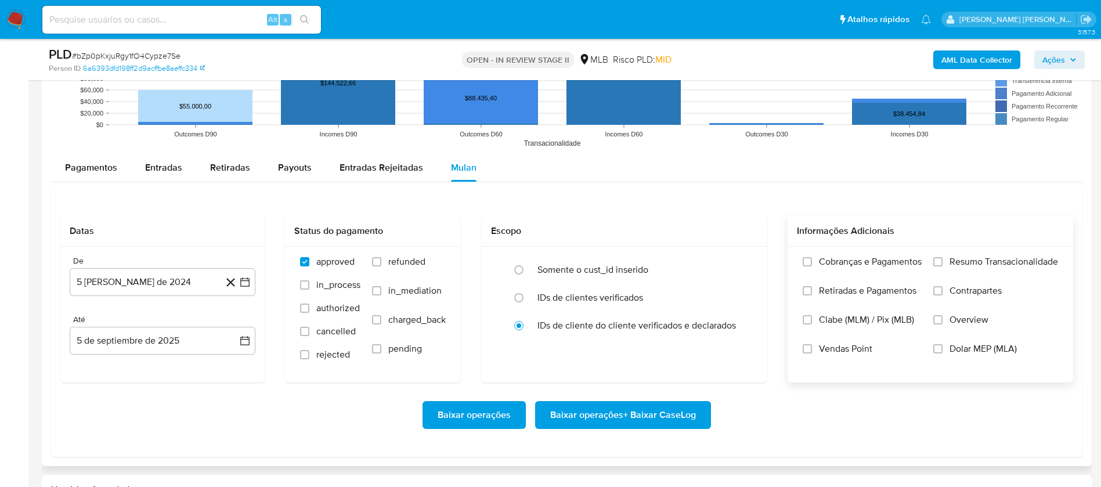
click at [969, 261] on span "Resumo Transacionalidade" at bounding box center [1004, 262] width 109 height 12
click at [943, 261] on input "Resumo Transacionalidade" at bounding box center [937, 261] width 9 height 9
click at [827, 347] on span "Vendas Point" at bounding box center [845, 349] width 53 height 12
click at [812, 347] on input "Vendas Point" at bounding box center [807, 348] width 9 height 9
click at [158, 288] on button "5 [PERSON_NAME] de 2024" at bounding box center [163, 282] width 186 height 28
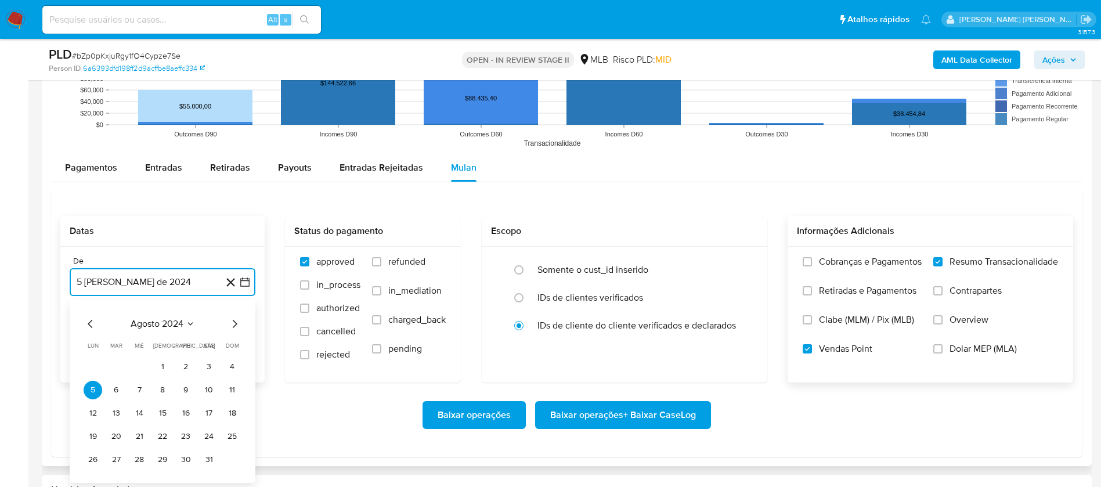
click at [173, 323] on span "agosto 2024" at bounding box center [157, 324] width 53 height 12
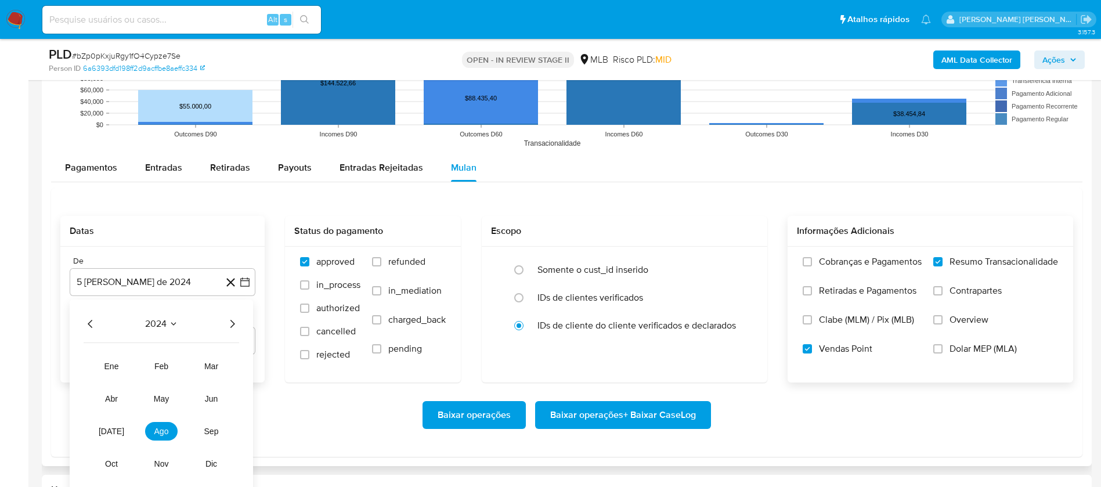
click at [234, 324] on icon "Año siguiente" at bounding box center [232, 324] width 14 height 14
click at [106, 435] on span "[DATE]" at bounding box center [112, 431] width 26 height 9
click at [113, 367] on button "1" at bounding box center [116, 367] width 19 height 19
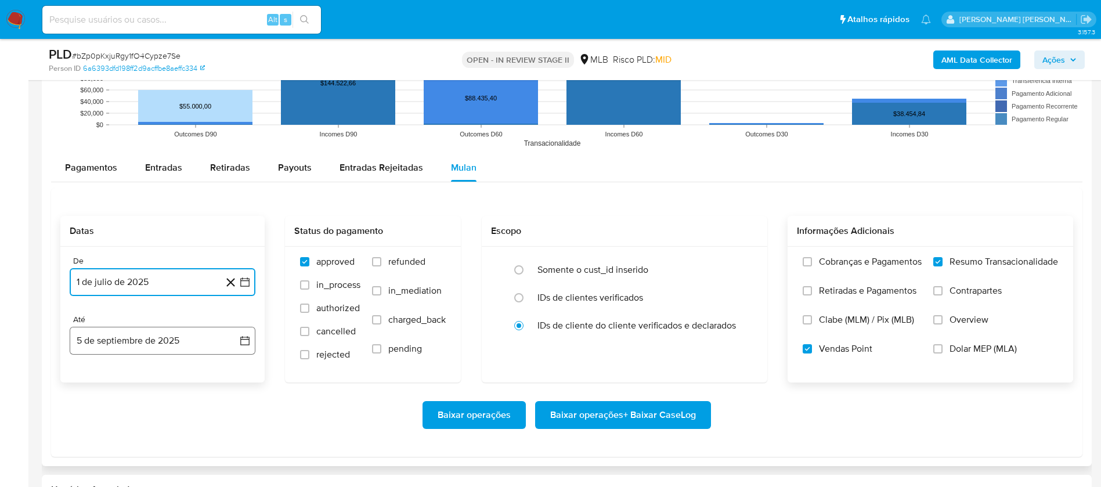
click at [128, 343] on button "5 de septiembre de 2025" at bounding box center [163, 341] width 186 height 28
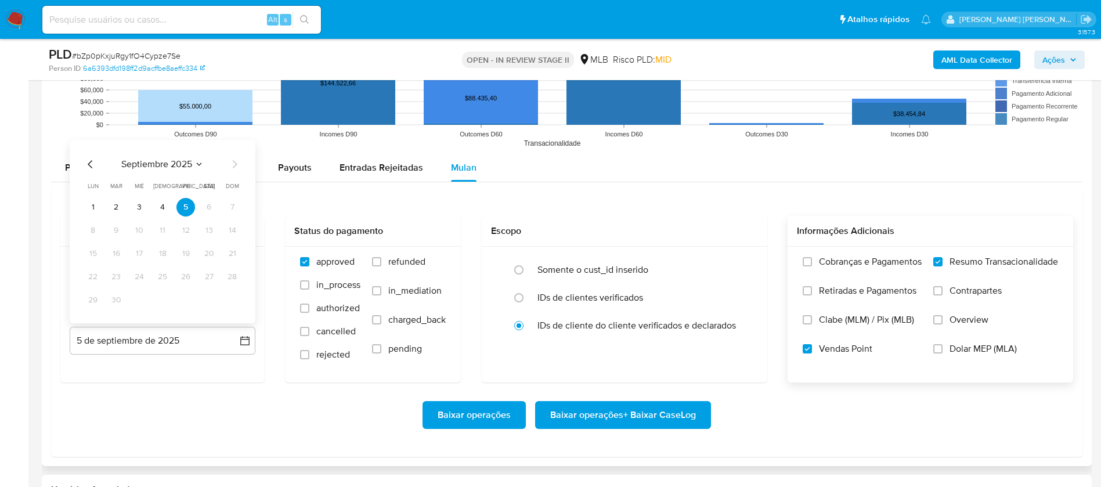
click at [135, 208] on button "3" at bounding box center [139, 207] width 19 height 19
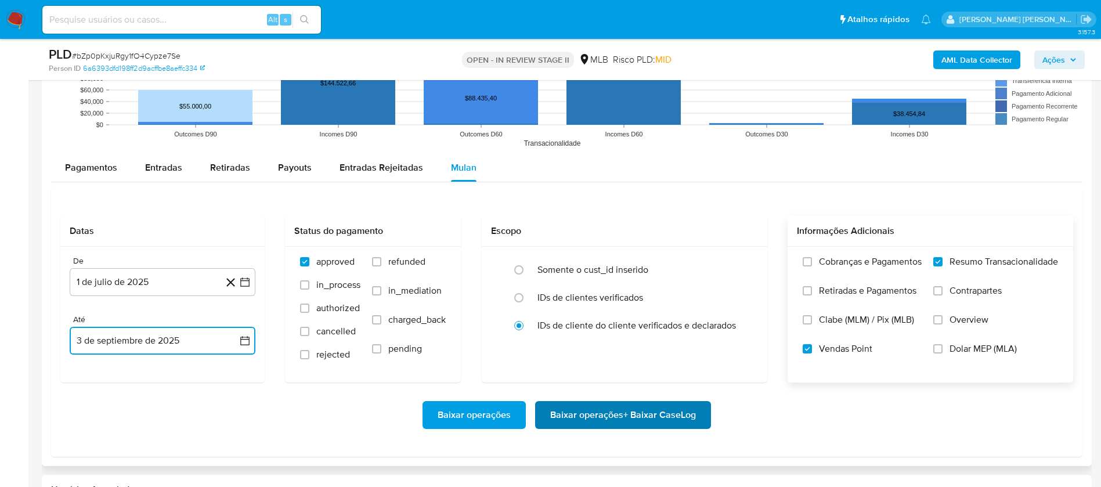
click at [573, 410] on span "Baixar operações + Baixar CaseLog" at bounding box center [623, 415] width 146 height 26
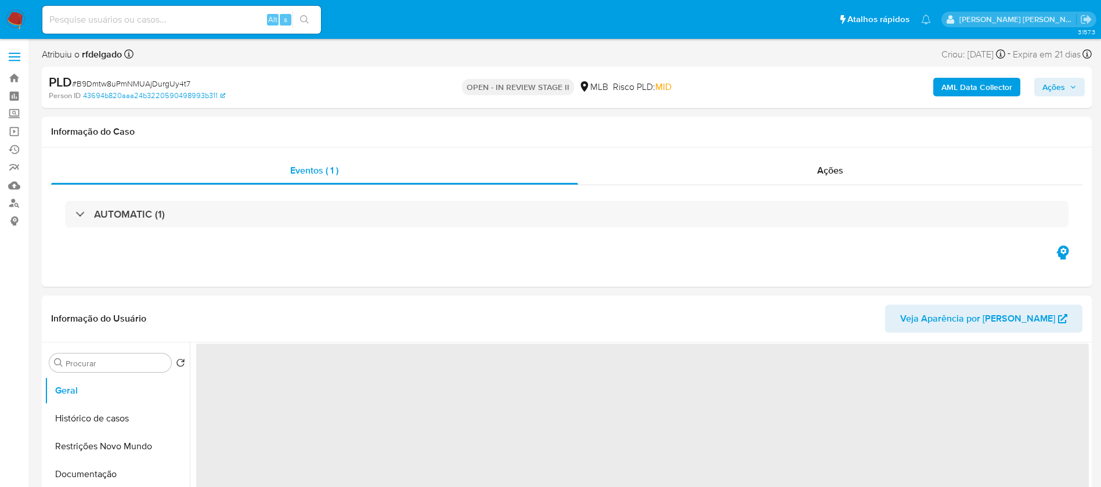
select select "10"
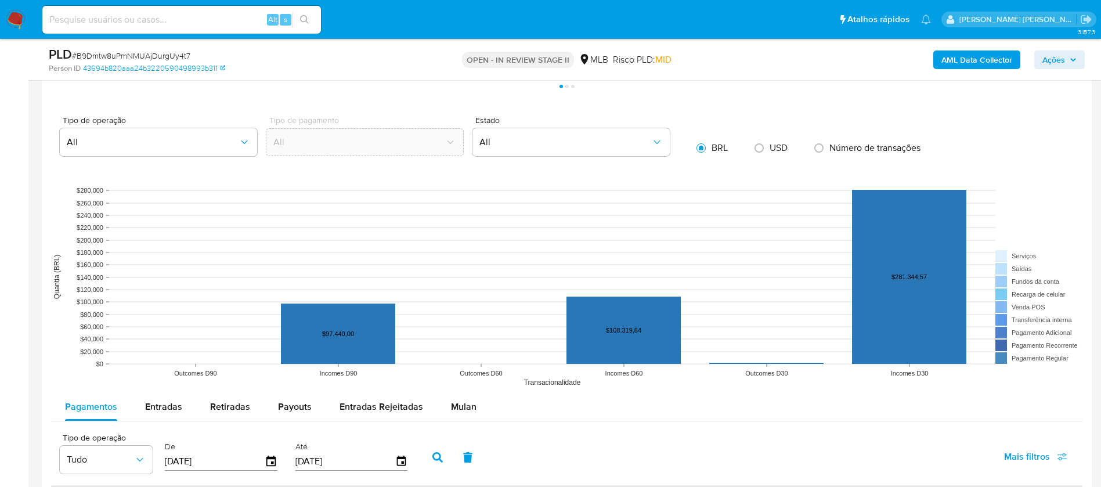
scroll to position [1132, 0]
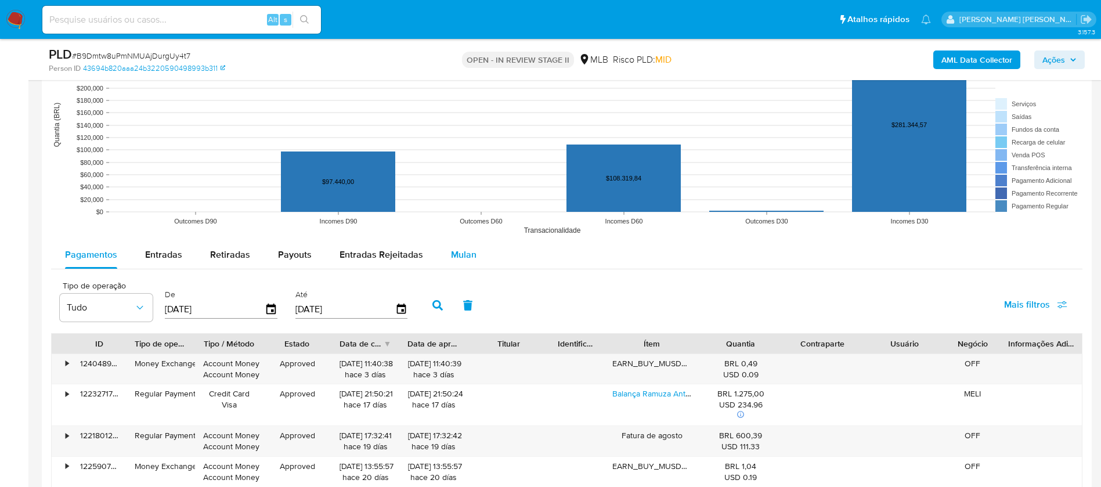
click at [454, 258] on span "Mulan" at bounding box center [464, 254] width 26 height 13
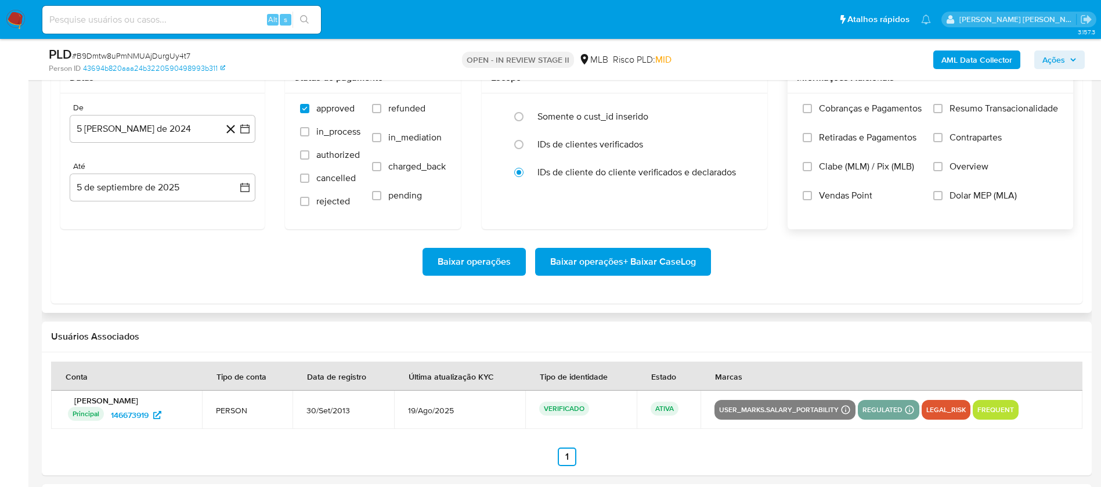
scroll to position [1393, 0]
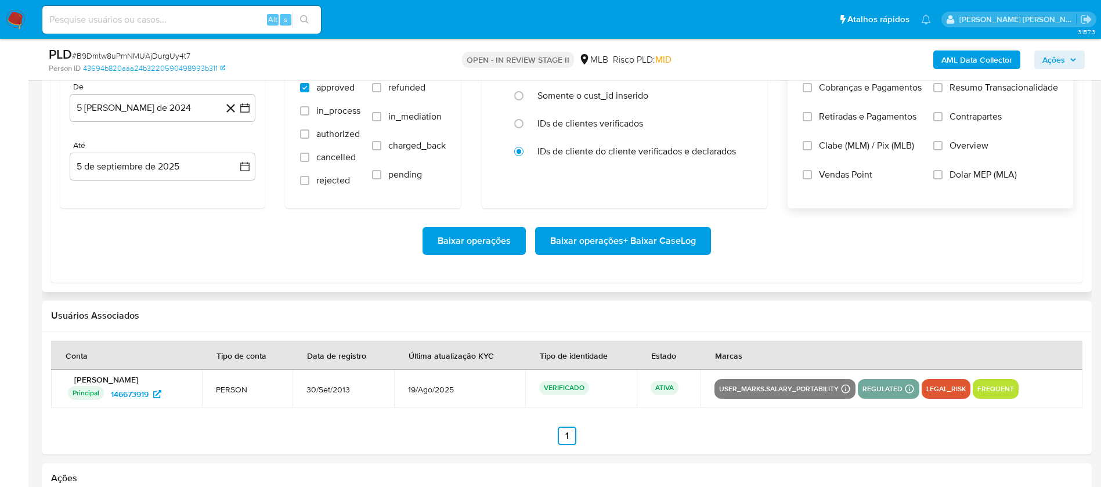
click at [960, 85] on span "Resumo Transacionalidade" at bounding box center [1004, 88] width 109 height 12
click at [943, 85] on input "Resumo Transacionalidade" at bounding box center [937, 87] width 9 height 9
click at [836, 171] on span "Vendas Point" at bounding box center [845, 175] width 53 height 12
click at [812, 171] on input "Vendas Point" at bounding box center [807, 174] width 9 height 9
click at [103, 100] on button "5 [PERSON_NAME] de 2024" at bounding box center [163, 108] width 186 height 28
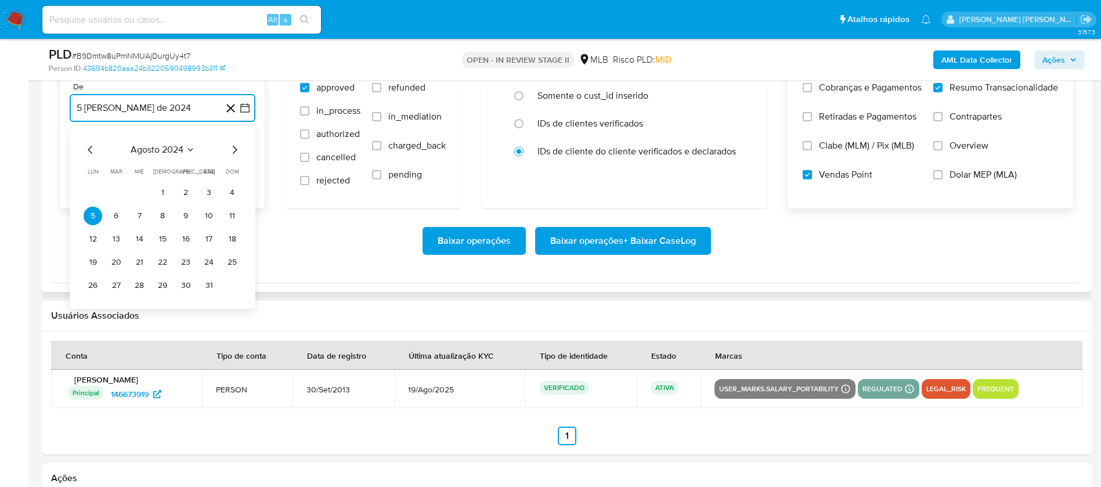
click at [135, 155] on span "agosto 2024" at bounding box center [157, 150] width 53 height 12
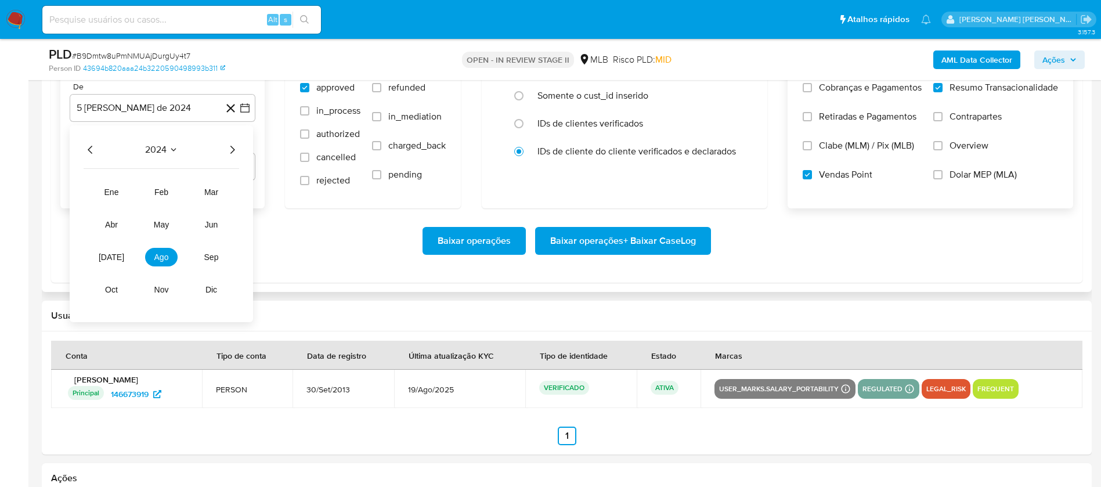
click at [236, 146] on icon "Año siguiente" at bounding box center [232, 150] width 14 height 14
click at [116, 257] on span "[DATE]" at bounding box center [112, 256] width 26 height 9
click at [117, 190] on button "1" at bounding box center [116, 192] width 19 height 19
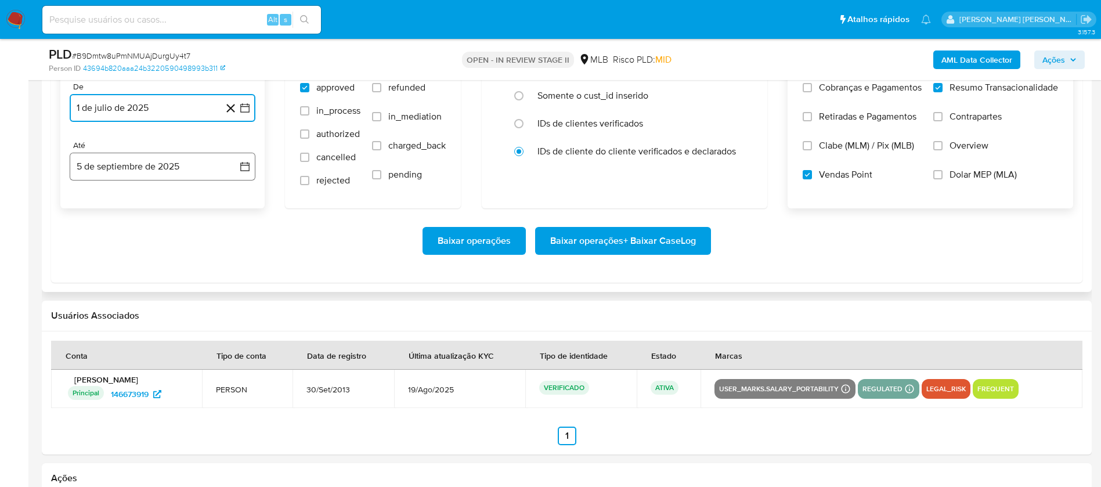
click at [130, 153] on button "5 de septiembre de 2025" at bounding box center [163, 167] width 186 height 28
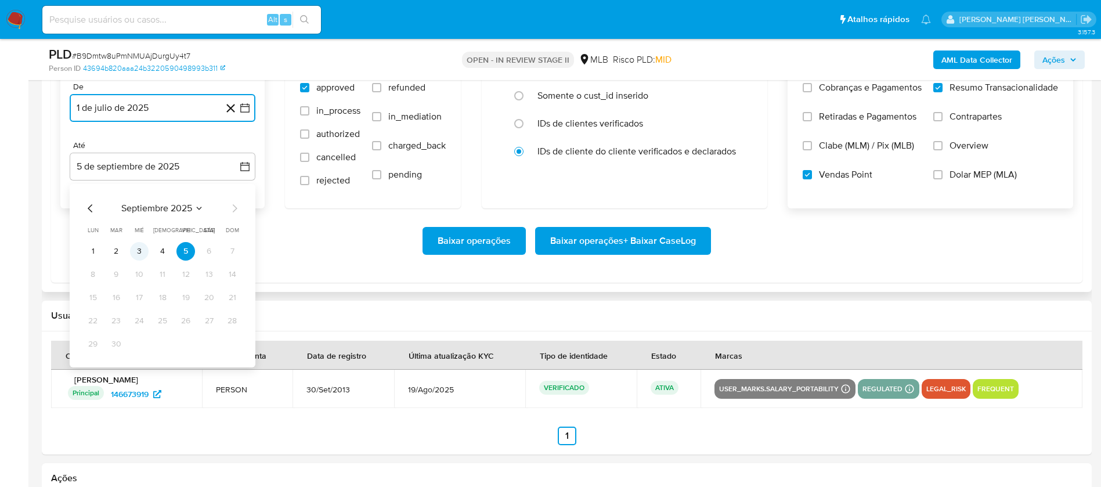
click at [139, 247] on button "3" at bounding box center [139, 251] width 19 height 19
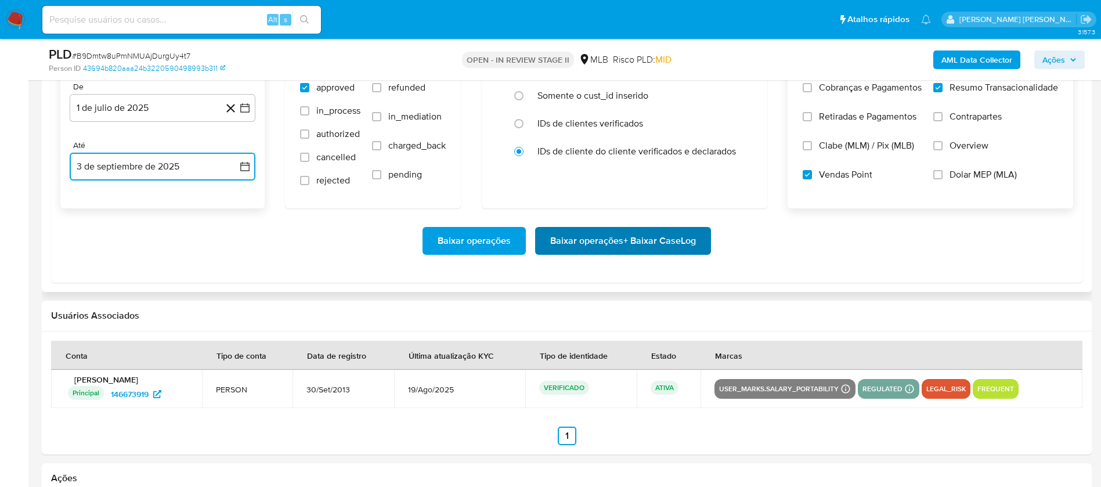
click at [610, 236] on span "Baixar operações + Baixar CaseLog" at bounding box center [623, 241] width 146 height 26
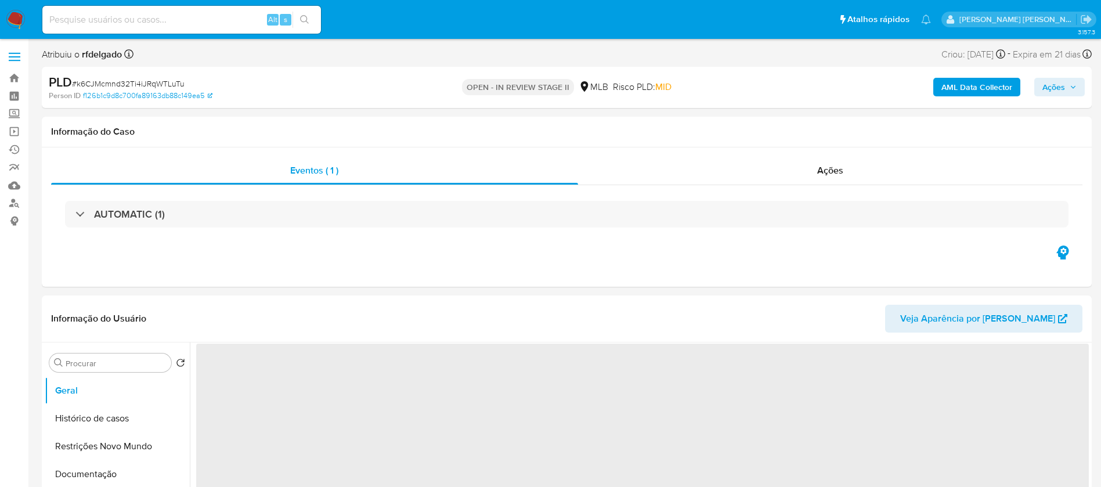
select select "10"
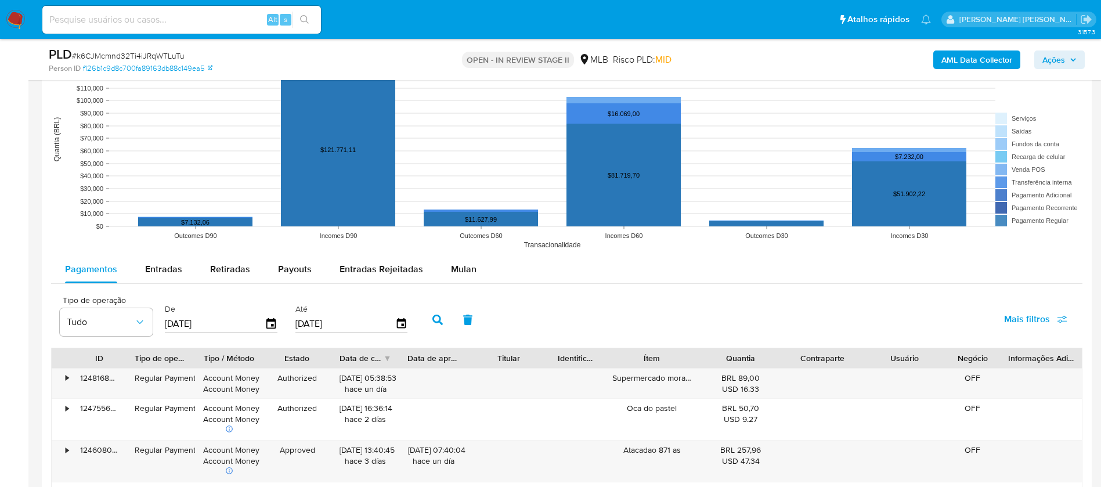
scroll to position [1219, 0]
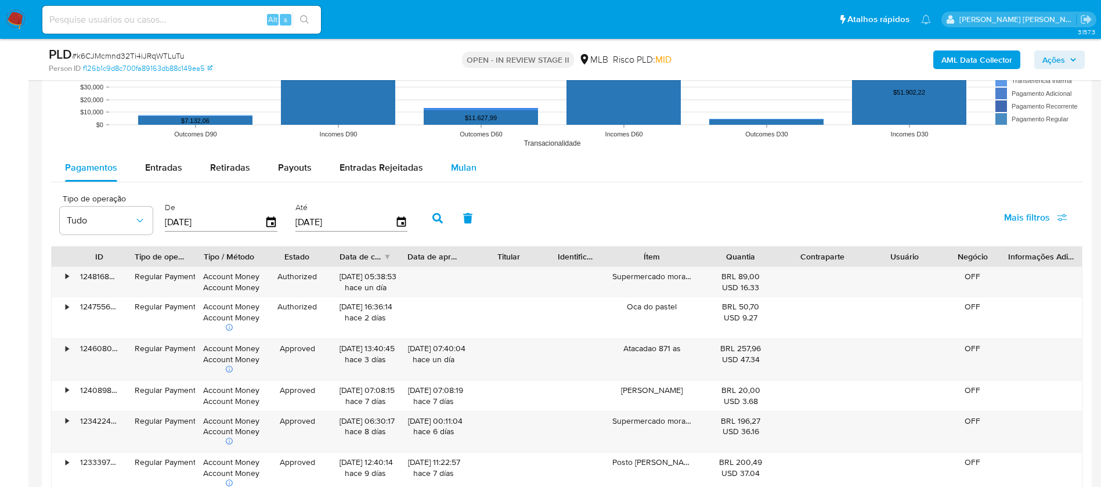
click at [467, 165] on span "Mulan" at bounding box center [464, 167] width 26 height 13
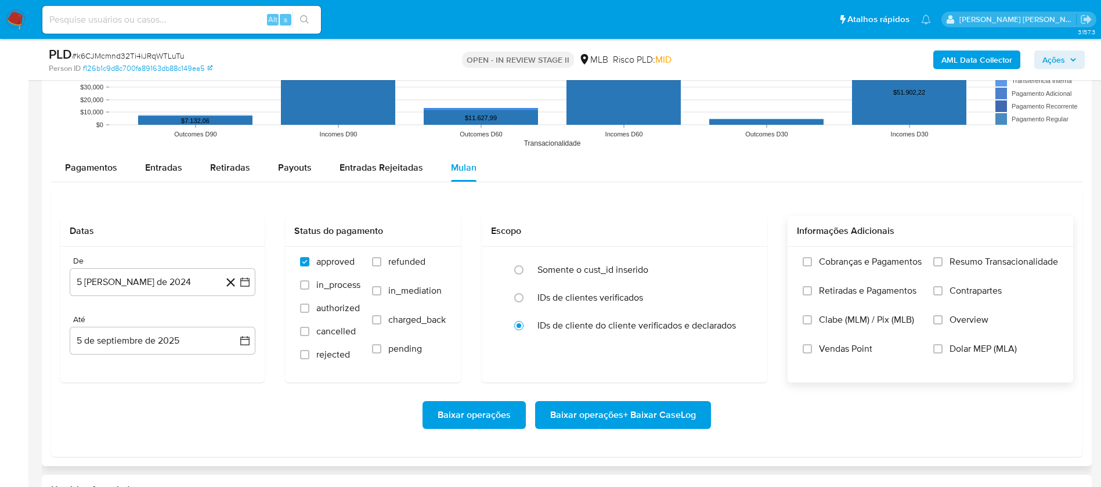
click at [951, 260] on span "Resumo Transacionalidade" at bounding box center [1004, 262] width 109 height 12
click at [943, 260] on input "Resumo Transacionalidade" at bounding box center [937, 261] width 9 height 9
click at [829, 353] on span "Vendas Point" at bounding box center [845, 349] width 53 height 12
click at [812, 353] on input "Vendas Point" at bounding box center [807, 348] width 9 height 9
click at [129, 271] on button "5 de agosto de 2024" at bounding box center [163, 282] width 186 height 28
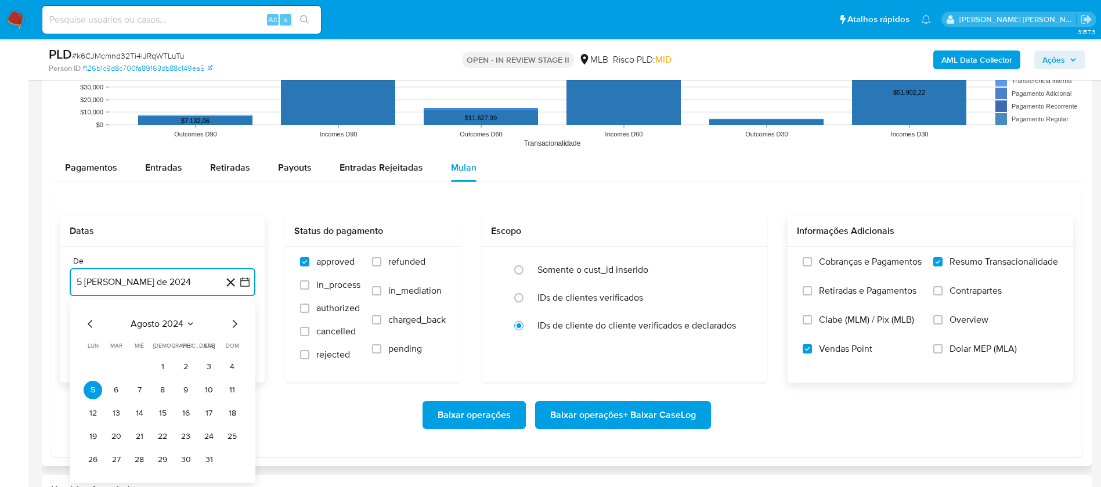
click at [143, 320] on span "agosto 2024" at bounding box center [157, 324] width 53 height 12
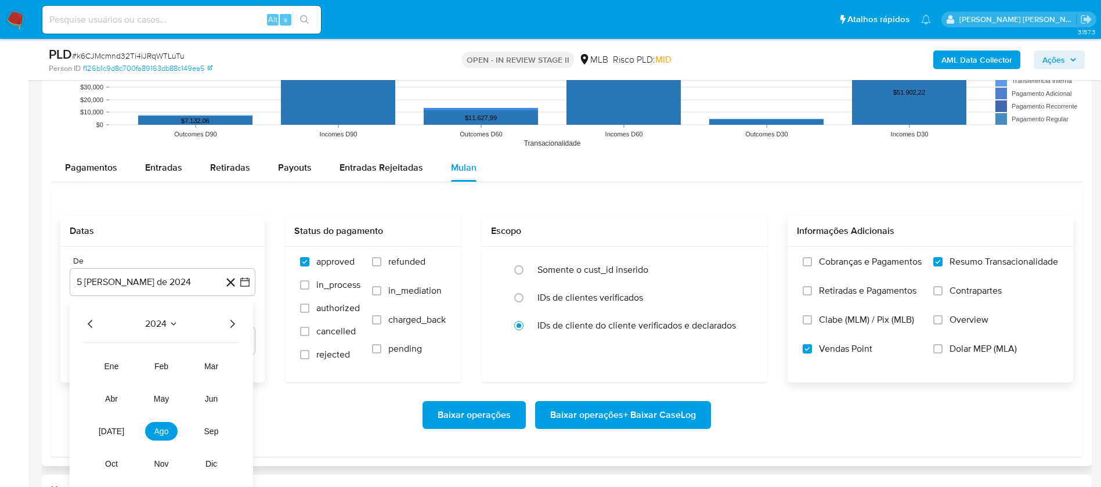
click at [232, 322] on icon "Año siguiente" at bounding box center [232, 324] width 14 height 14
click at [107, 436] on button "jul" at bounding box center [111, 431] width 33 height 19
click at [114, 362] on button "1" at bounding box center [116, 367] width 19 height 19
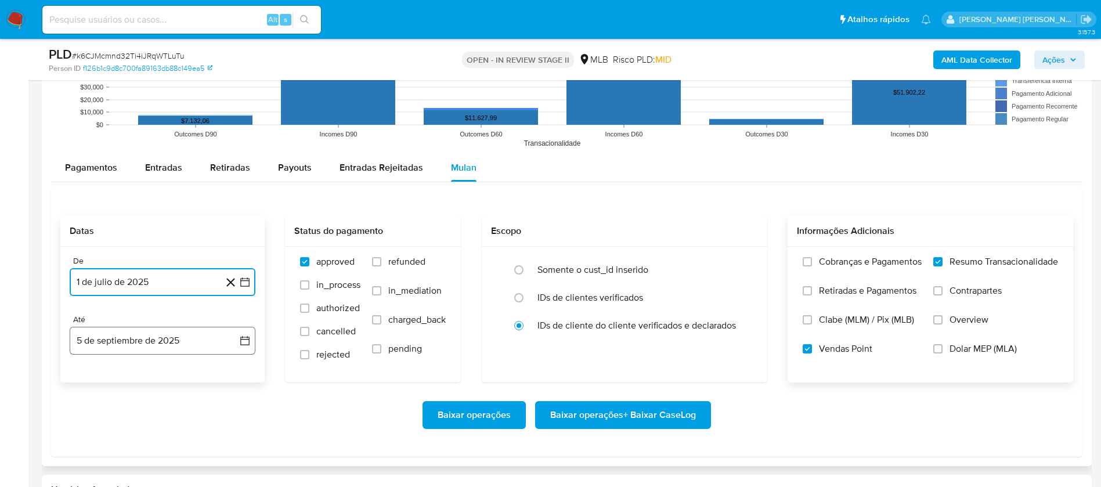
click at [121, 345] on button "5 de septiembre de 2025" at bounding box center [163, 341] width 186 height 28
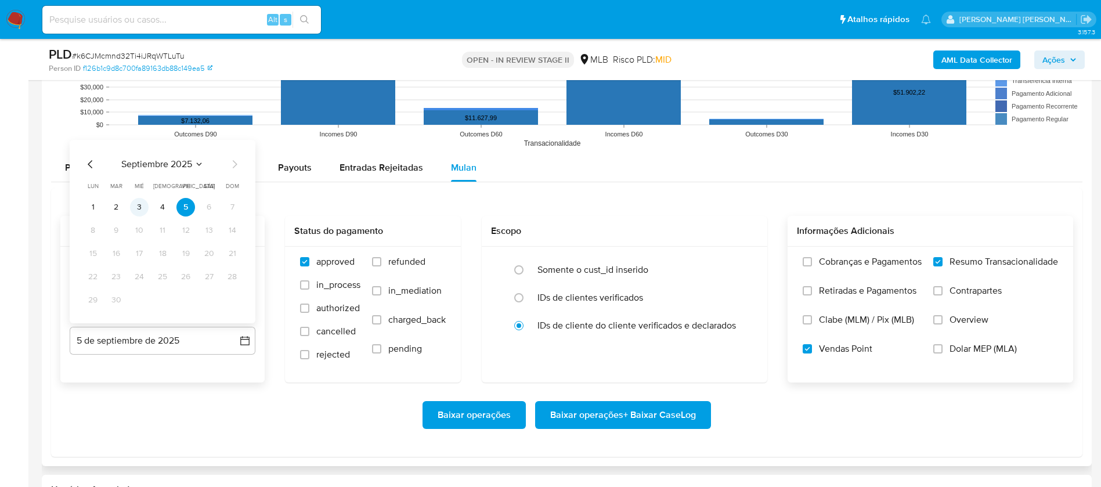
click at [135, 203] on button "3" at bounding box center [139, 207] width 19 height 19
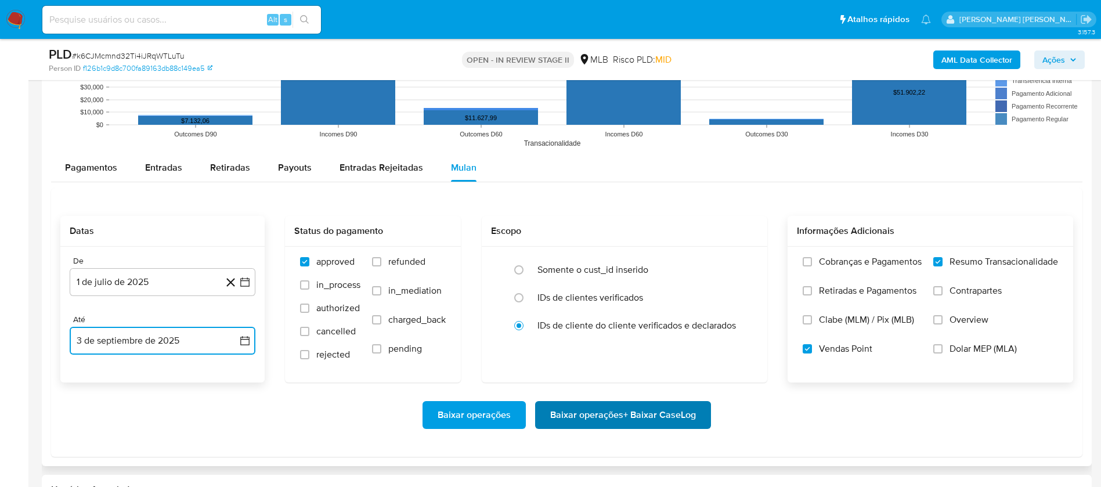
click at [556, 411] on span "Baixar operações + Baixar CaseLog" at bounding box center [623, 415] width 146 height 26
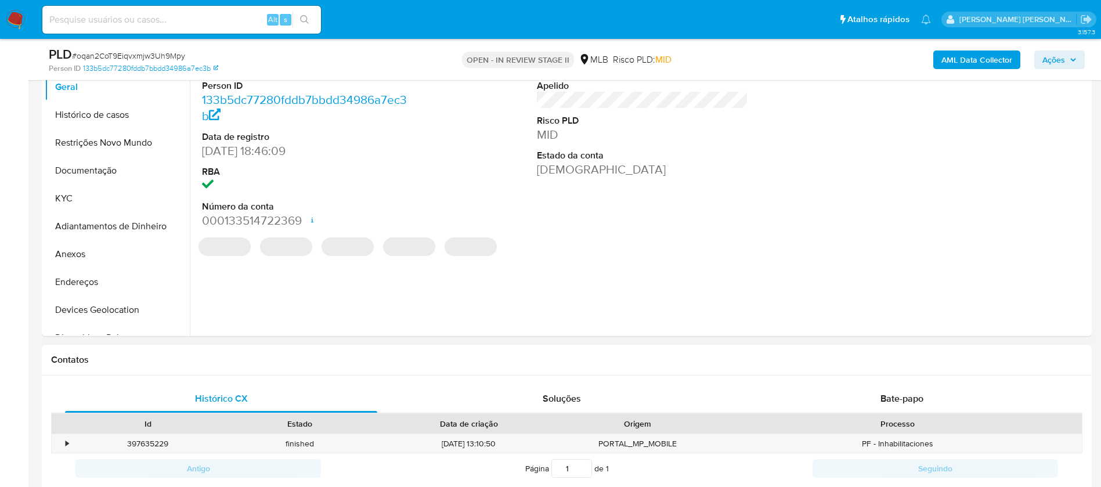
select select "10"
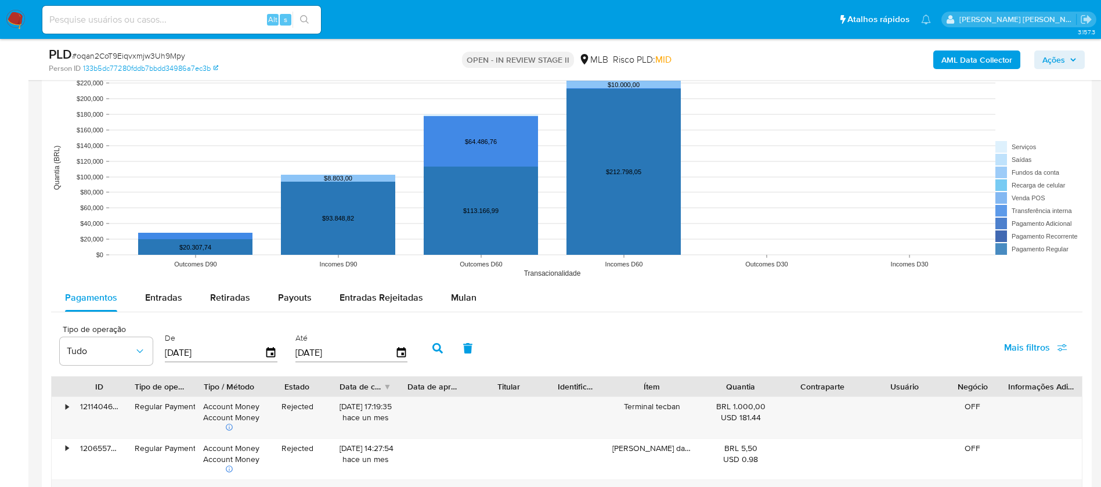
scroll to position [1045, 0]
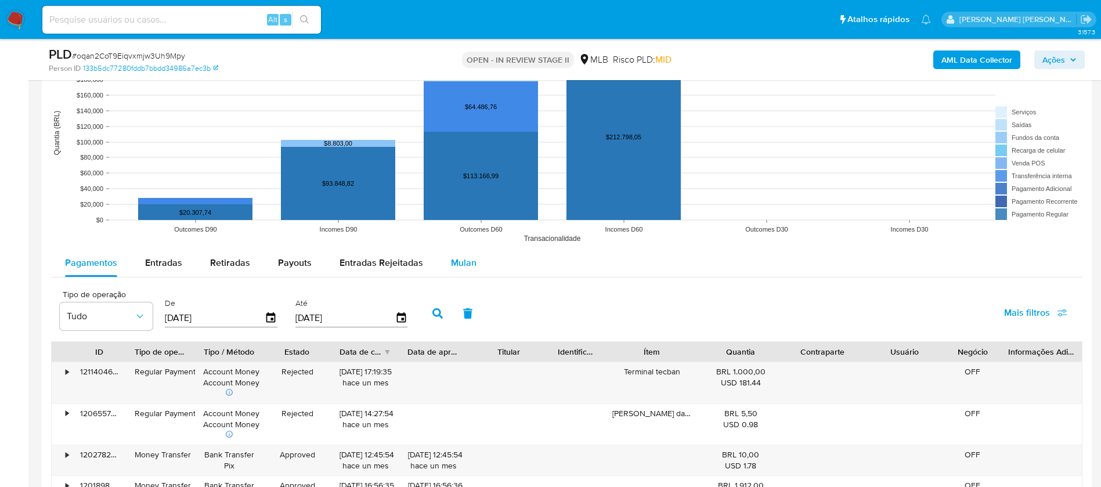
click at [461, 262] on span "Mulan" at bounding box center [464, 262] width 26 height 13
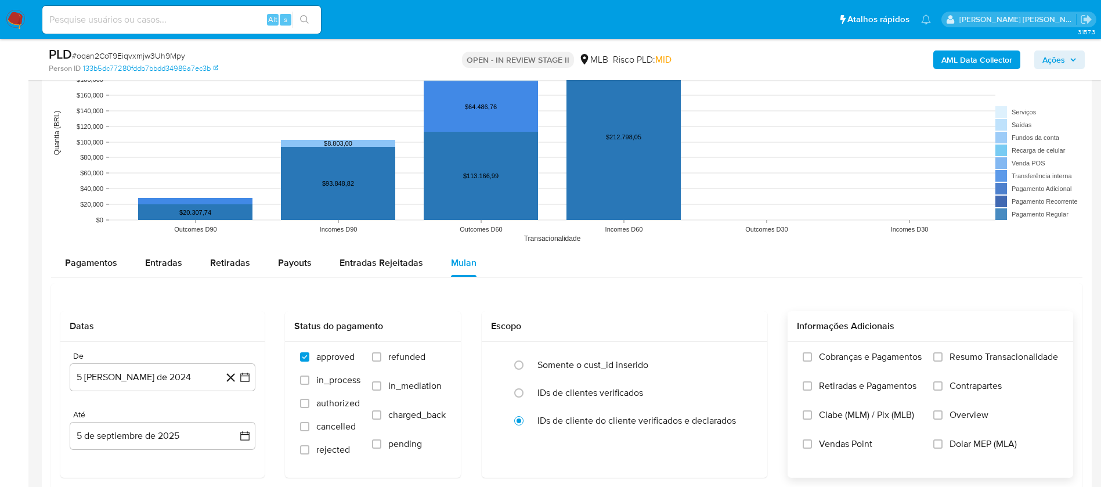
click at [957, 359] on span "Resumo Transacionalidade" at bounding box center [1004, 357] width 109 height 12
click at [936, 355] on input "Resumo Transacionalidade" at bounding box center [937, 356] width 9 height 9
click at [838, 446] on span "Vendas Point" at bounding box center [845, 444] width 53 height 12
click at [812, 446] on input "Vendas Point" at bounding box center [807, 443] width 9 height 9
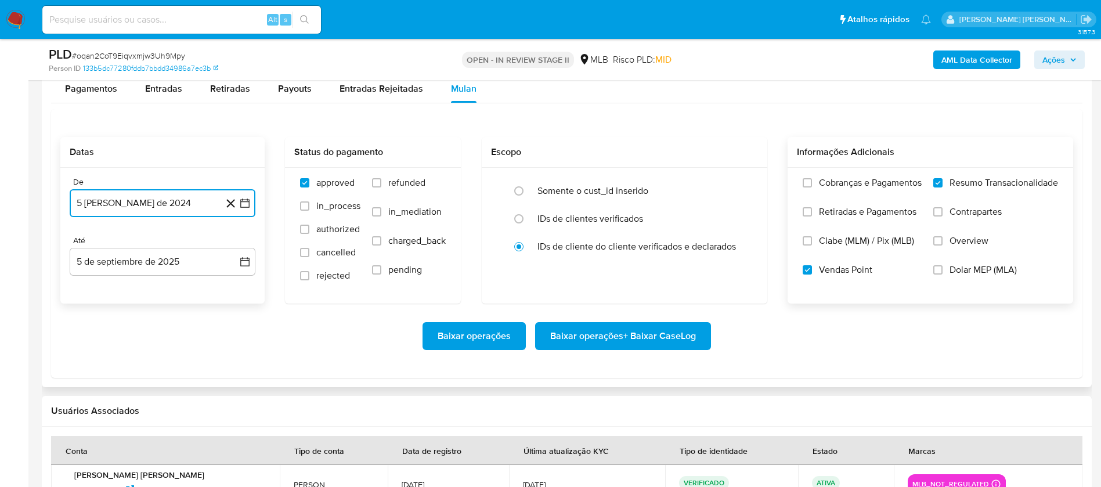
click at [150, 202] on button "5 [PERSON_NAME] de 2024" at bounding box center [163, 203] width 186 height 28
click at [174, 240] on span "agosto 2024" at bounding box center [157, 245] width 53 height 12
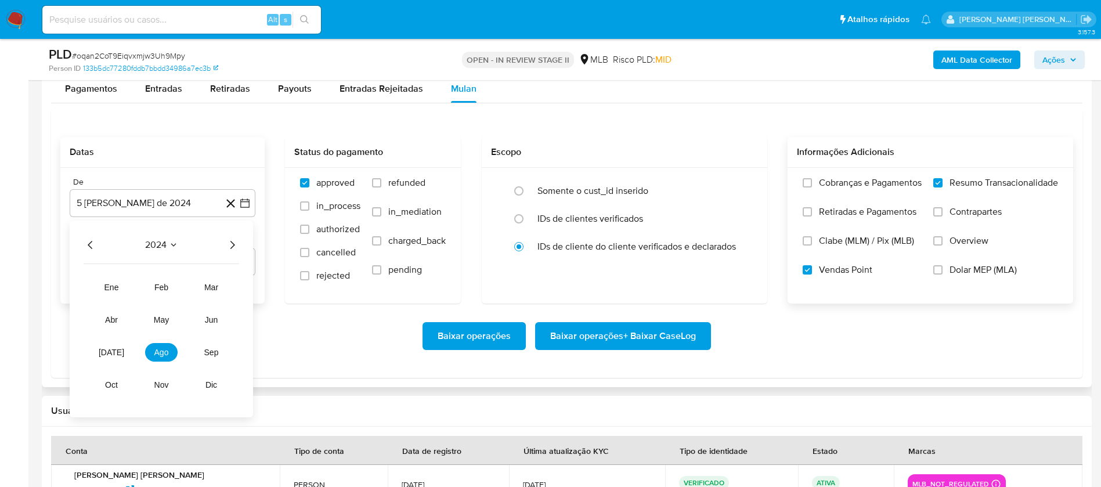
click at [231, 245] on icon "Año siguiente" at bounding box center [232, 245] width 14 height 14
click at [103, 350] on button "[DATE]" at bounding box center [111, 352] width 33 height 19
click at [115, 288] on button "1" at bounding box center [116, 288] width 19 height 19
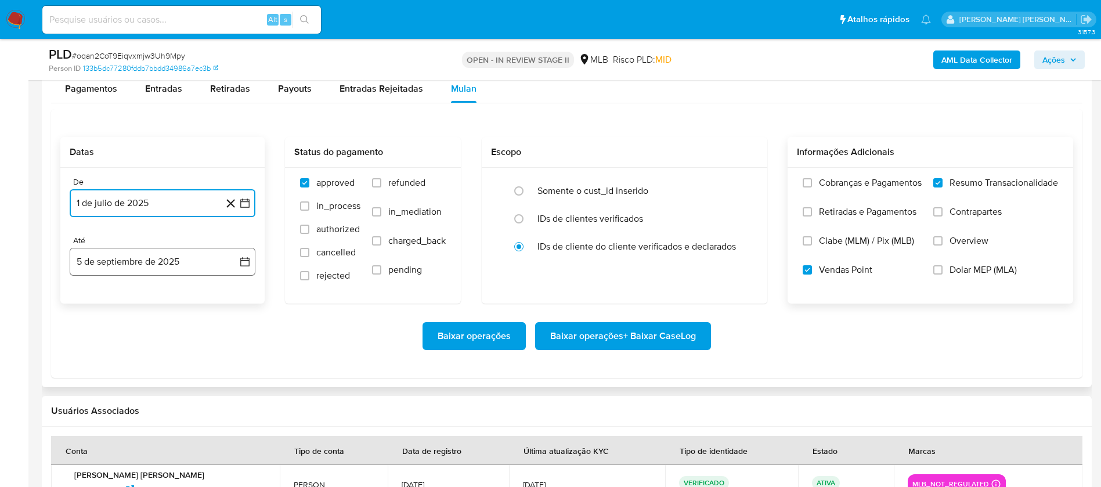
click at [138, 257] on button "5 de septiembre de 2025" at bounding box center [163, 262] width 186 height 28
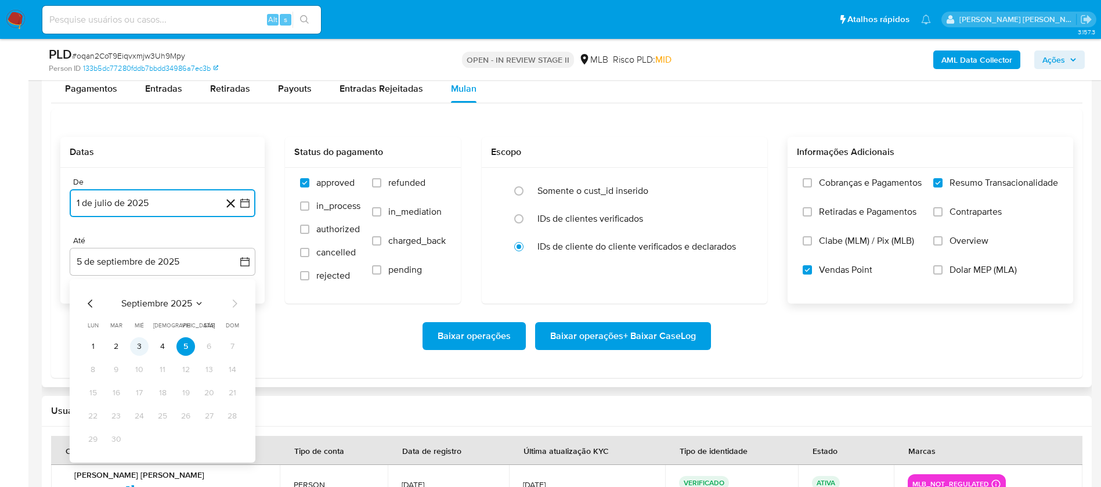
click at [140, 345] on button "3" at bounding box center [139, 346] width 19 height 19
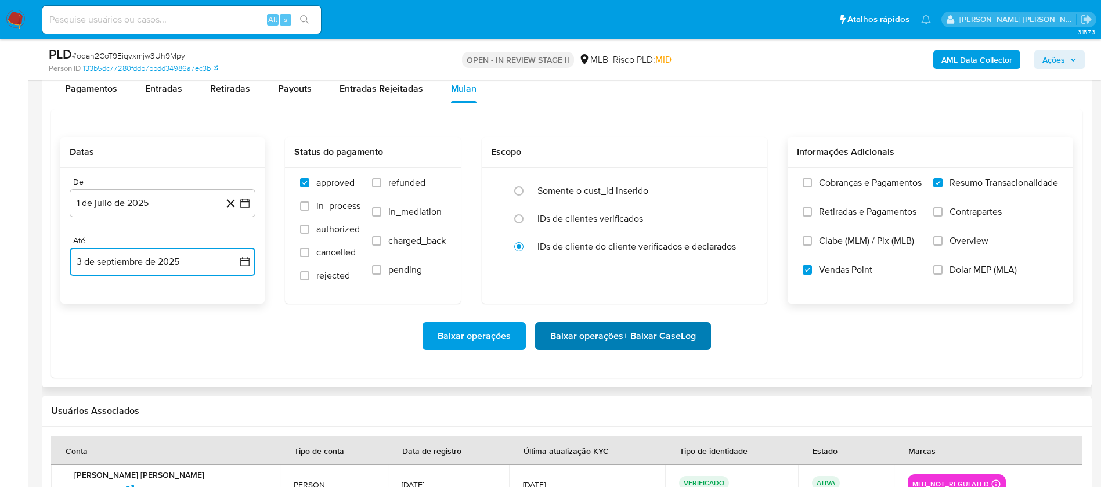
click at [584, 343] on span "Baixar operações + Baixar CaseLog" at bounding box center [623, 336] width 146 height 26
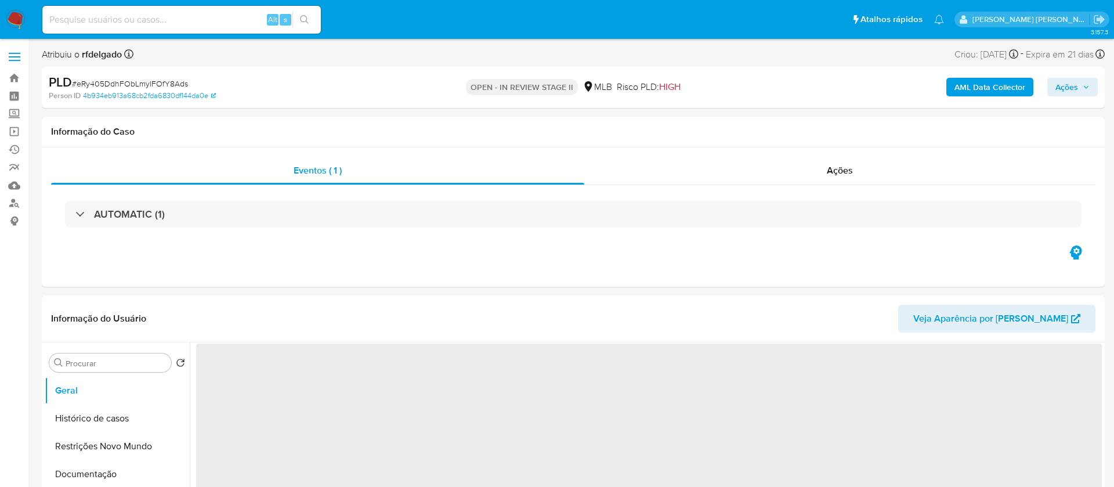
select select "10"
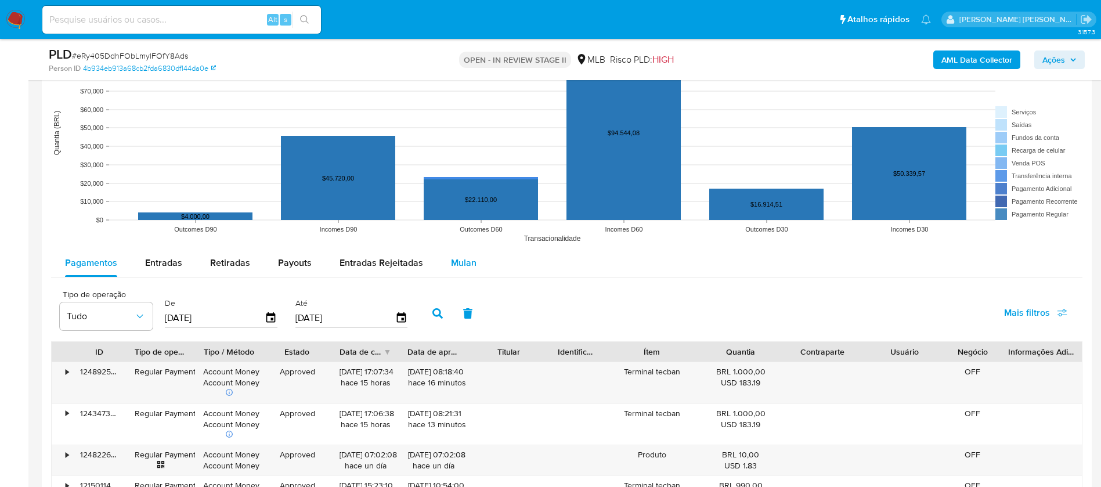
click at [461, 259] on span "Mulan" at bounding box center [464, 262] width 26 height 13
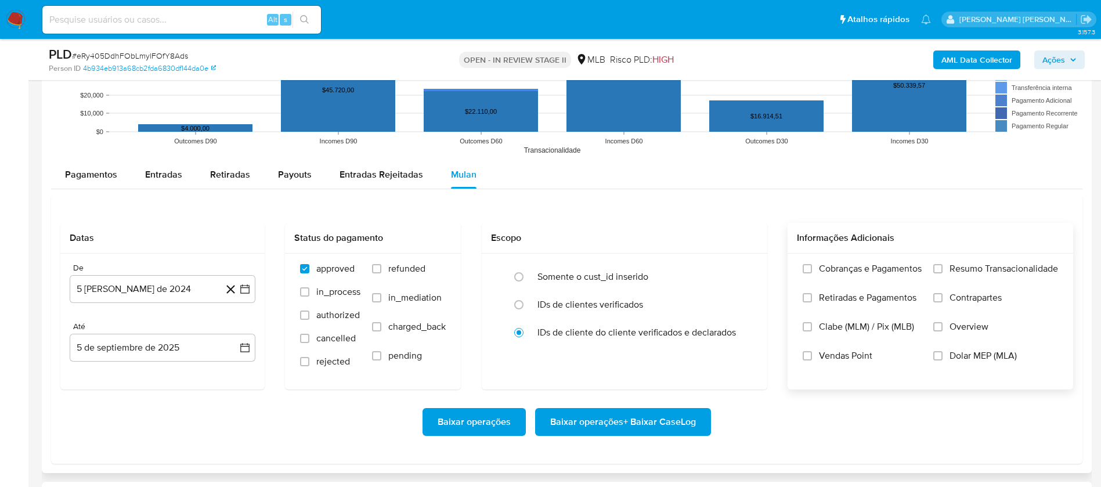
scroll to position [1219, 0]
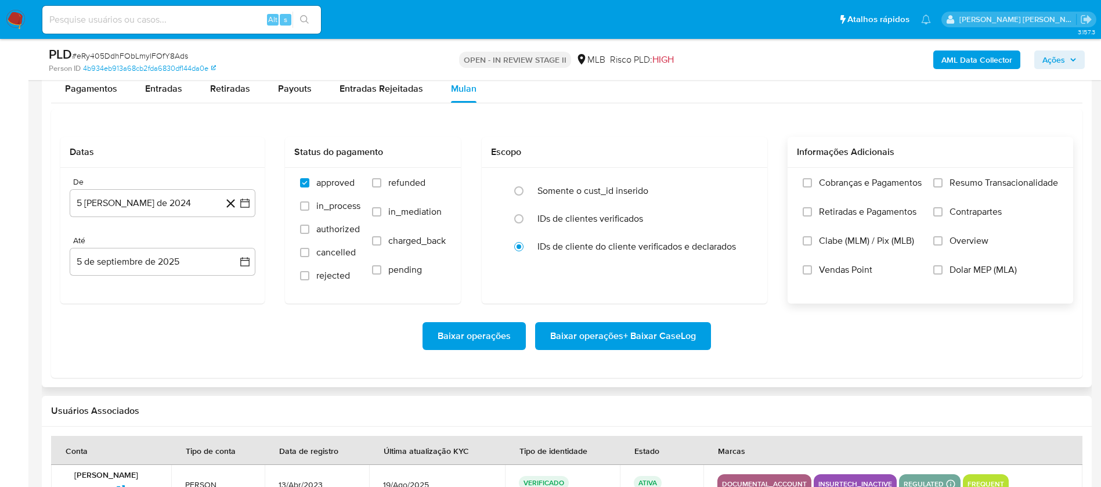
click at [970, 181] on span "Resumo Transacionalidade" at bounding box center [1004, 183] width 109 height 12
click at [943, 181] on input "Resumo Transacionalidade" at bounding box center [937, 182] width 9 height 9
click at [820, 272] on span "Vendas Point" at bounding box center [845, 270] width 53 height 12
click at [812, 272] on input "Vendas Point" at bounding box center [807, 269] width 9 height 9
click at [154, 205] on button "5 de agosto de 2024" at bounding box center [163, 203] width 186 height 28
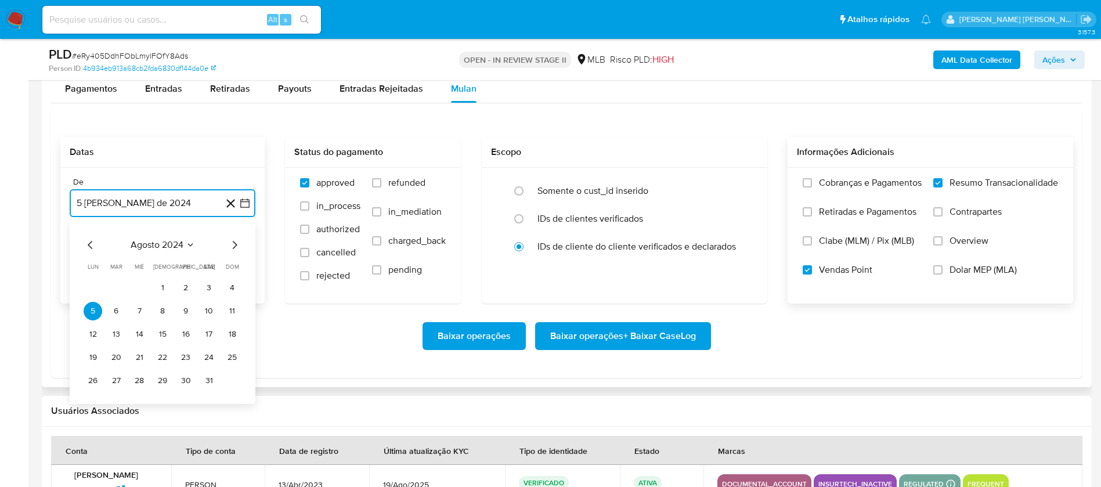
click at [164, 243] on span "agosto 2024" at bounding box center [157, 245] width 53 height 12
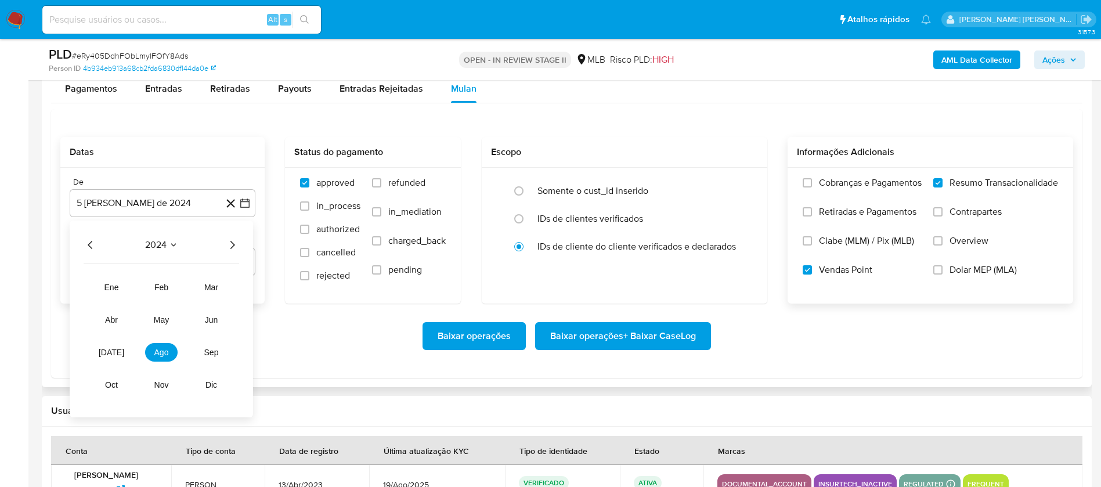
click at [230, 244] on icon "Año siguiente" at bounding box center [232, 245] width 14 height 14
click at [112, 355] on span "jul" at bounding box center [112, 352] width 26 height 9
click at [119, 289] on button "1" at bounding box center [116, 288] width 19 height 19
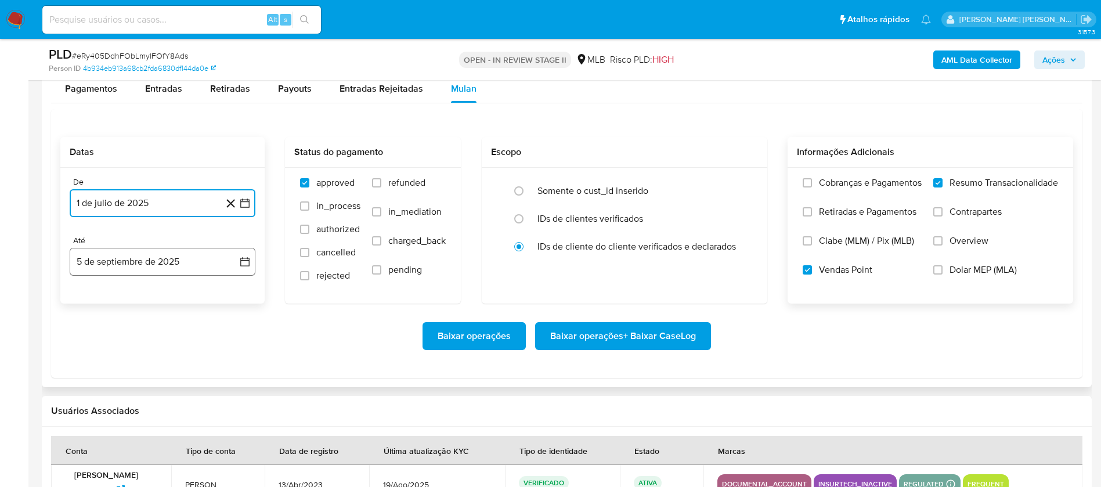
click at [153, 259] on button "5 de septiembre de 2025" at bounding box center [163, 262] width 186 height 28
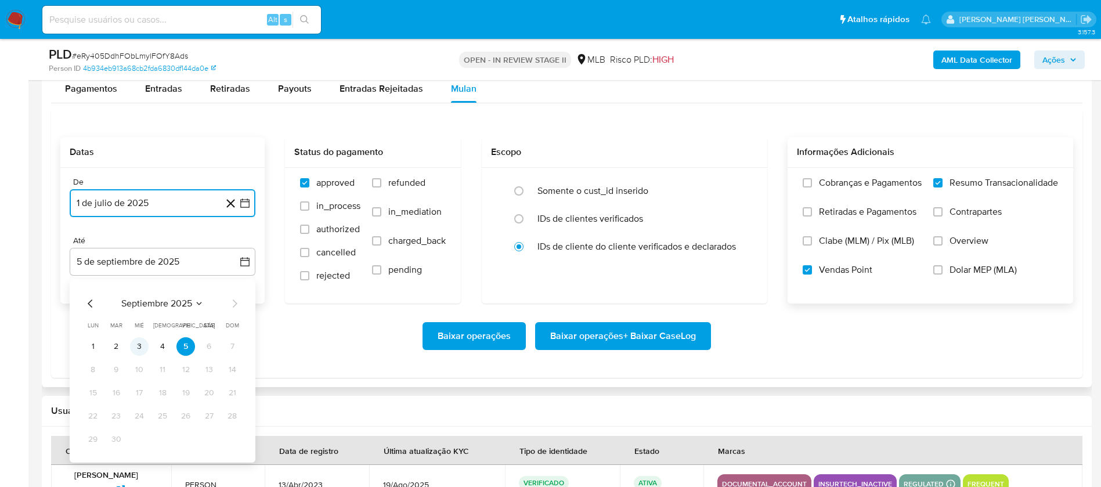
click at [137, 347] on button "3" at bounding box center [139, 346] width 19 height 19
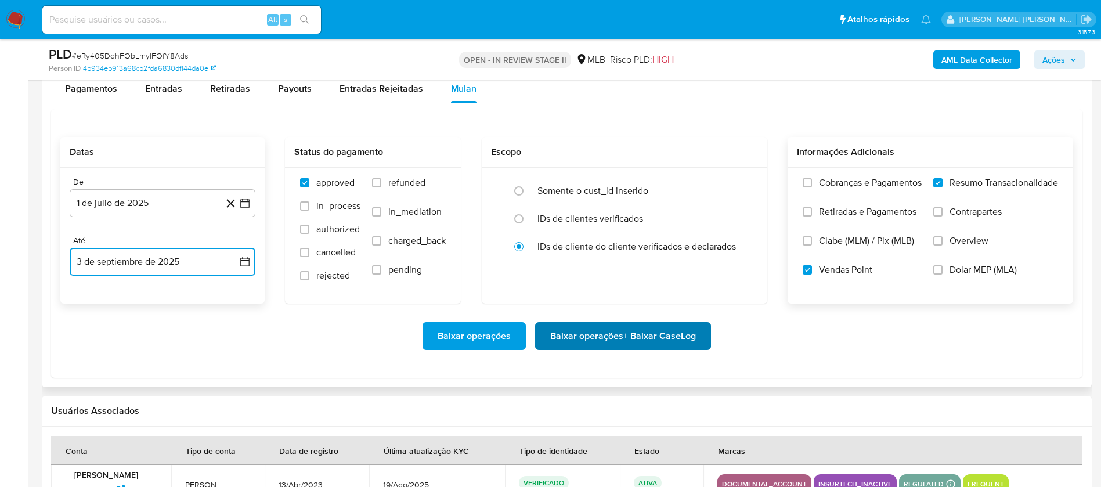
click at [562, 337] on span "Baixar operações + Baixar CaseLog" at bounding box center [623, 336] width 146 height 26
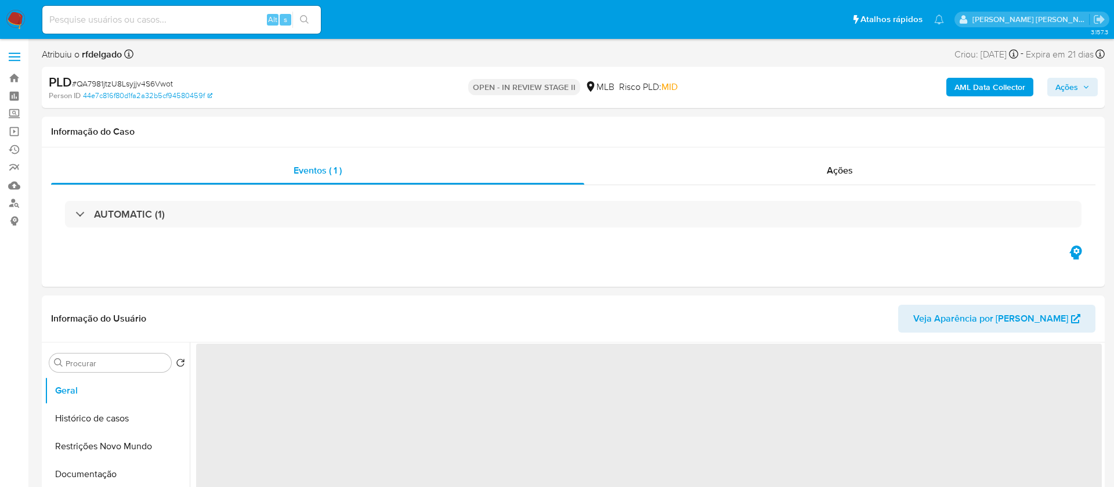
select select "10"
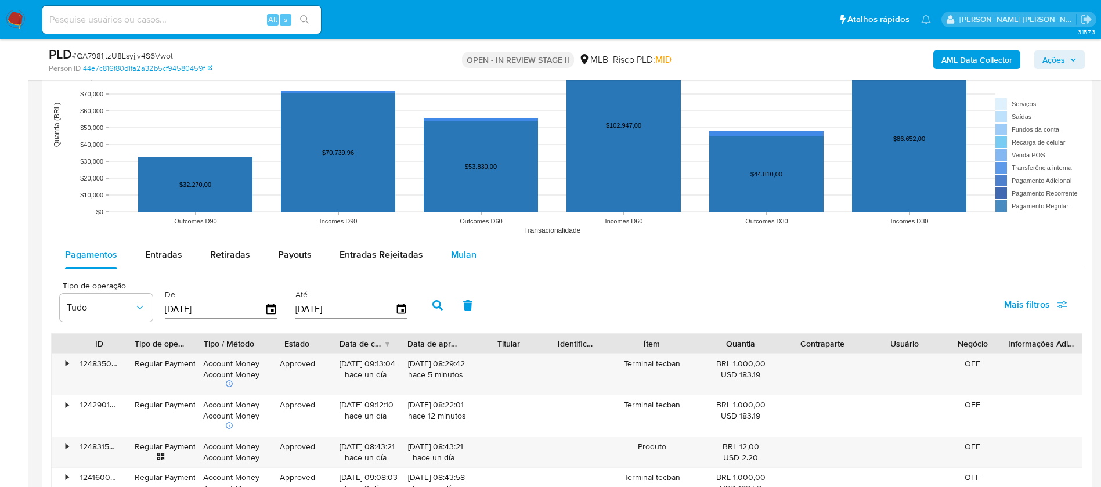
click at [451, 249] on span "Mulan" at bounding box center [464, 254] width 26 height 13
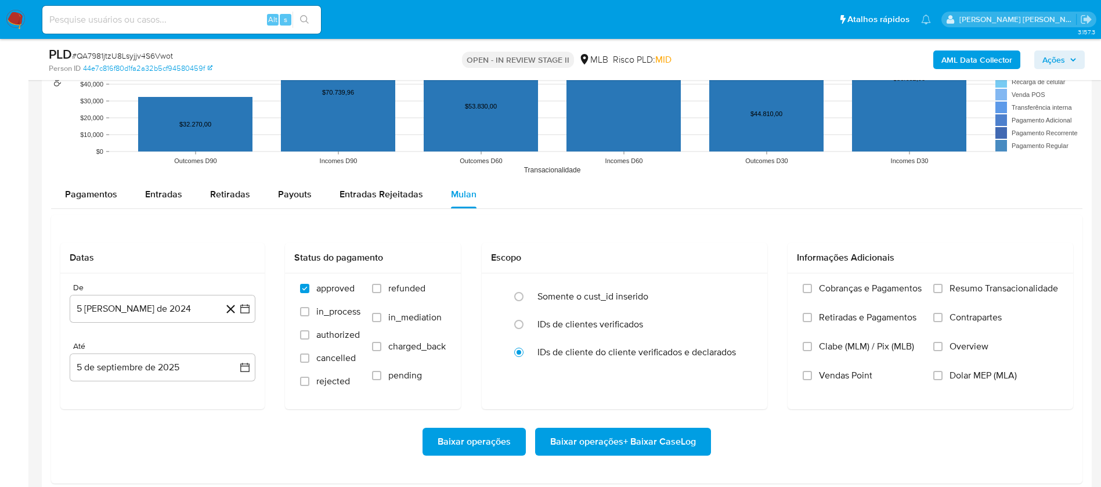
scroll to position [1219, 0]
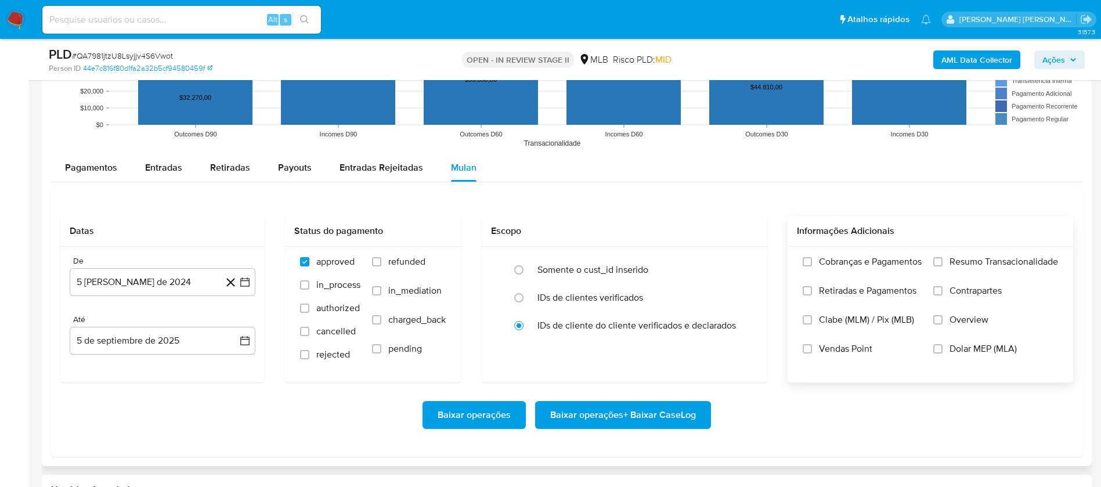
click at [964, 257] on span "Resumo Transacionalidade" at bounding box center [1004, 262] width 109 height 12
click at [943, 257] on input "Resumo Transacionalidade" at bounding box center [937, 261] width 9 height 9
click at [185, 284] on button "5 [PERSON_NAME] de 2024" at bounding box center [163, 282] width 186 height 28
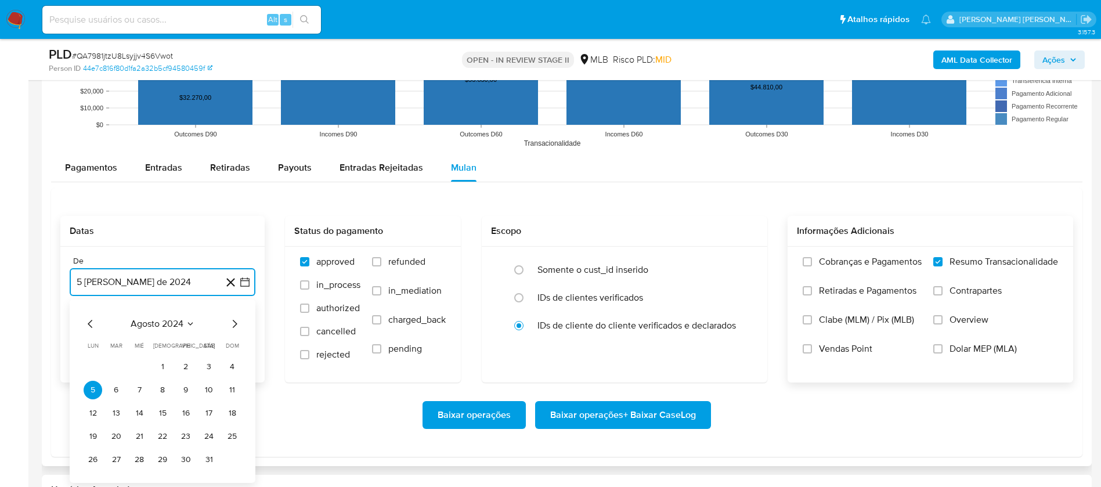
click at [177, 319] on span "agosto 2024" at bounding box center [157, 324] width 53 height 12
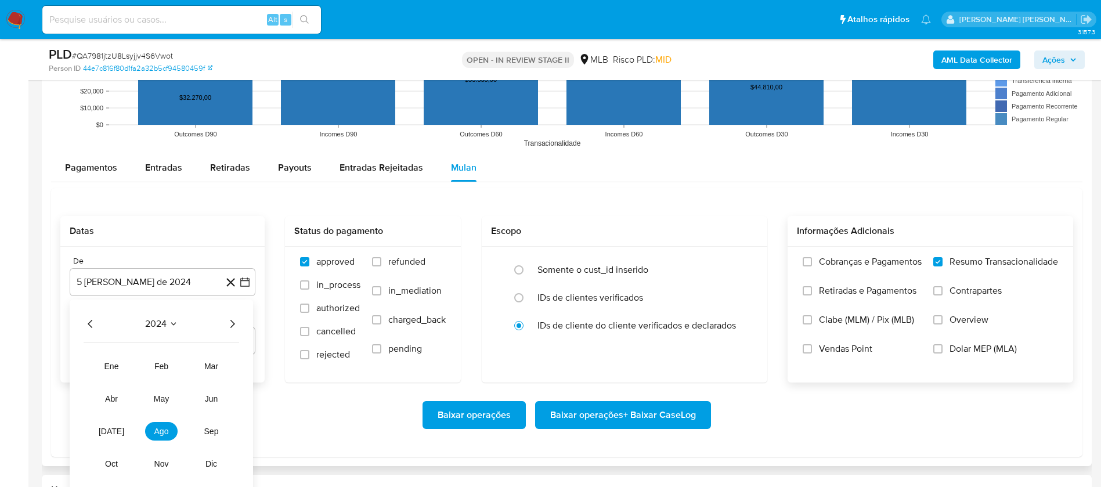
click at [230, 323] on icon "Año siguiente" at bounding box center [232, 324] width 14 height 14
click at [117, 429] on button "jul" at bounding box center [111, 431] width 33 height 19
click at [115, 367] on button "1" at bounding box center [116, 367] width 19 height 19
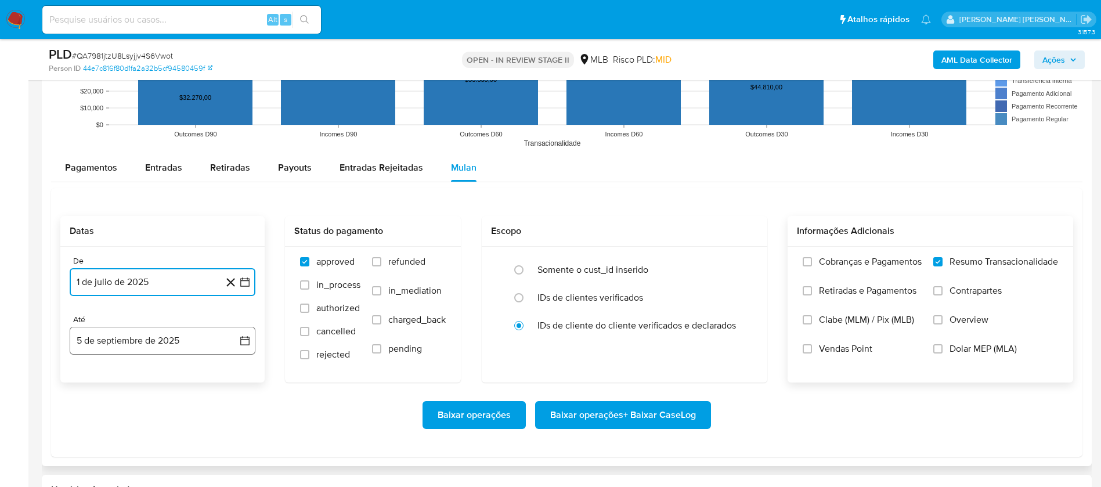
click at [129, 344] on button "5 de septiembre de 2025" at bounding box center [163, 341] width 186 height 28
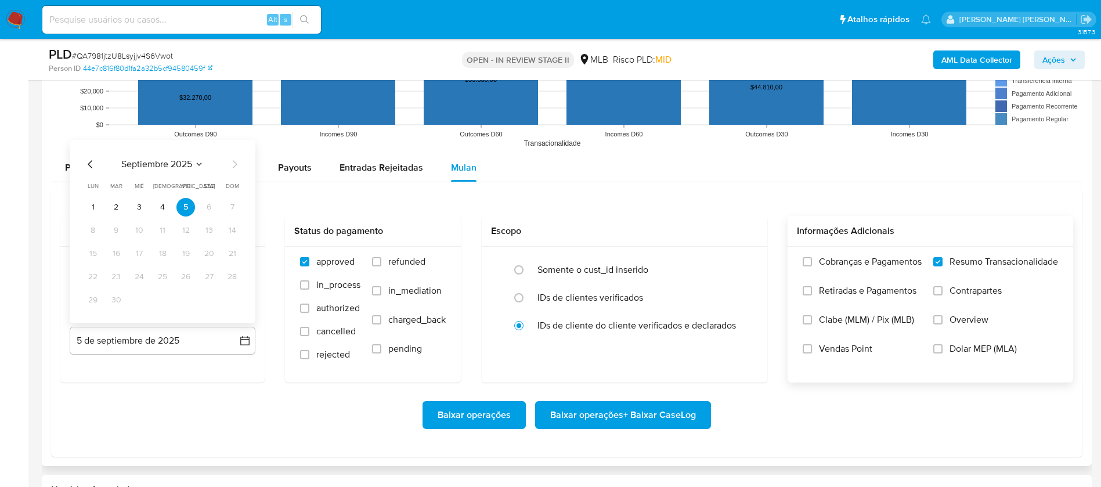
click at [136, 205] on button "3" at bounding box center [139, 207] width 19 height 19
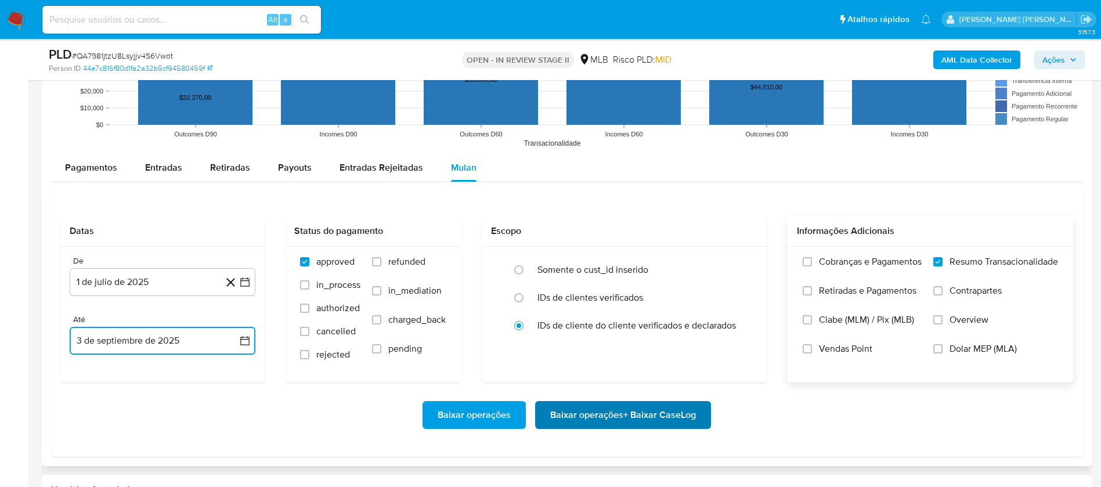
click at [564, 410] on span "Baixar operações + Baixar CaseLog" at bounding box center [623, 415] width 146 height 26
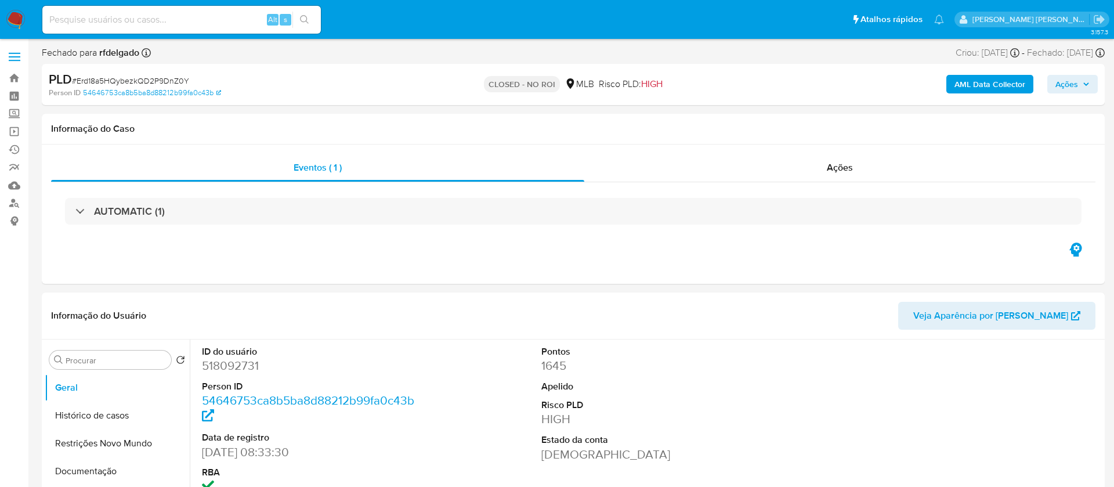
select select "10"
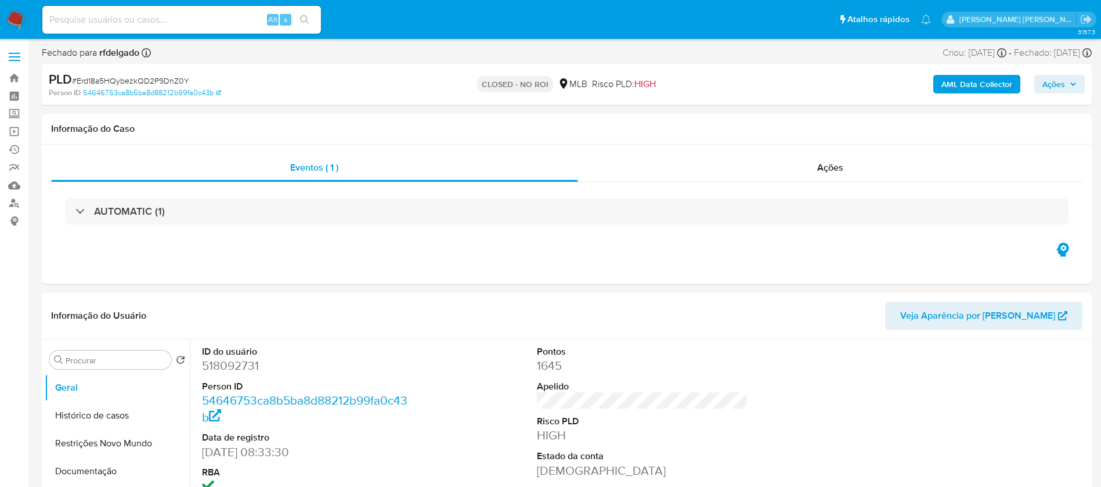
click at [184, 26] on div "Alt s" at bounding box center [181, 20] width 279 height 28
click at [204, 17] on input at bounding box center [181, 19] width 279 height 15
click at [175, 20] on input at bounding box center [181, 19] width 279 height 15
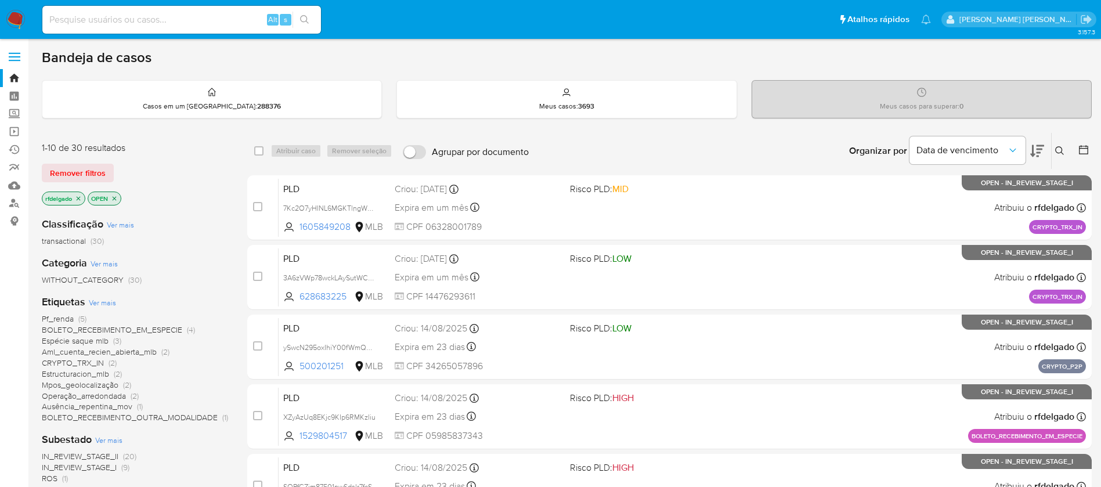
click at [203, 22] on input at bounding box center [181, 19] width 279 height 15
paste input "bHNOtMcR5twLkWkgWusTQuGG"
type input "bHNOtMcR5twLkWkgWusTQuGG"
click at [302, 15] on icon "search-icon" at bounding box center [304, 19] width 9 height 9
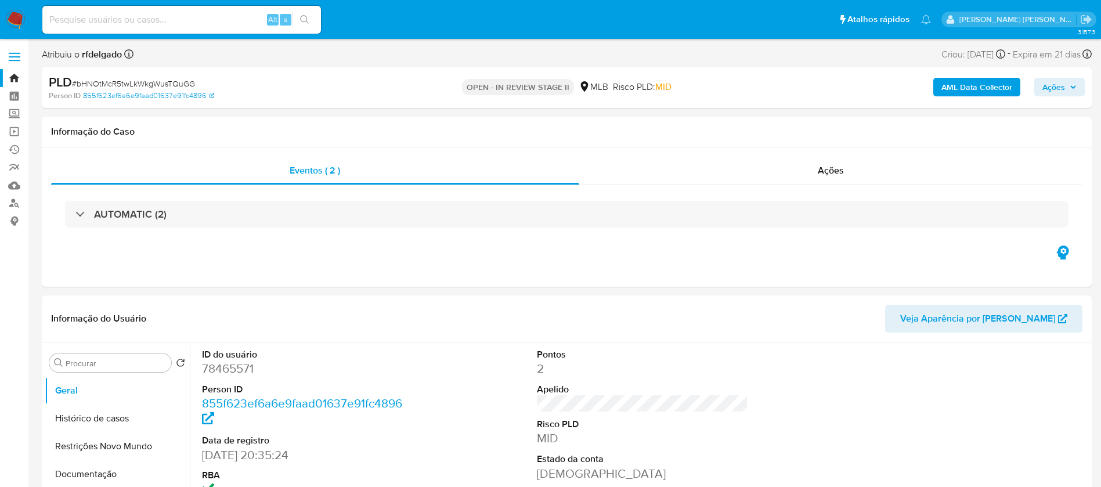
select select "10"
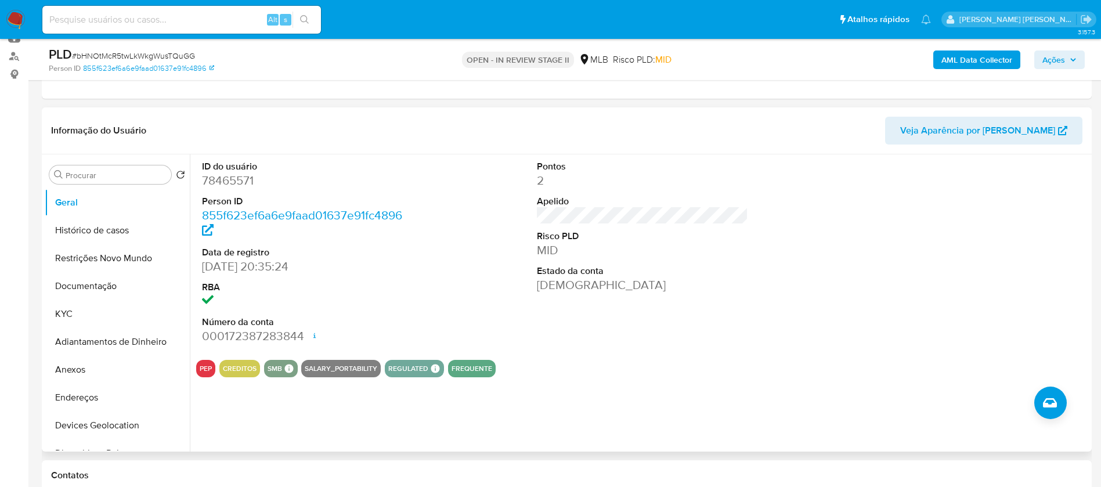
scroll to position [174, 0]
